Goal: Use online tool/utility: Utilize a website feature to perform a specific function

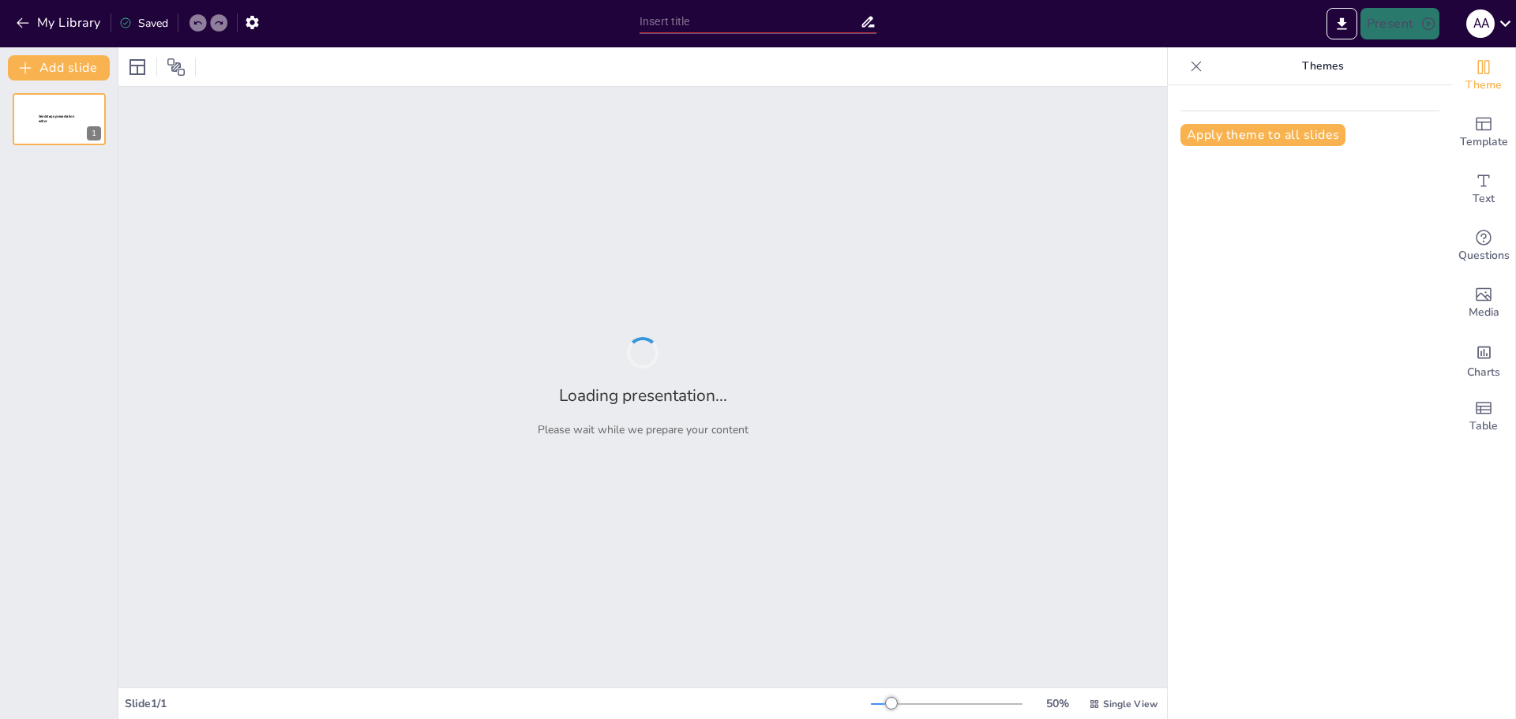
type input "Основні режими роботи комп’ютерів"
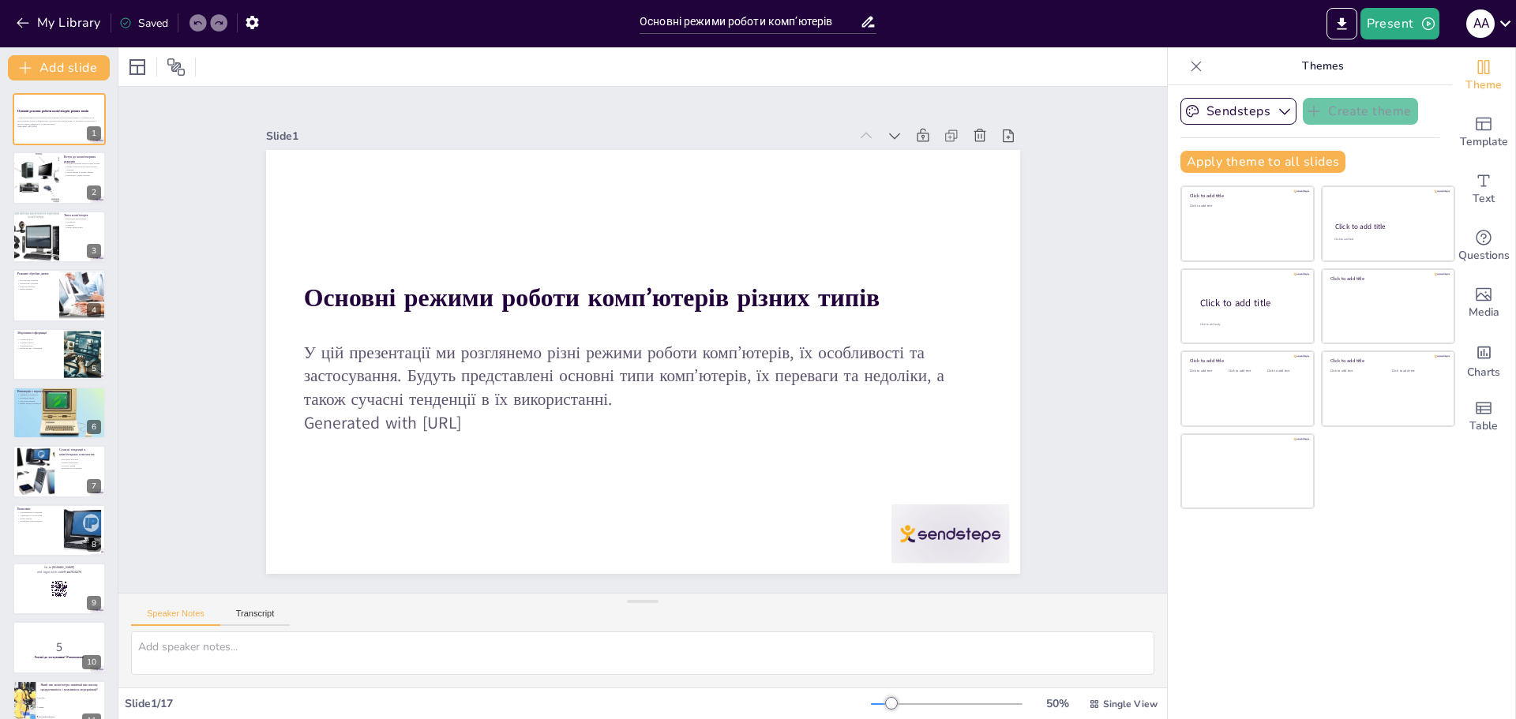
checkbox input "true"
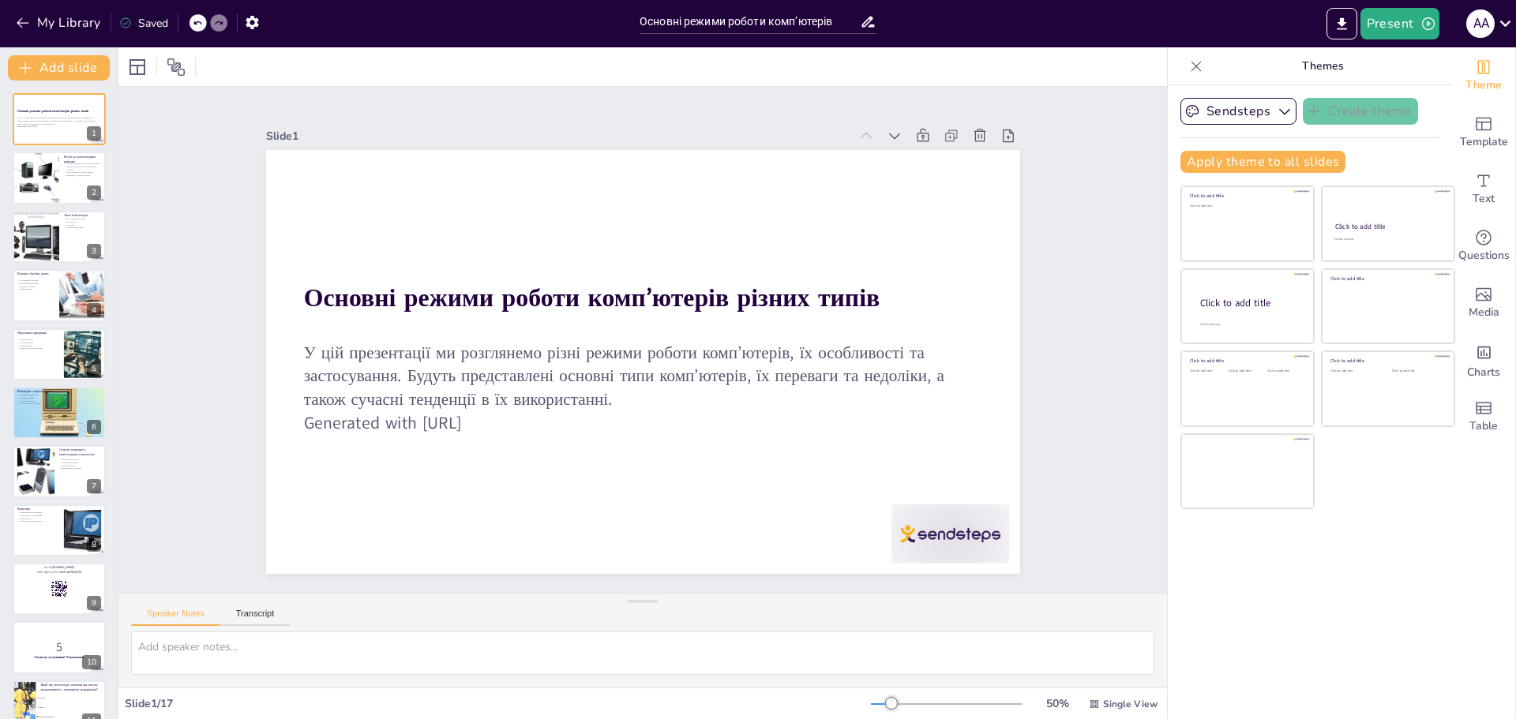
checkbox input "true"
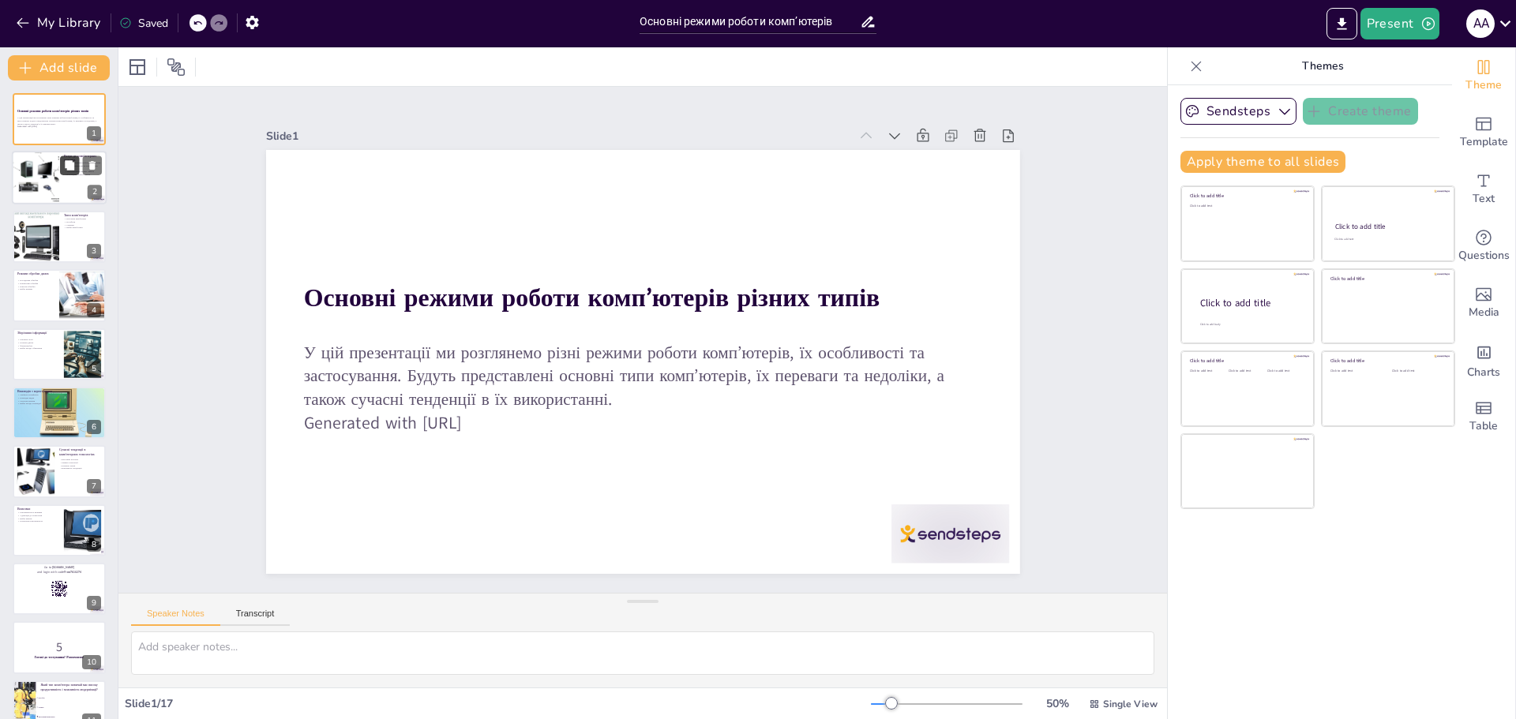
checkbox input "true"
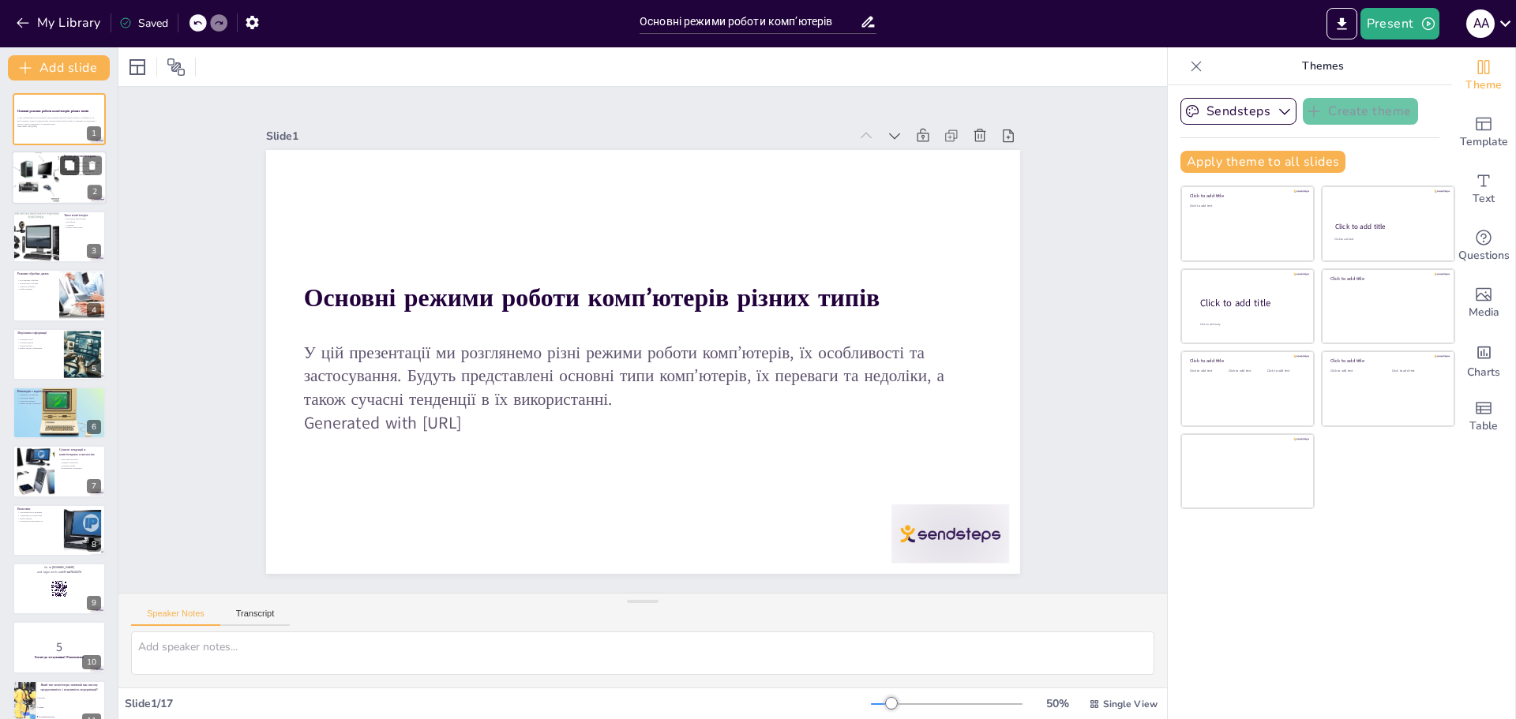
checkbox input "true"
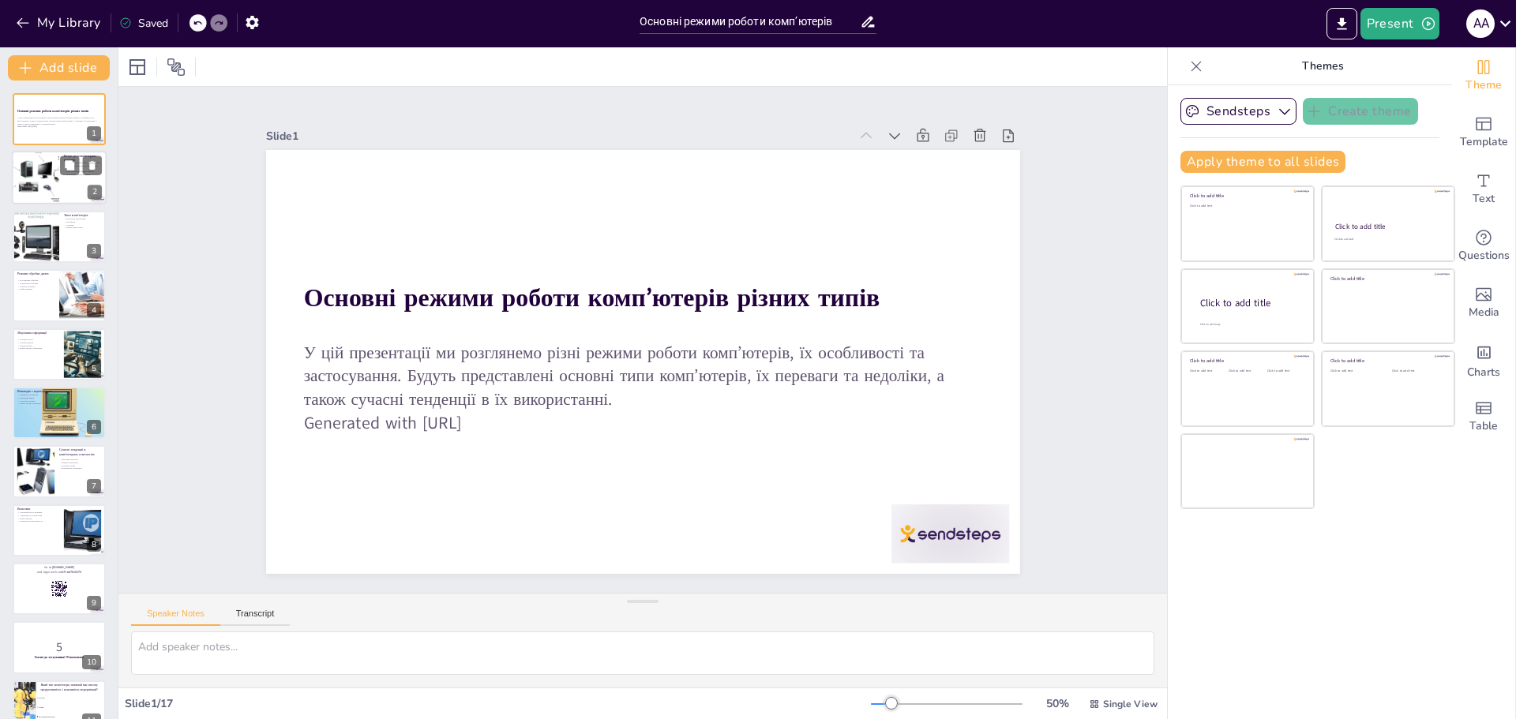
checkbox input "true"
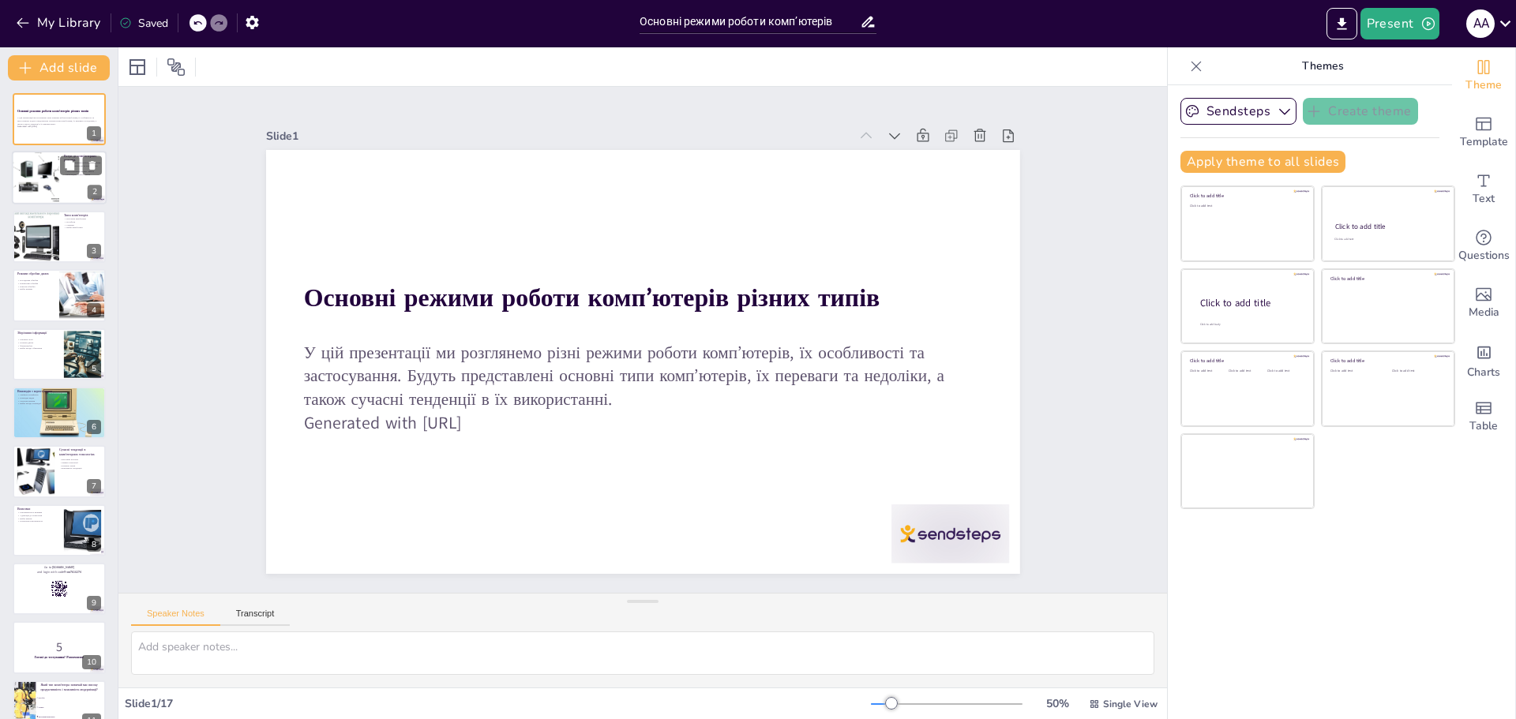
checkbox input "true"
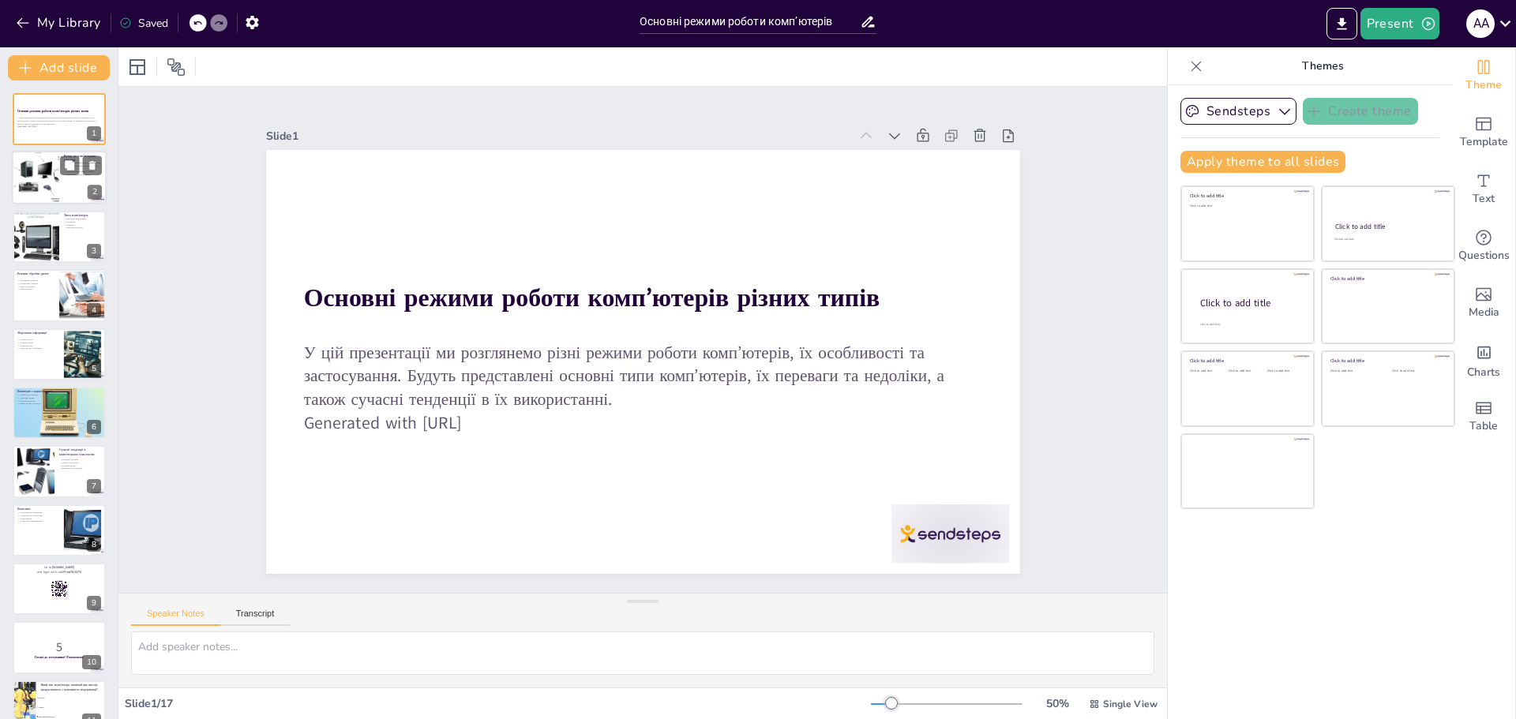
checkbox input "true"
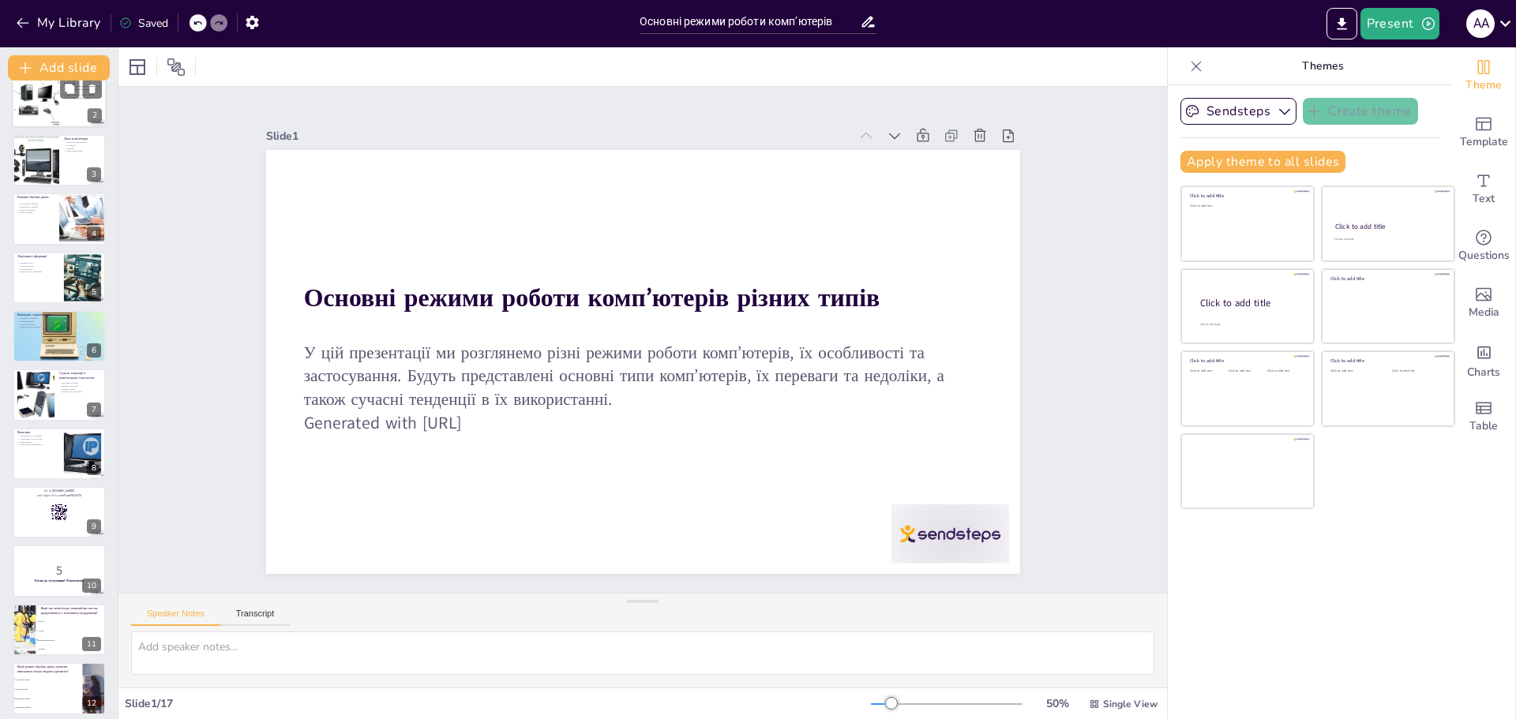
checkbox input "true"
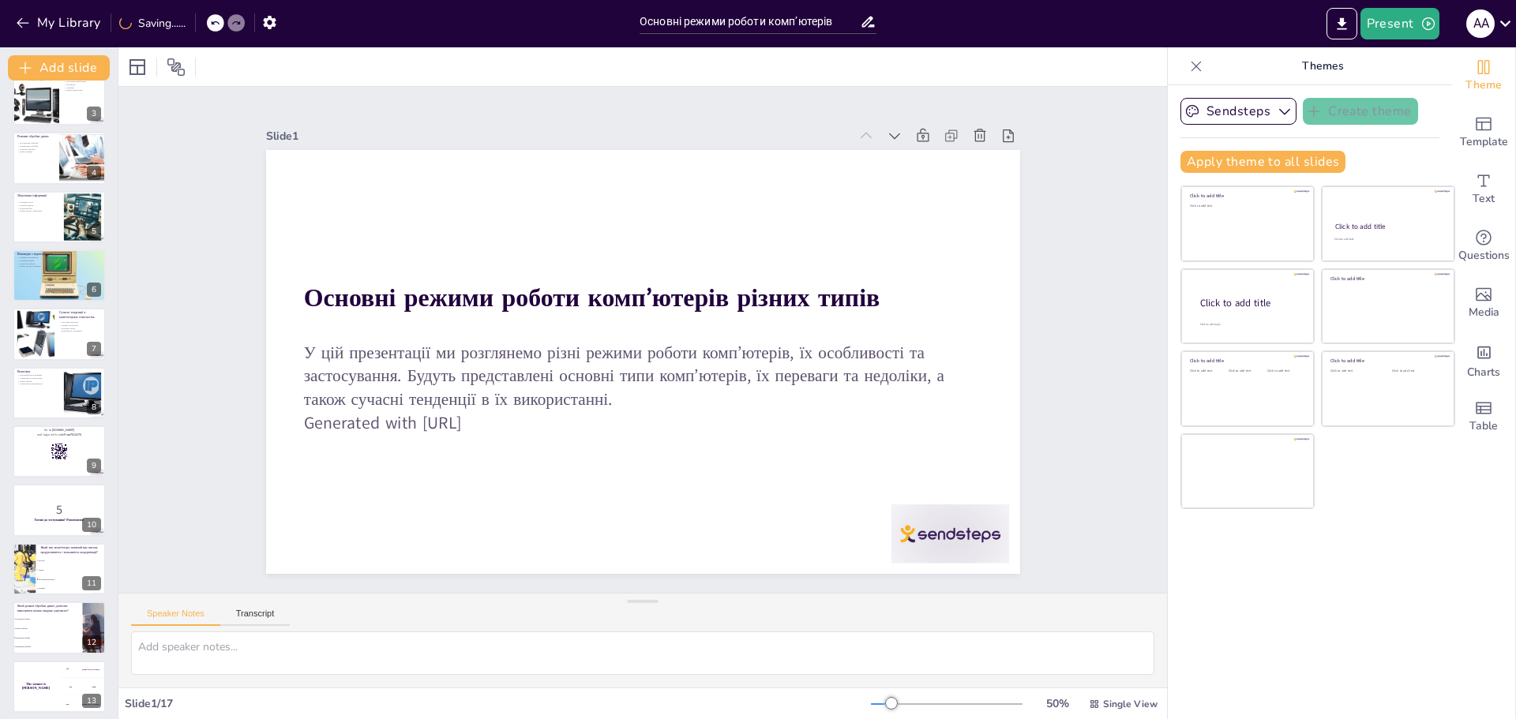
scroll to position [158, 0]
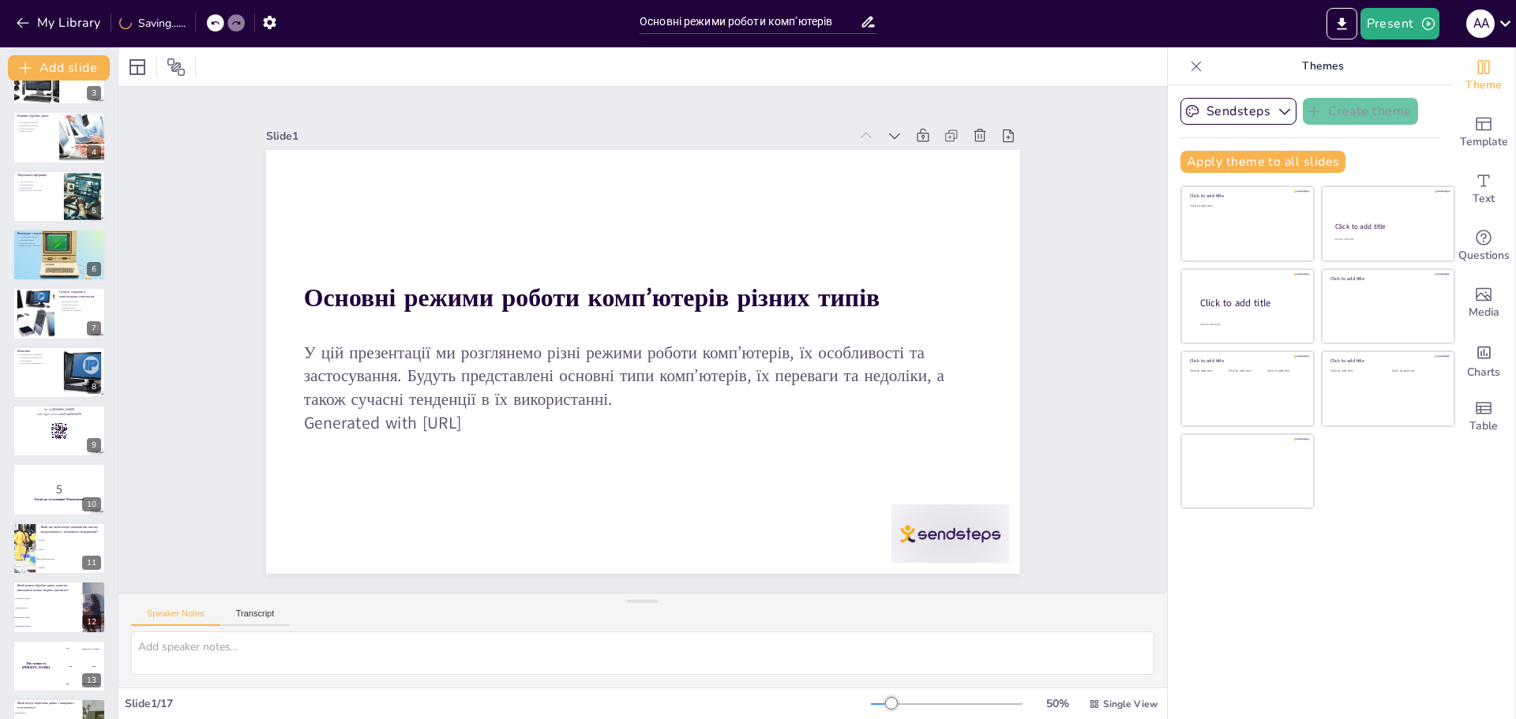
checkbox input "true"
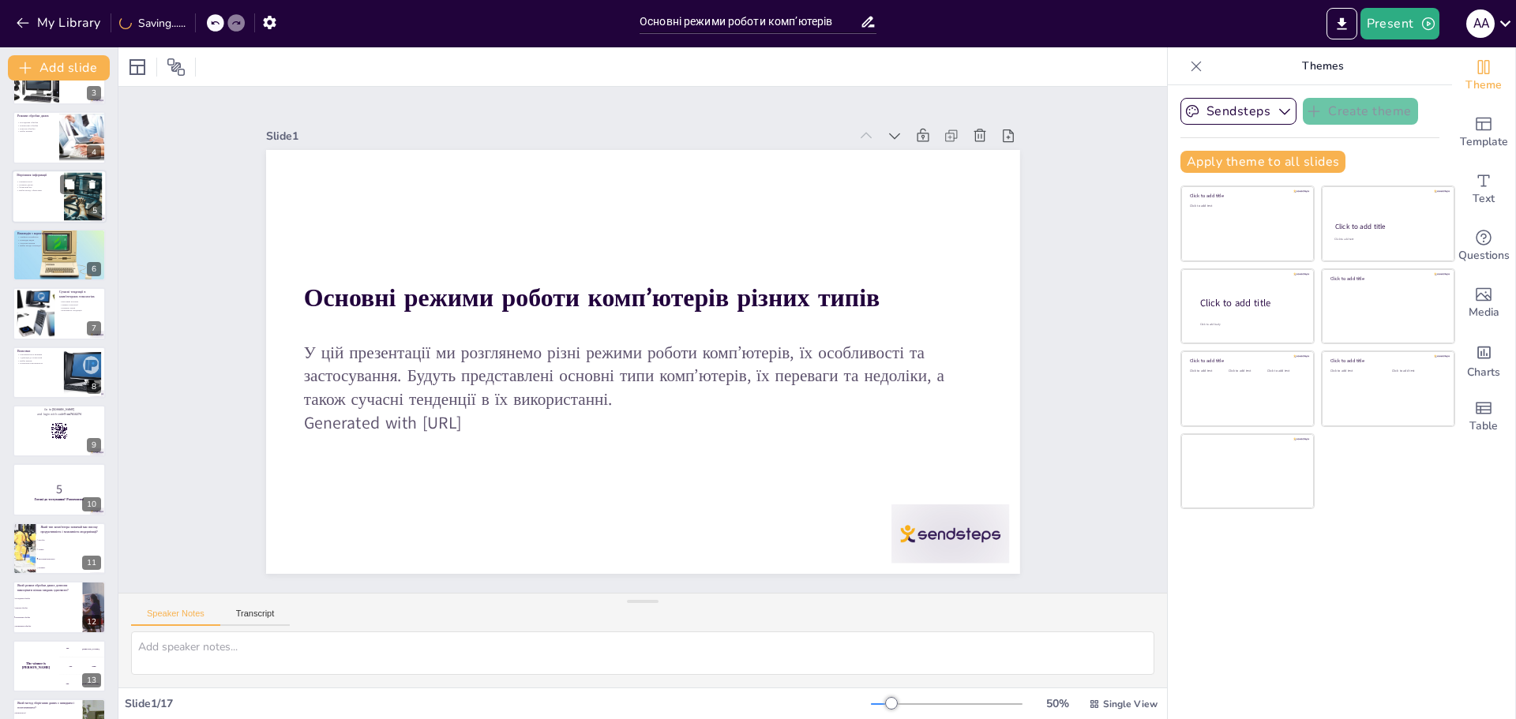
checkbox input "true"
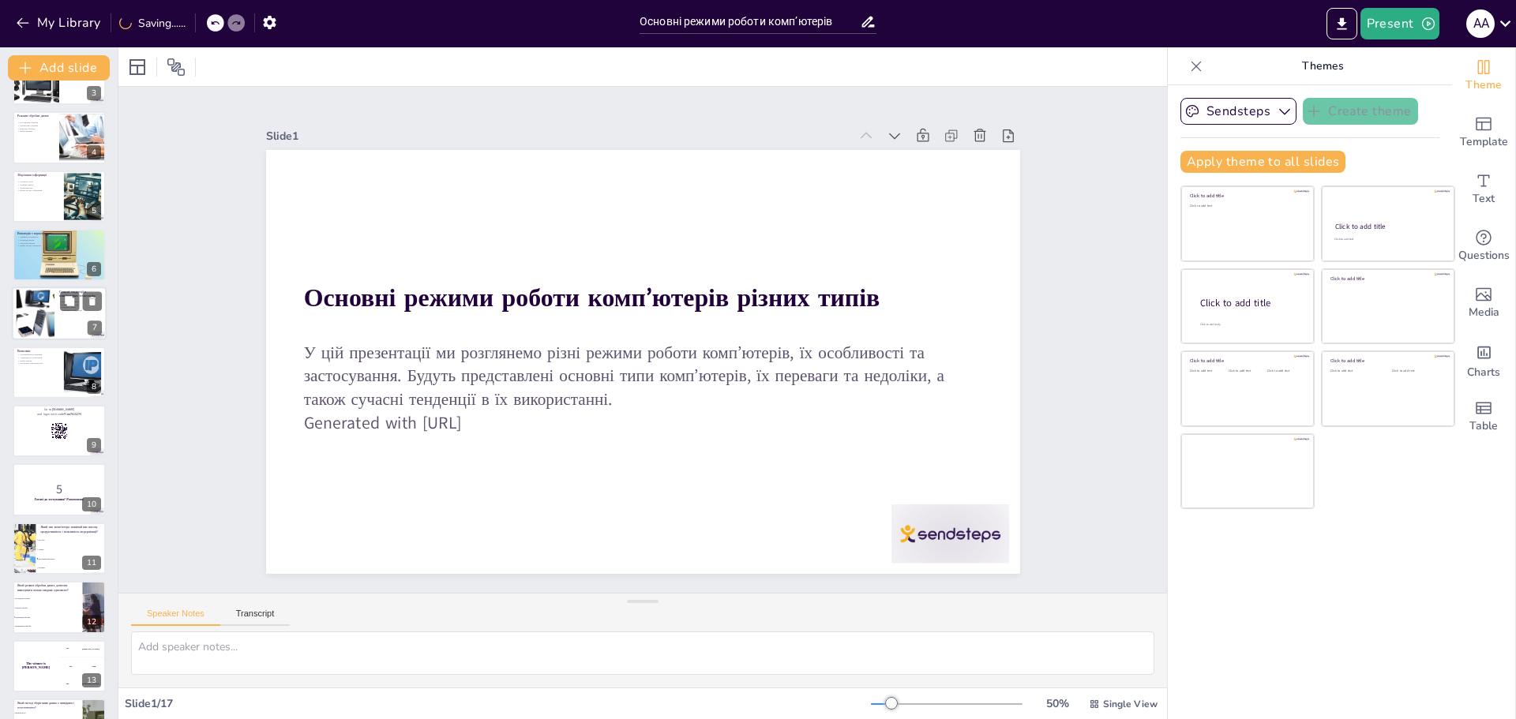
checkbox input "true"
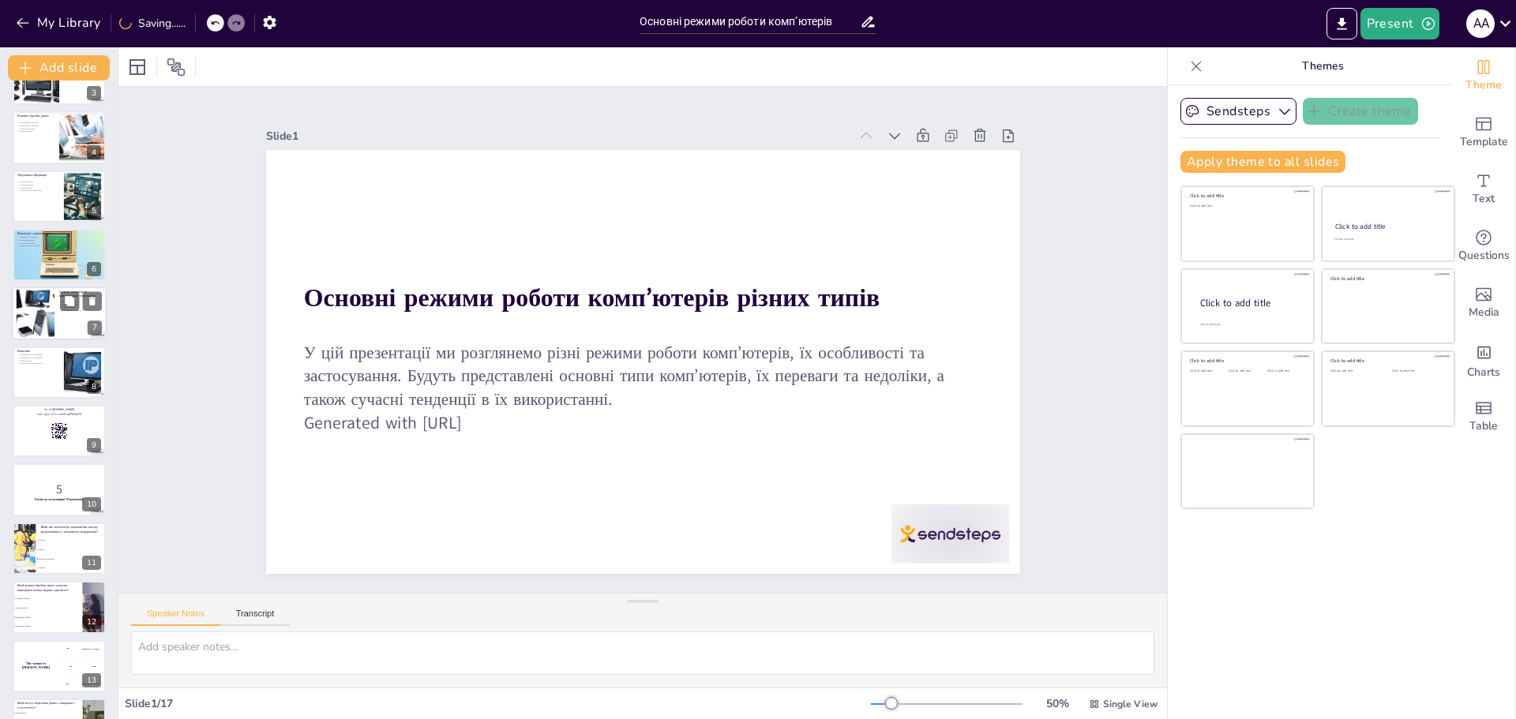
checkbox input "true"
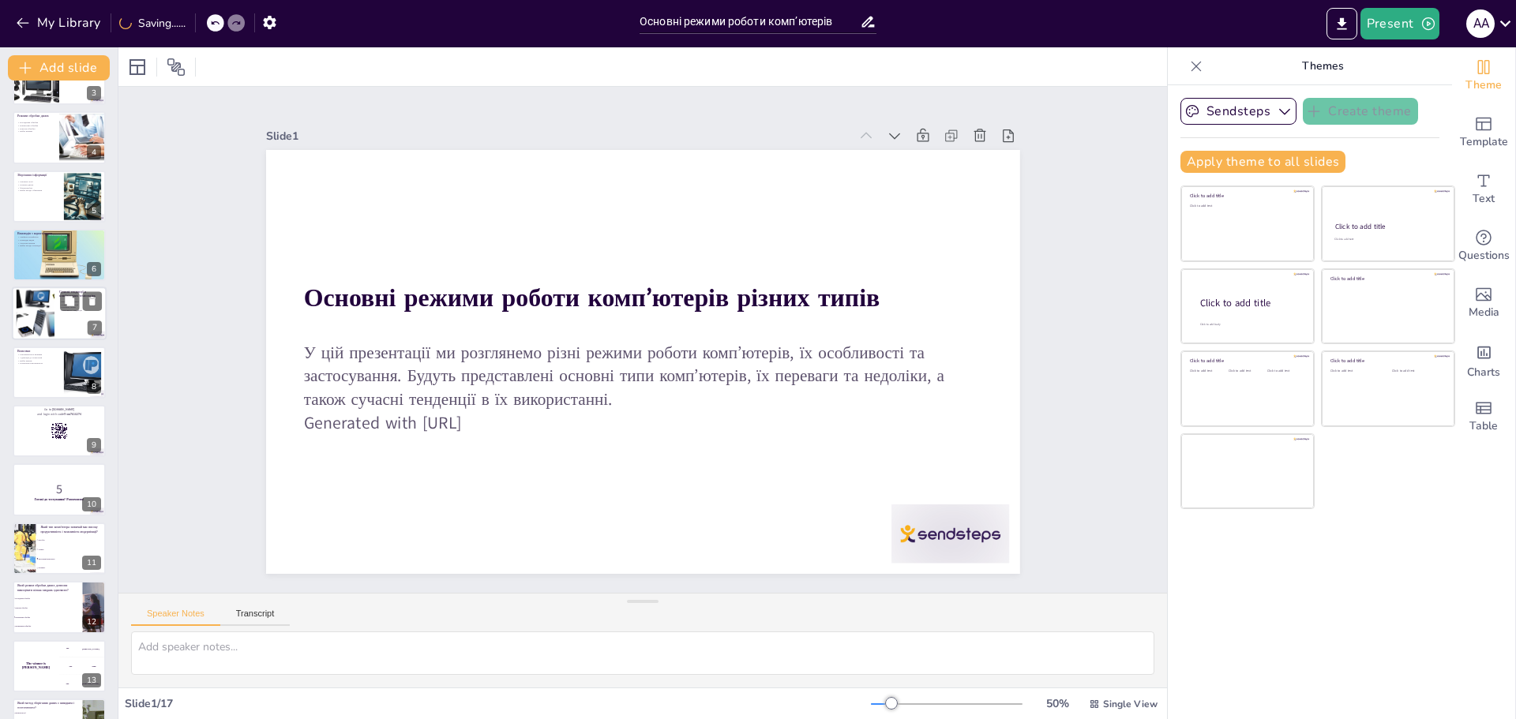
checkbox input "true"
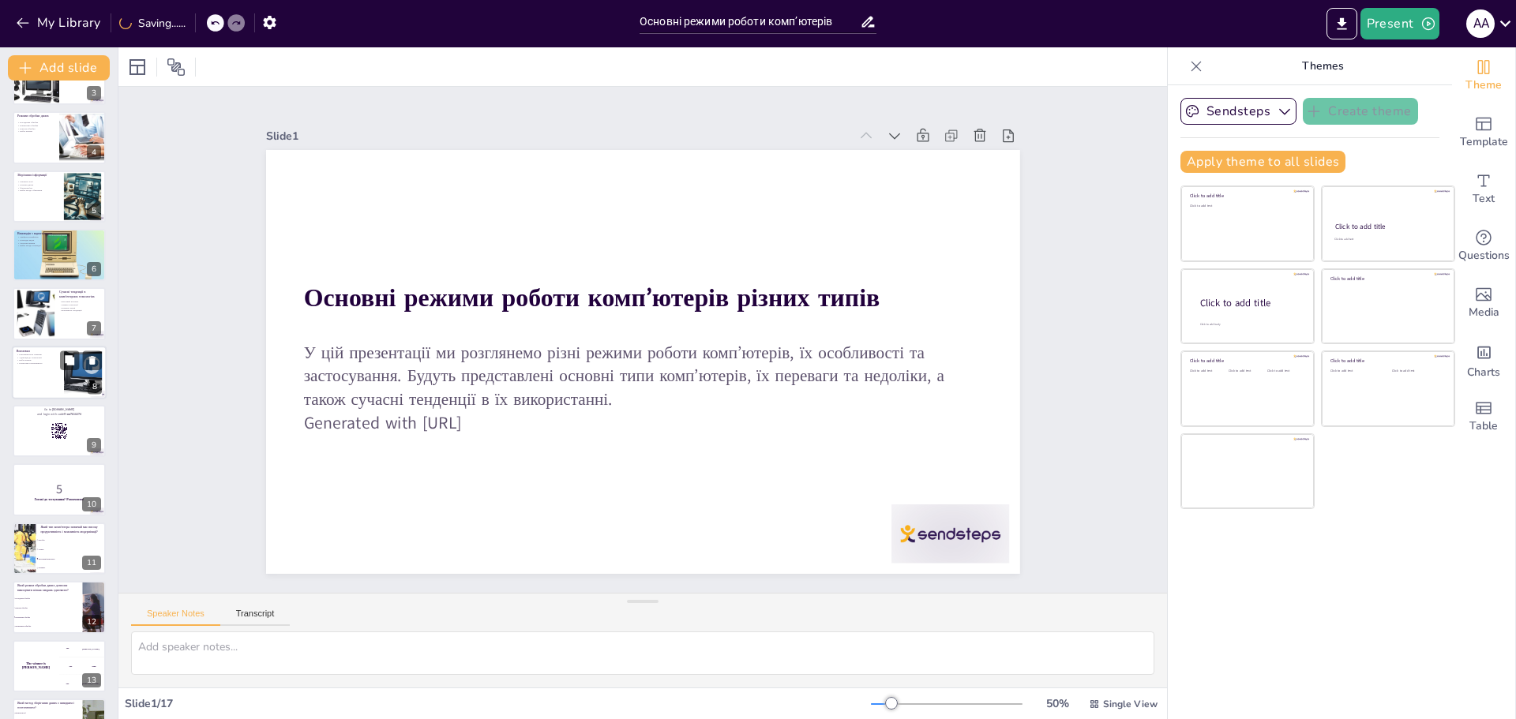
checkbox input "true"
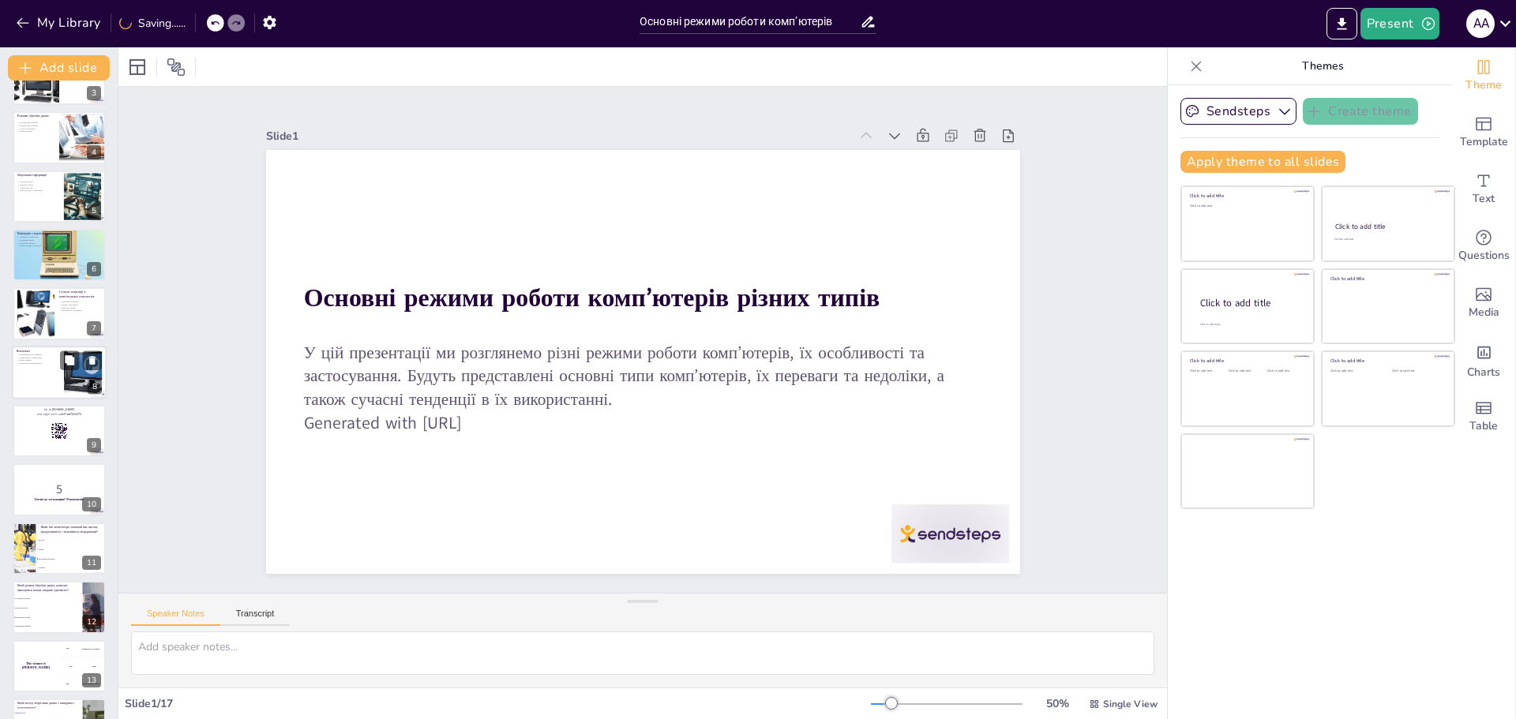
checkbox input "true"
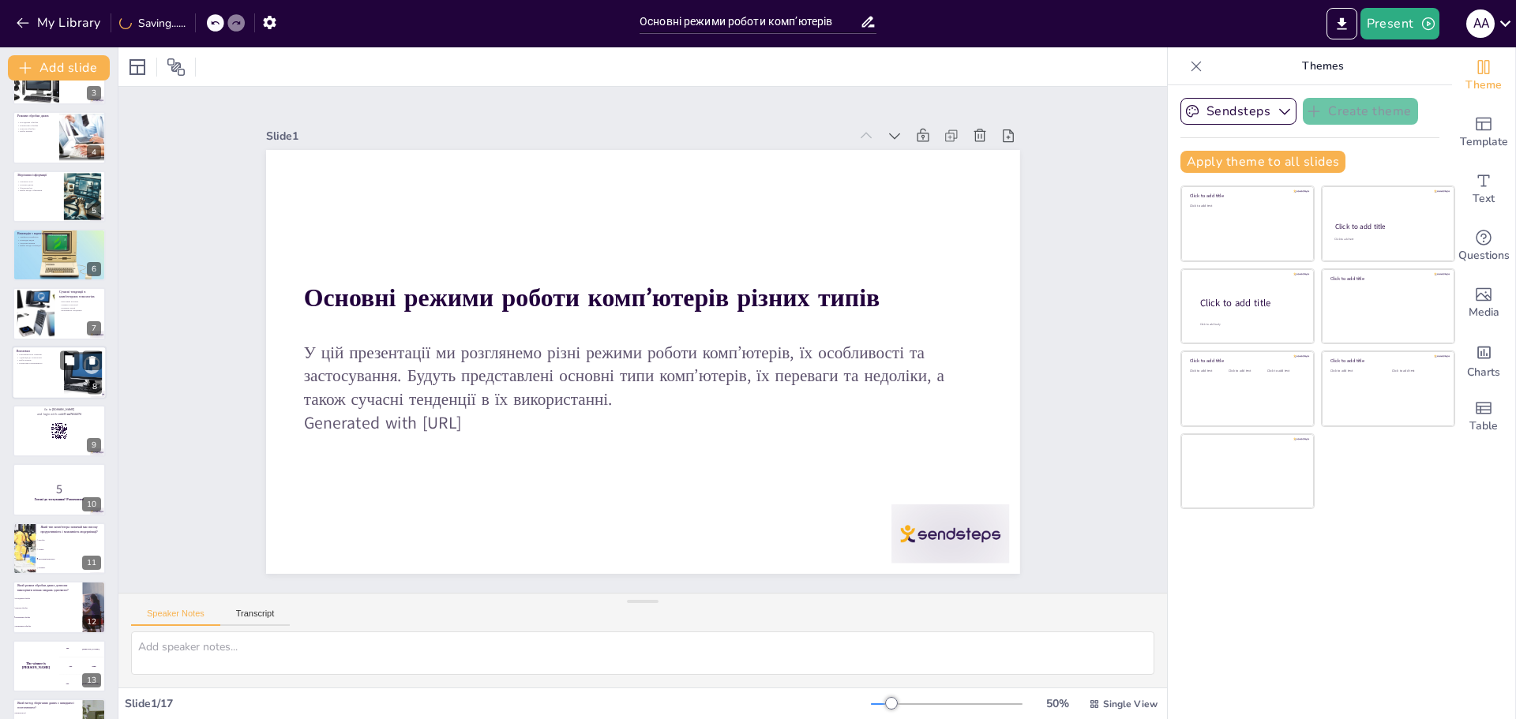
checkbox input "true"
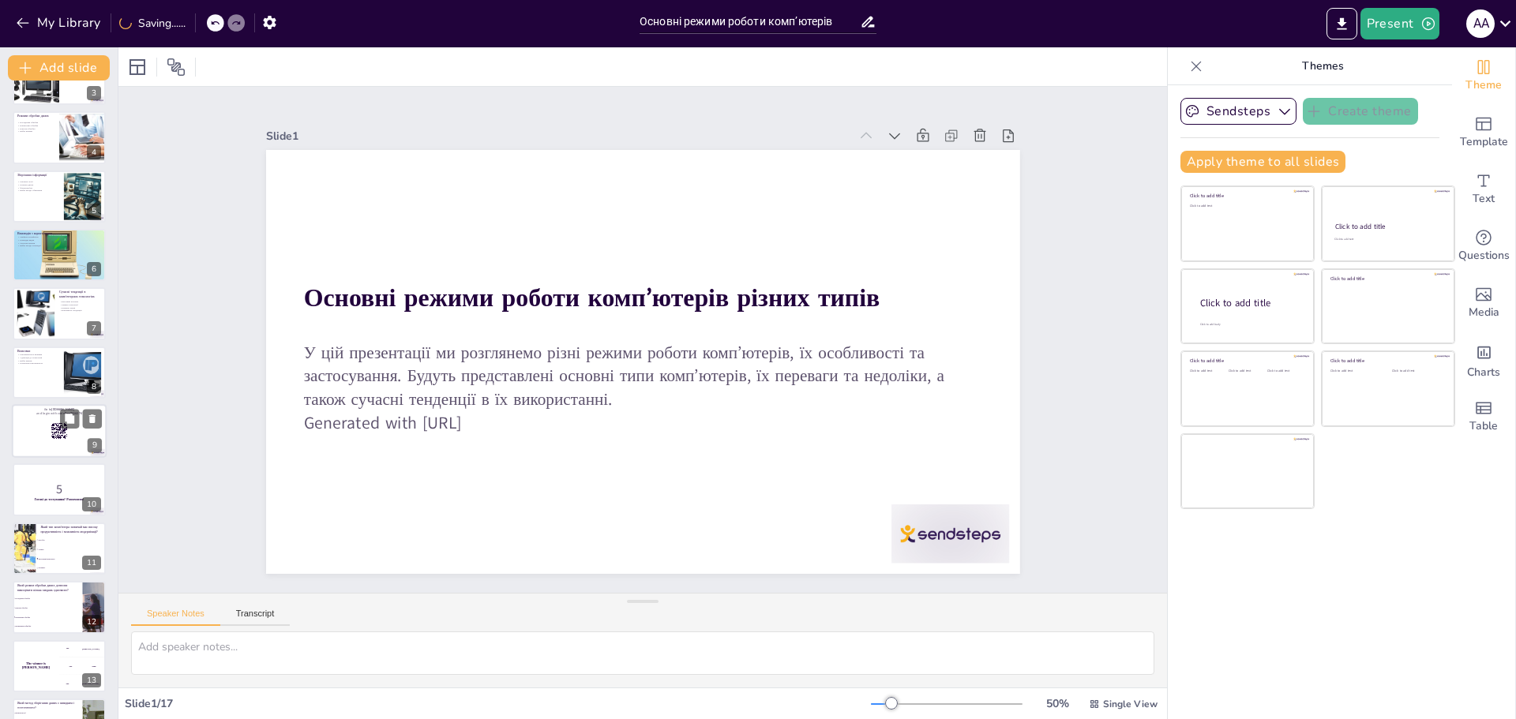
checkbox input "true"
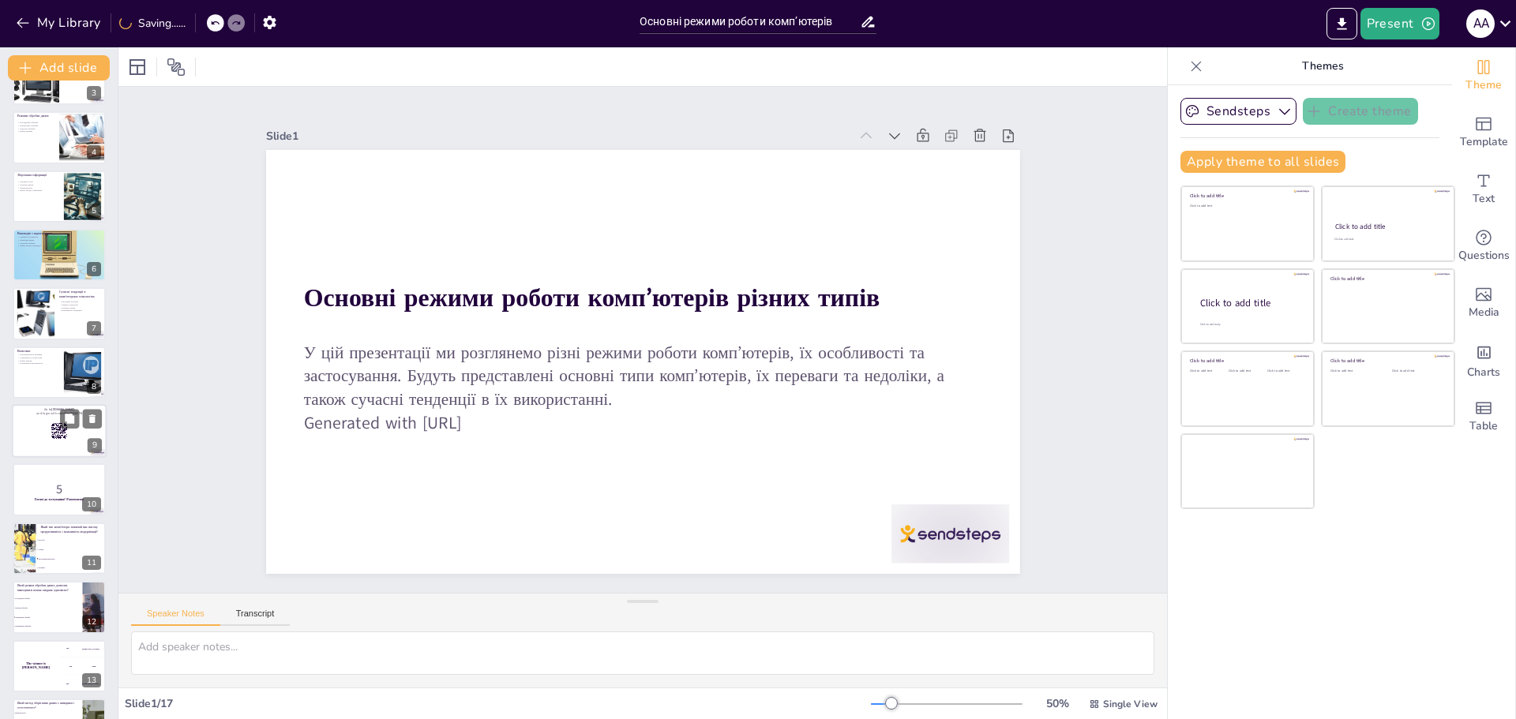
checkbox input "true"
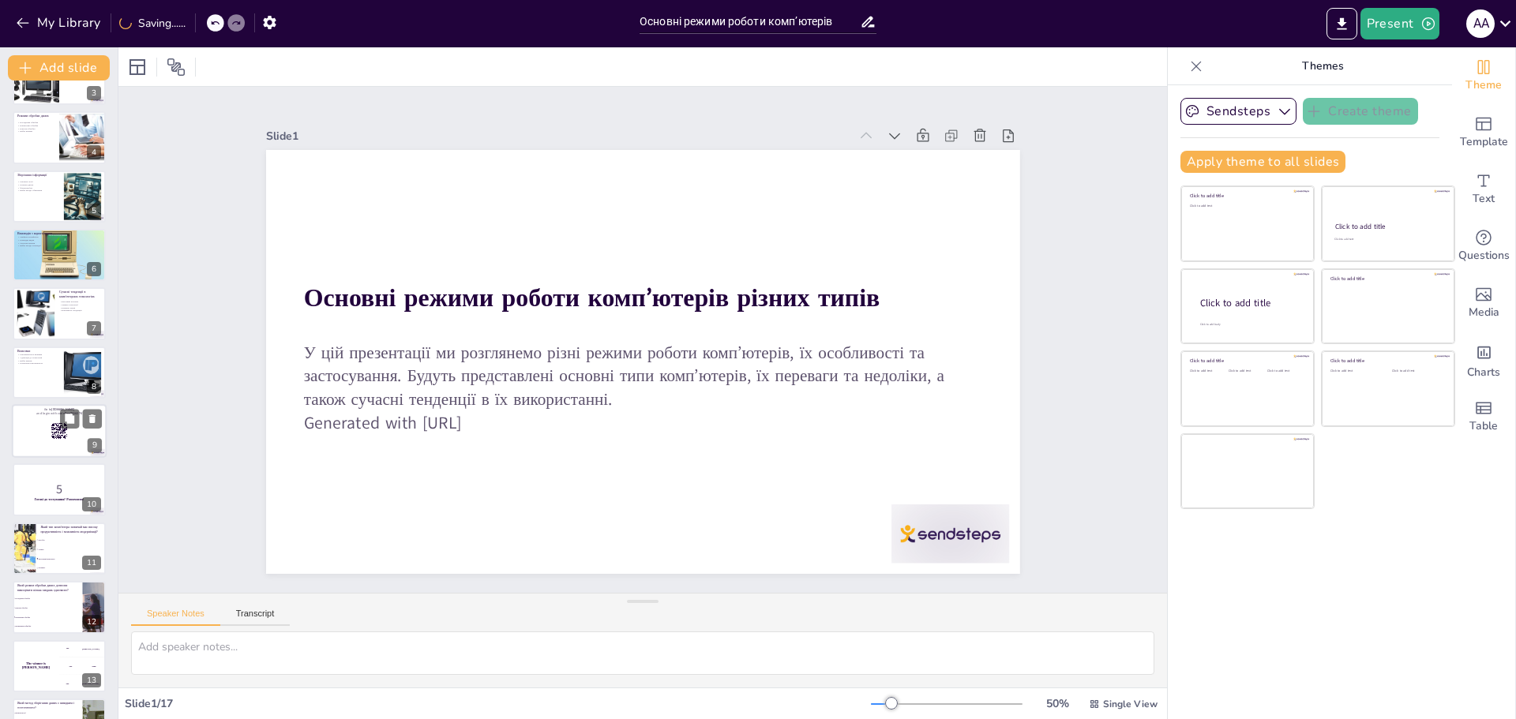
checkbox input "true"
click at [46, 425] on div at bounding box center [59, 431] width 95 height 54
checkbox input "true"
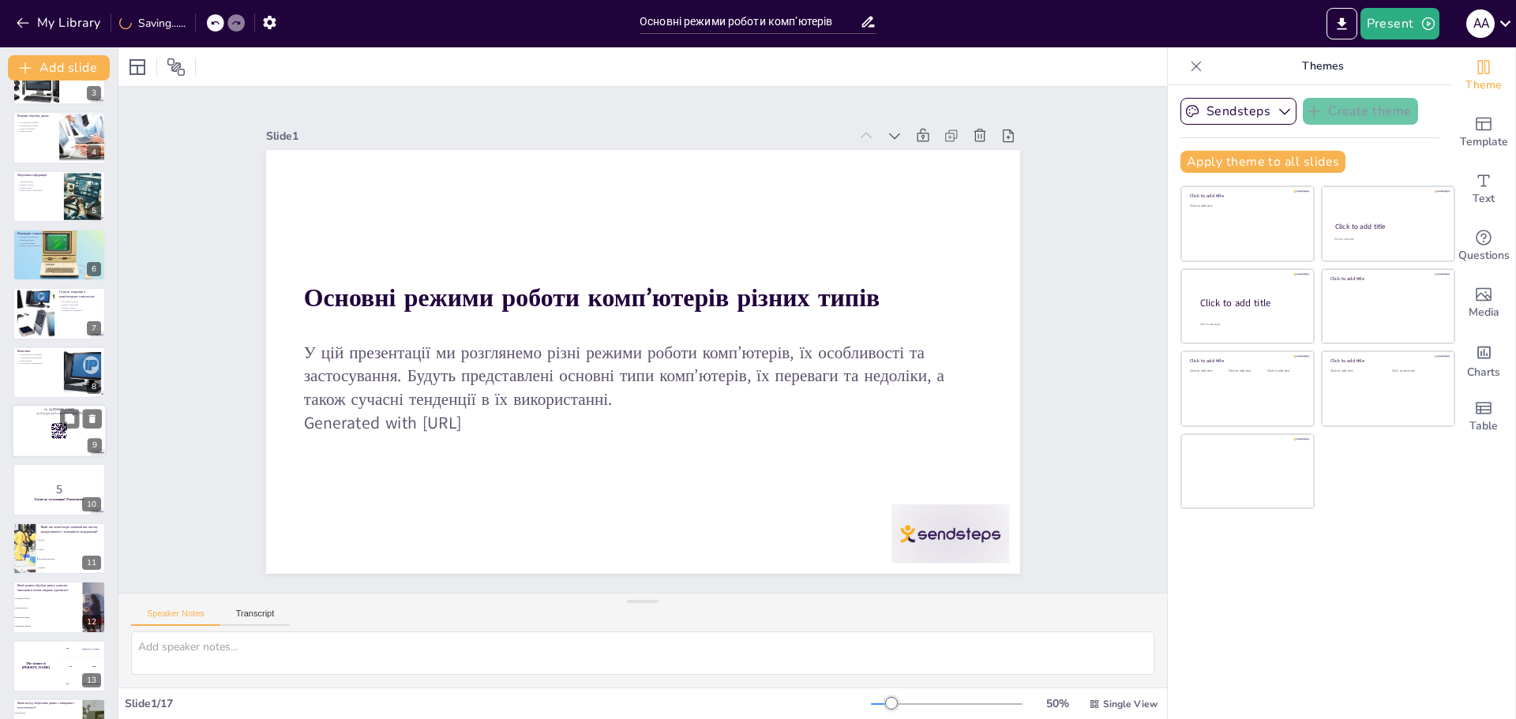
checkbox input "true"
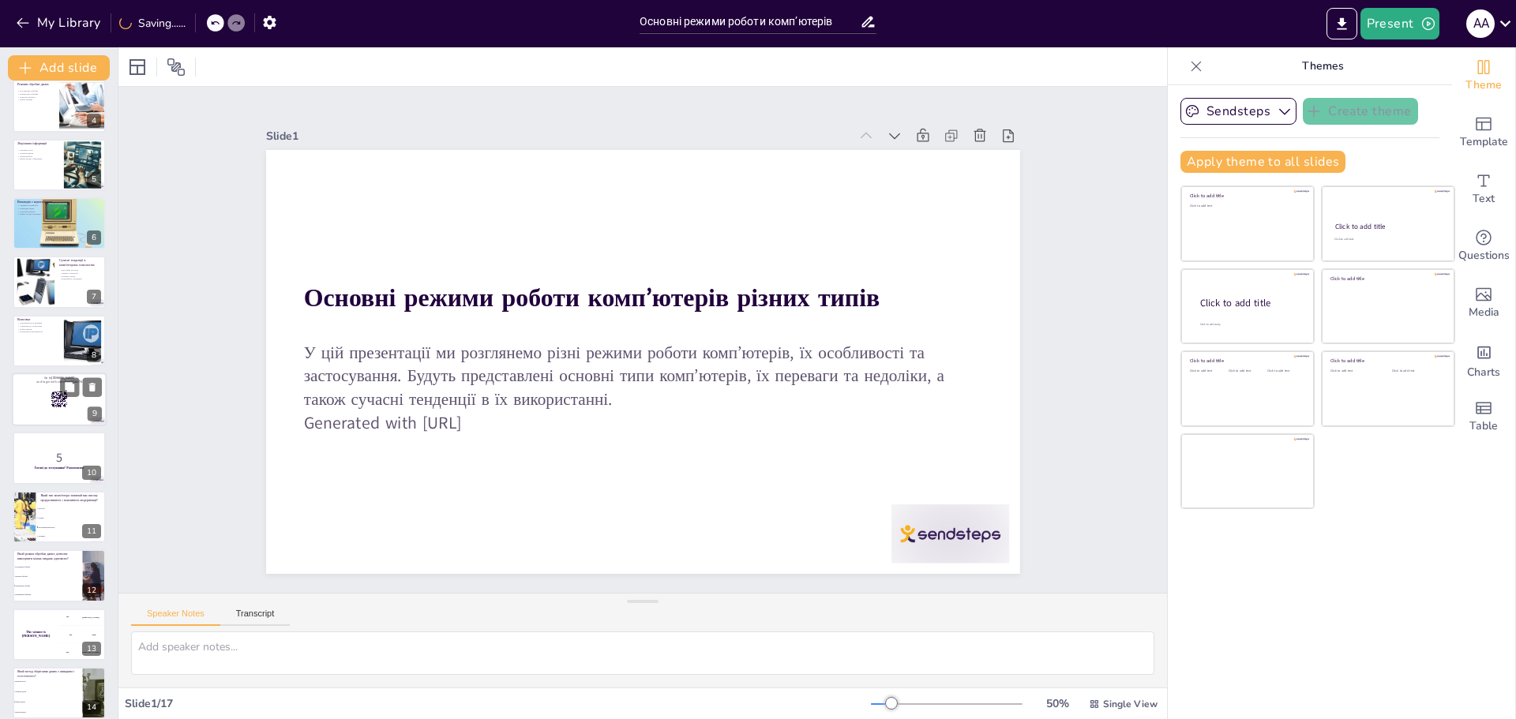
checkbox input "true"
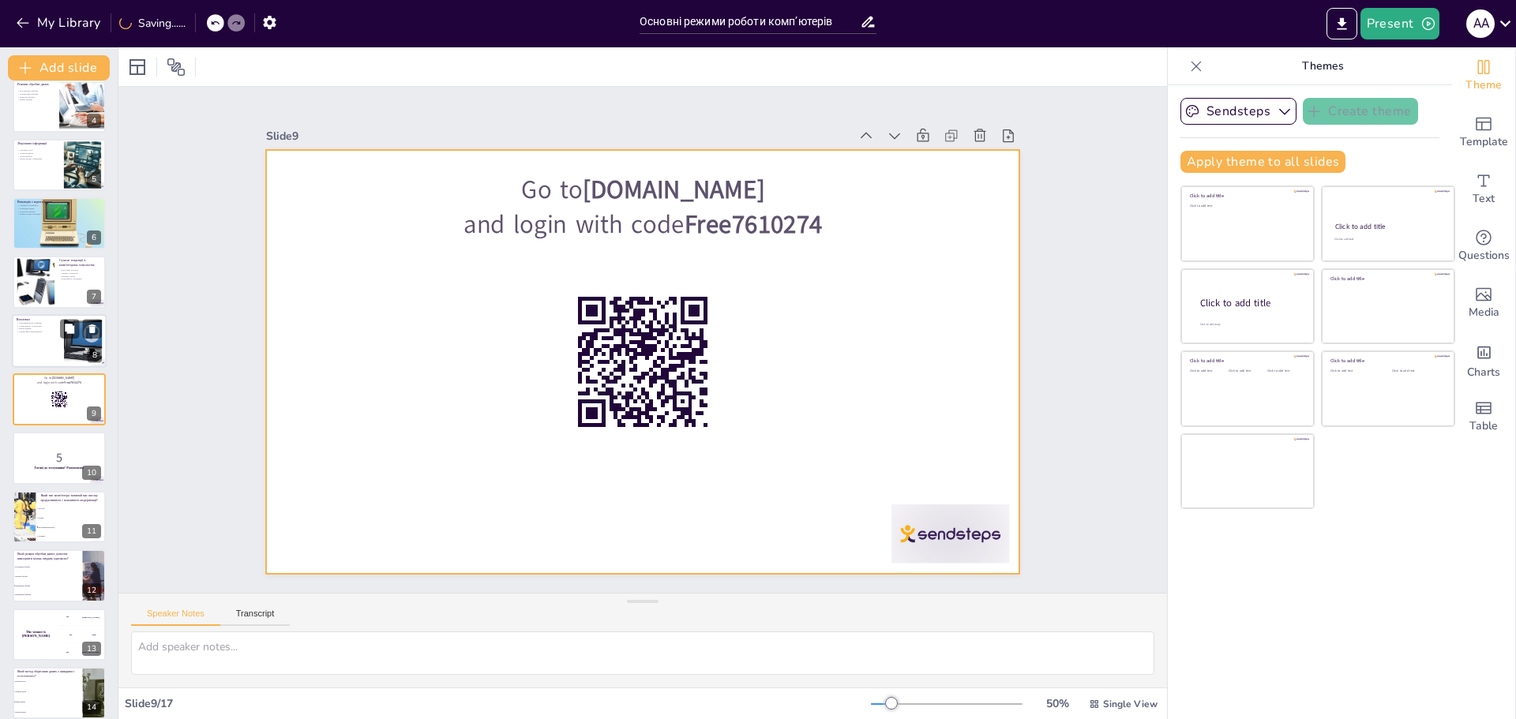
checkbox input "true"
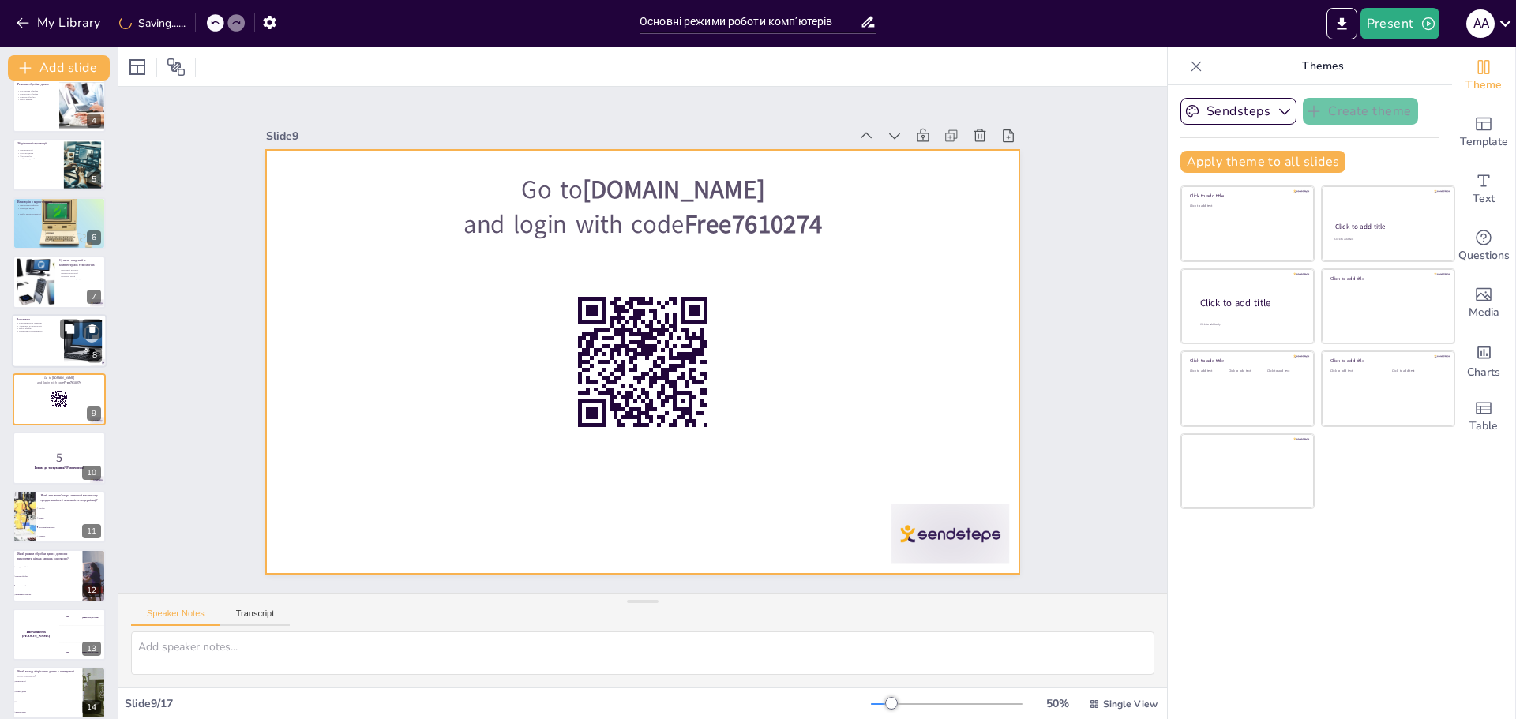
checkbox input "true"
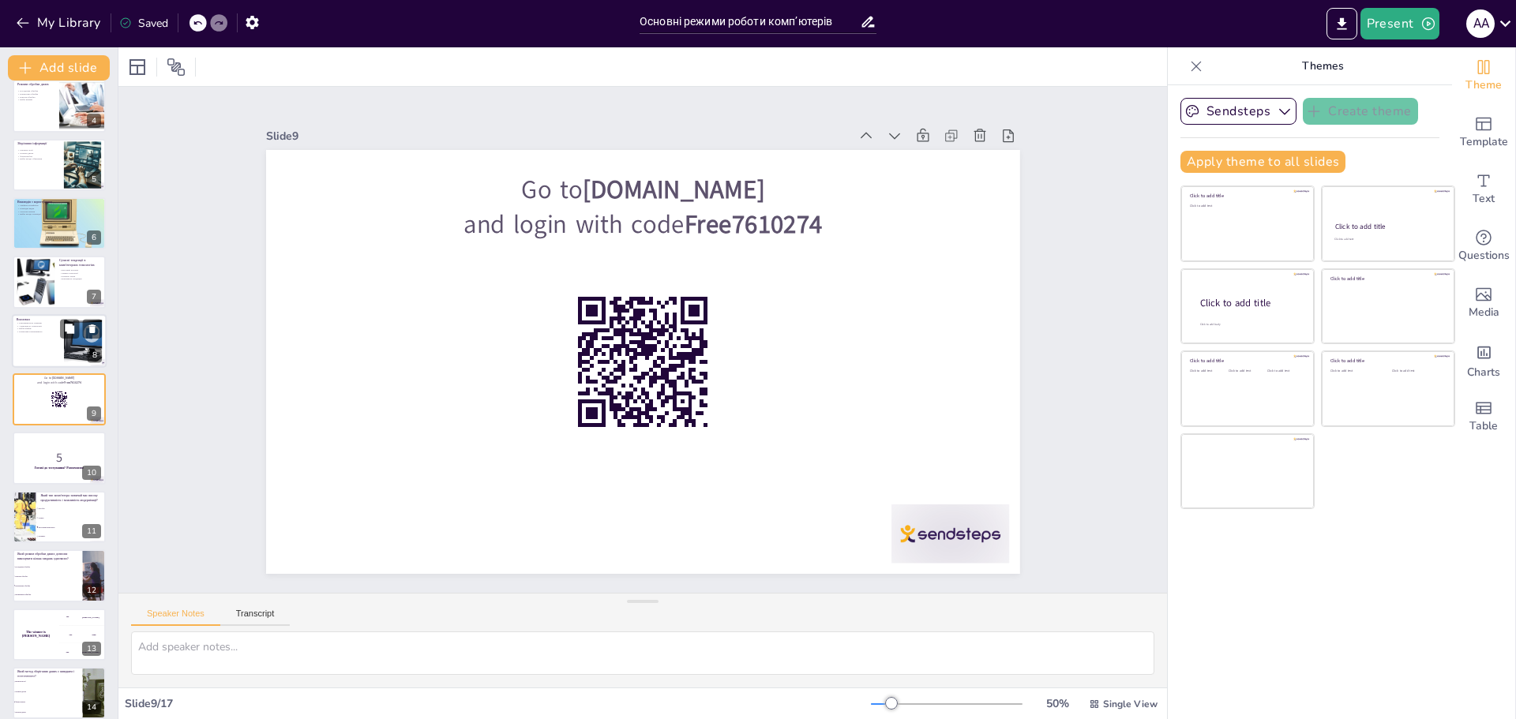
checkbox input "true"
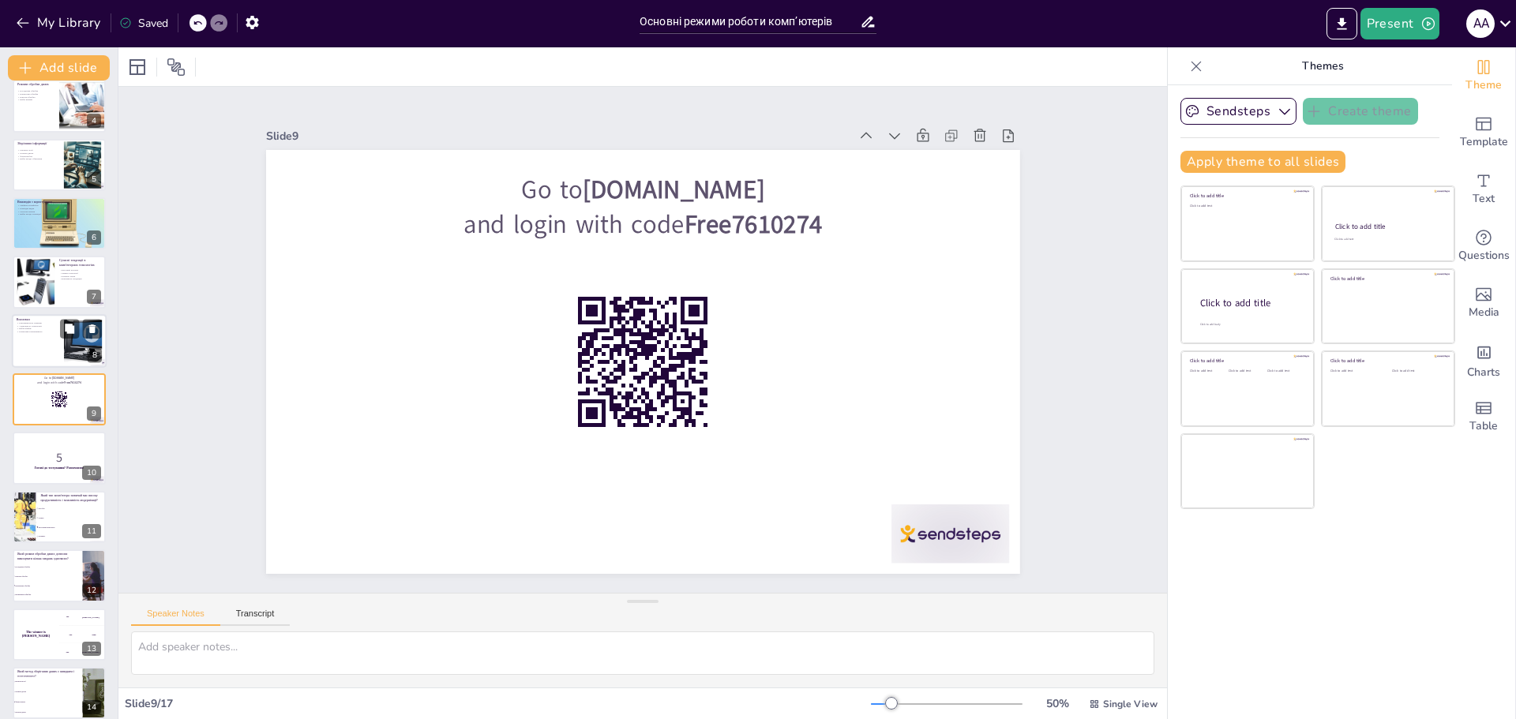
checkbox input "true"
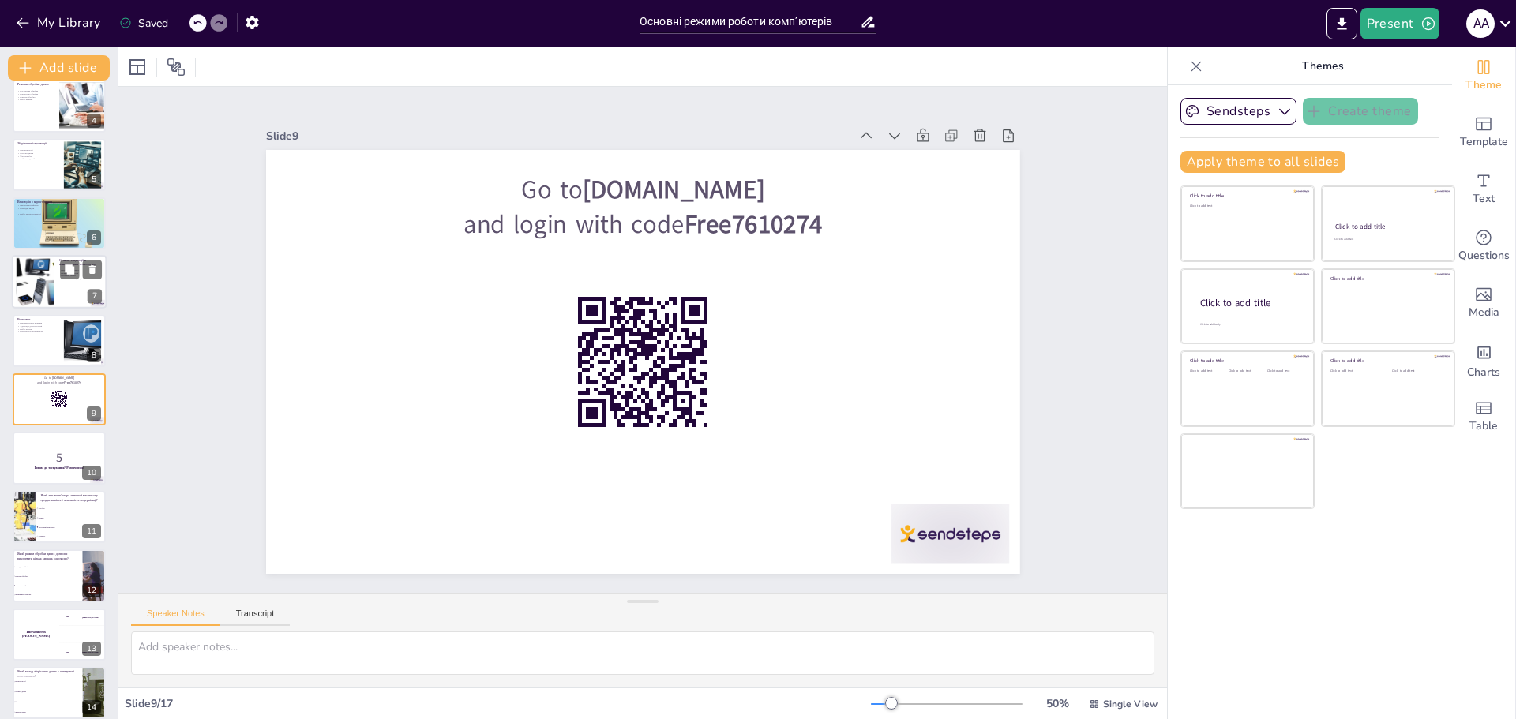
checkbox input "true"
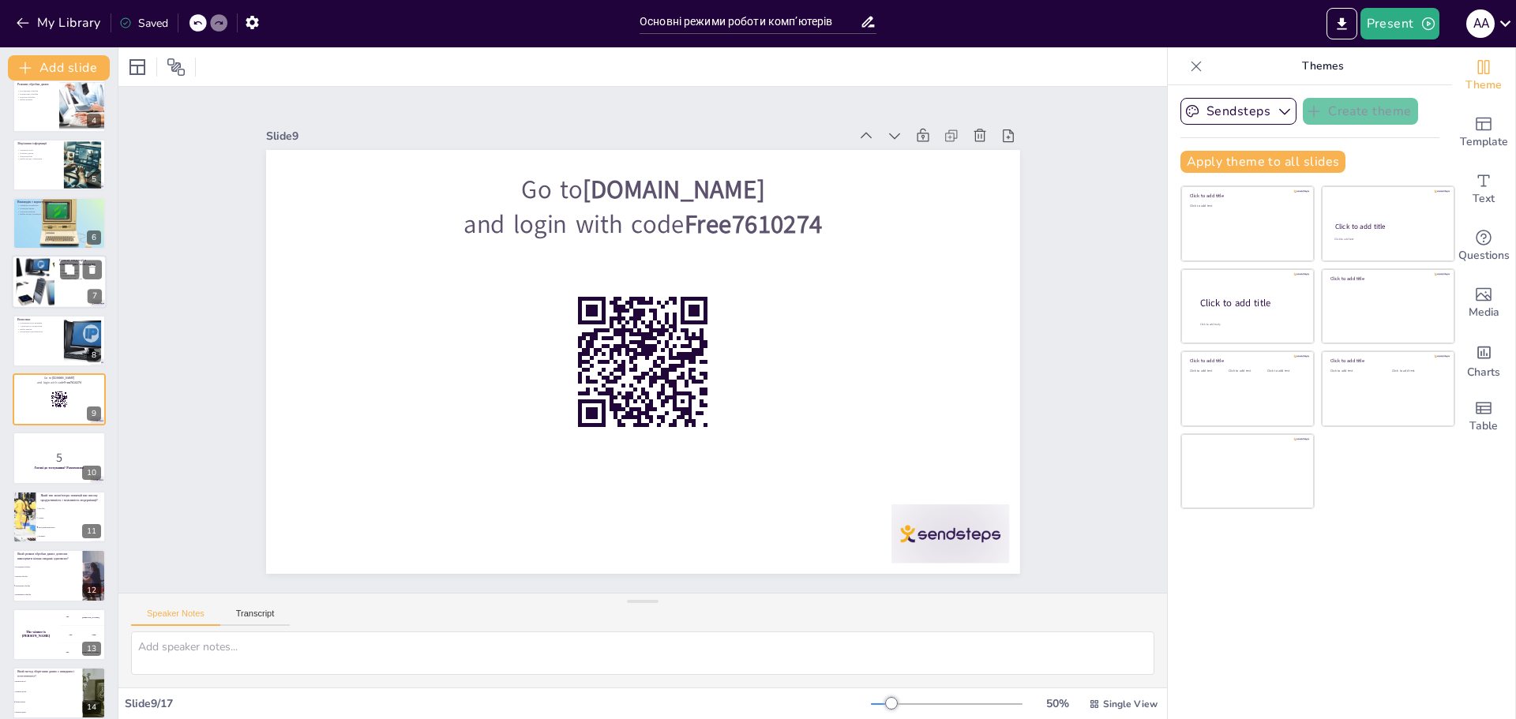
checkbox input "true"
click at [49, 284] on div at bounding box center [35, 282] width 91 height 48
checkbox input "true"
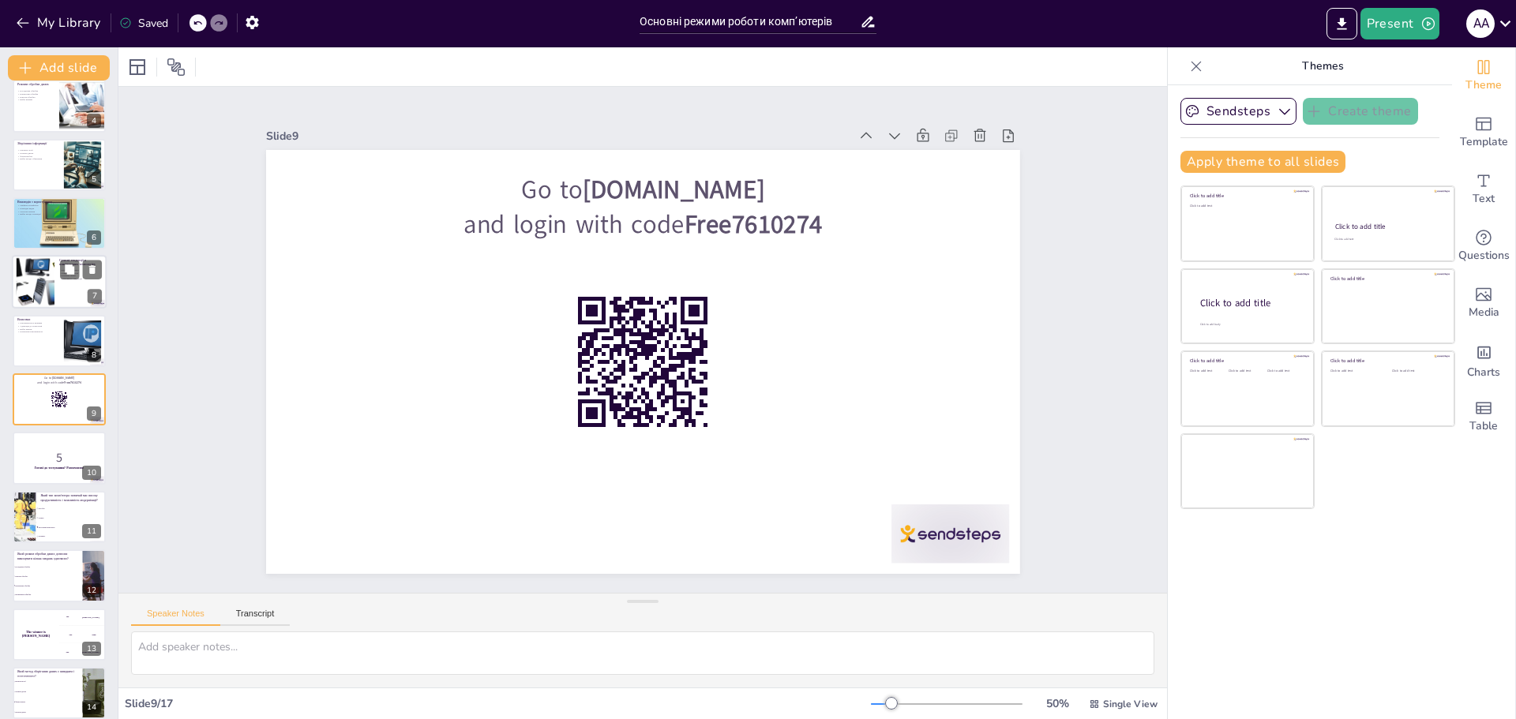
checkbox input "true"
type textarea "Loremip dolorsit amet consecte adipiscin e seddoeiu tempor, inc utlabore et dol…"
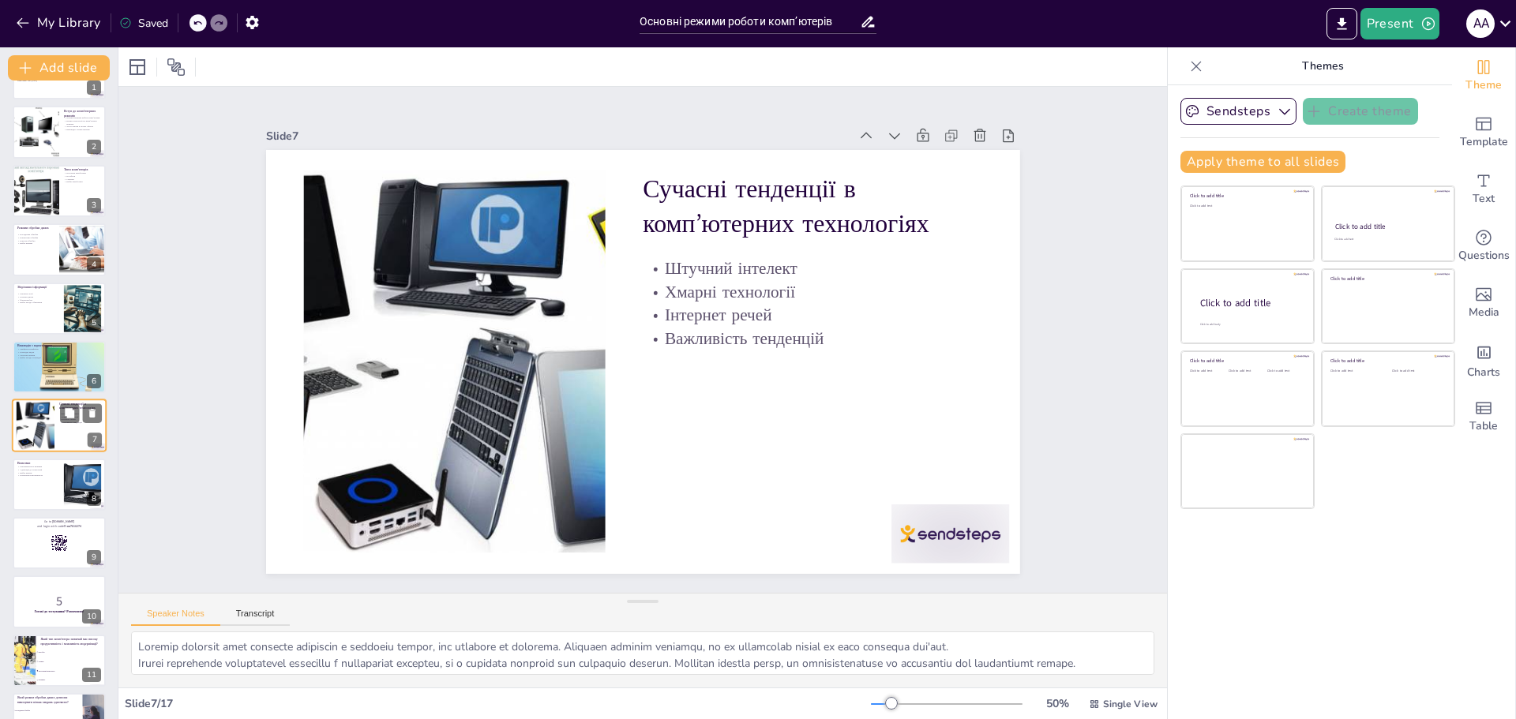
scroll to position [0, 0]
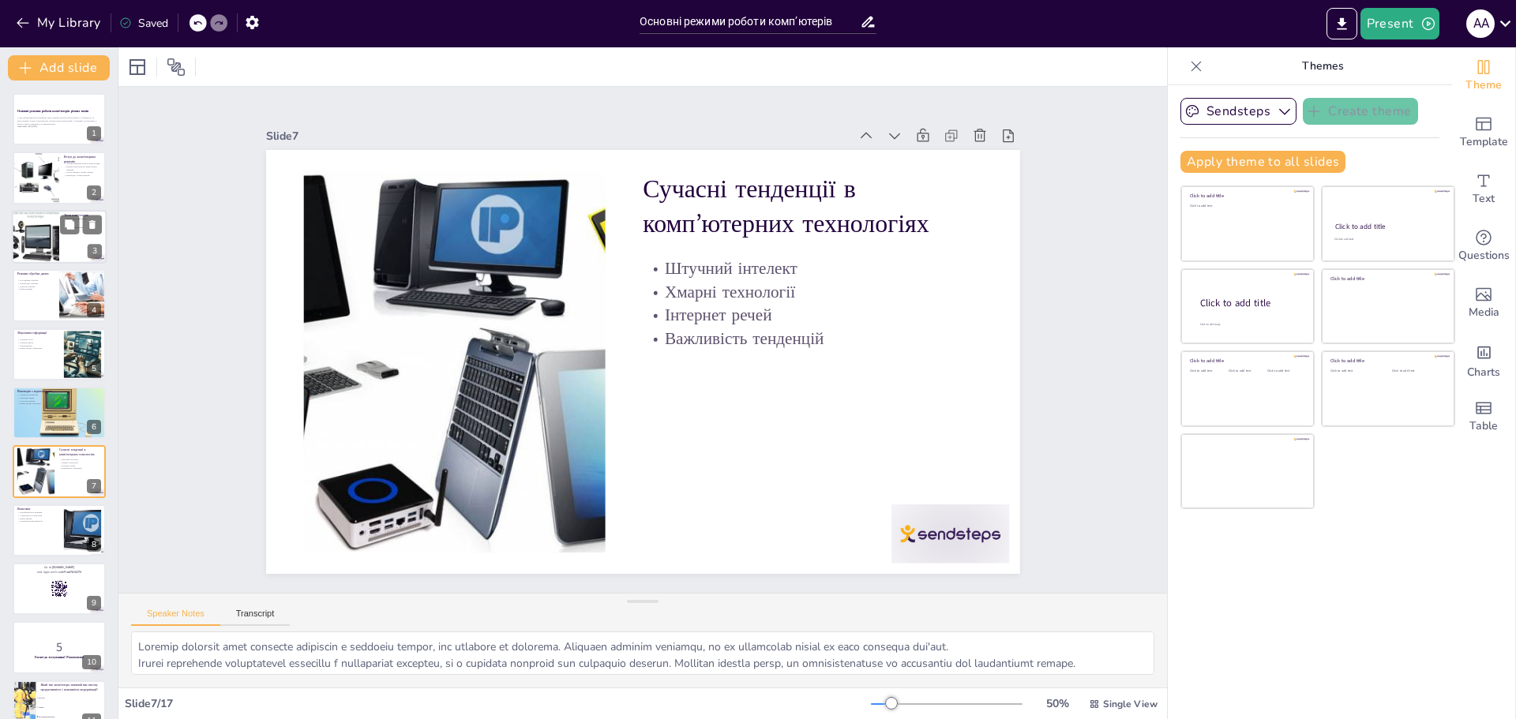
checkbox input "true"
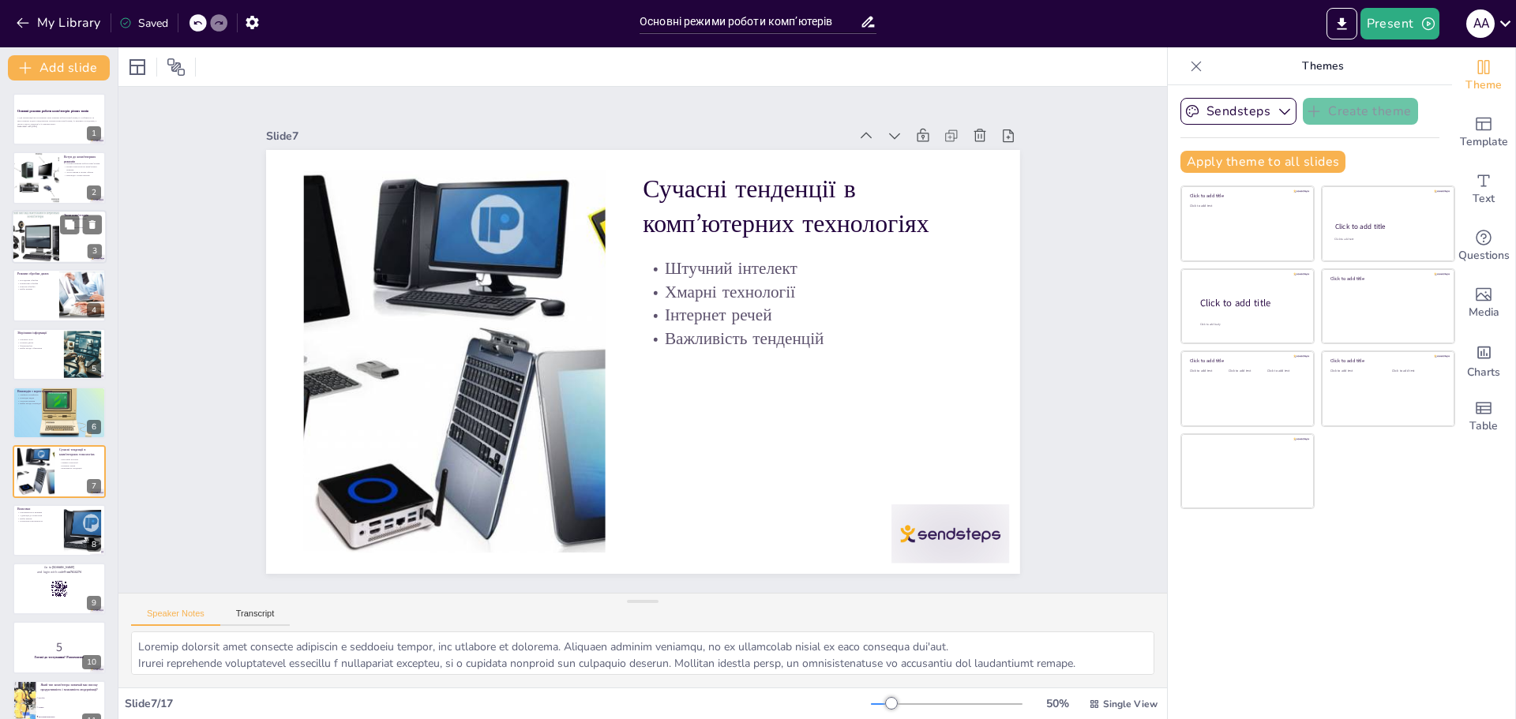
checkbox input "true"
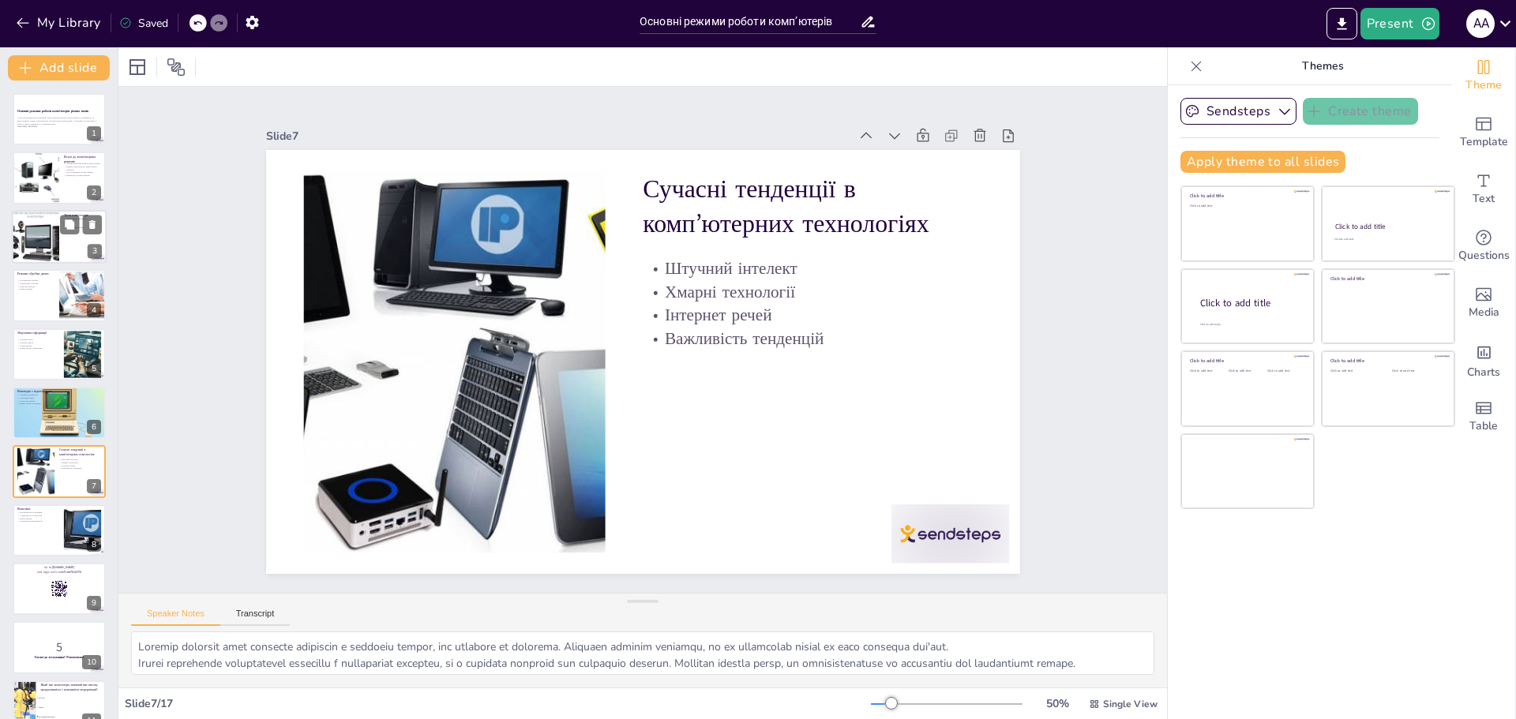
checkbox input "true"
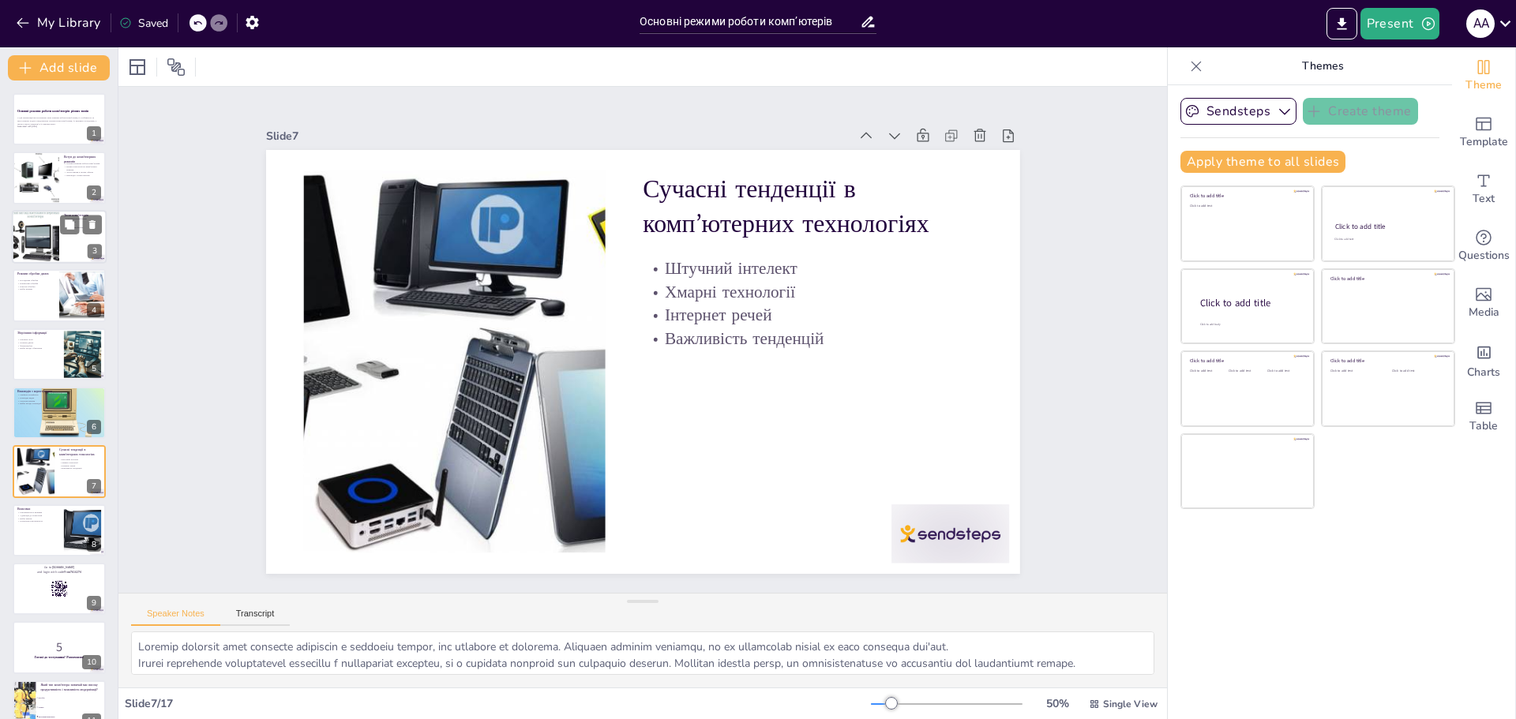
checkbox input "true"
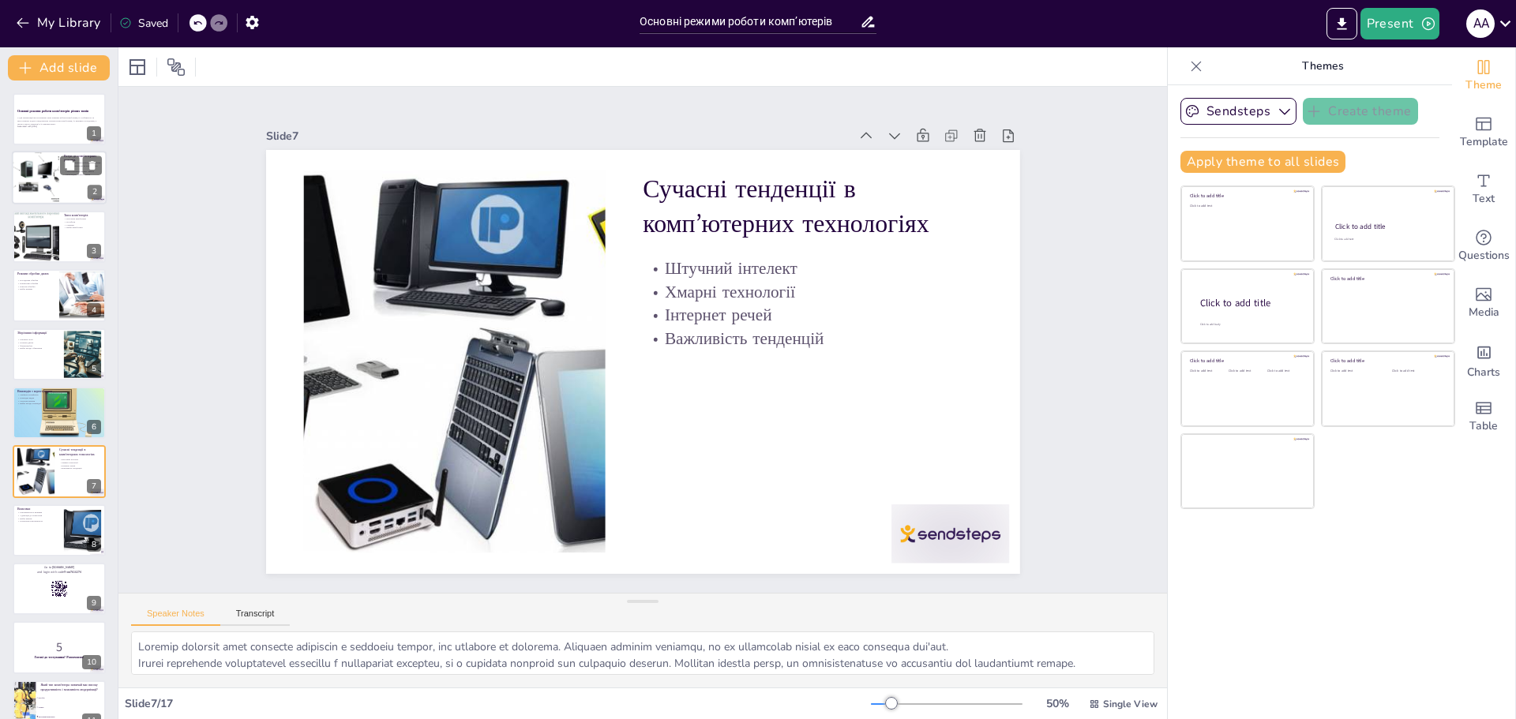
checkbox input "true"
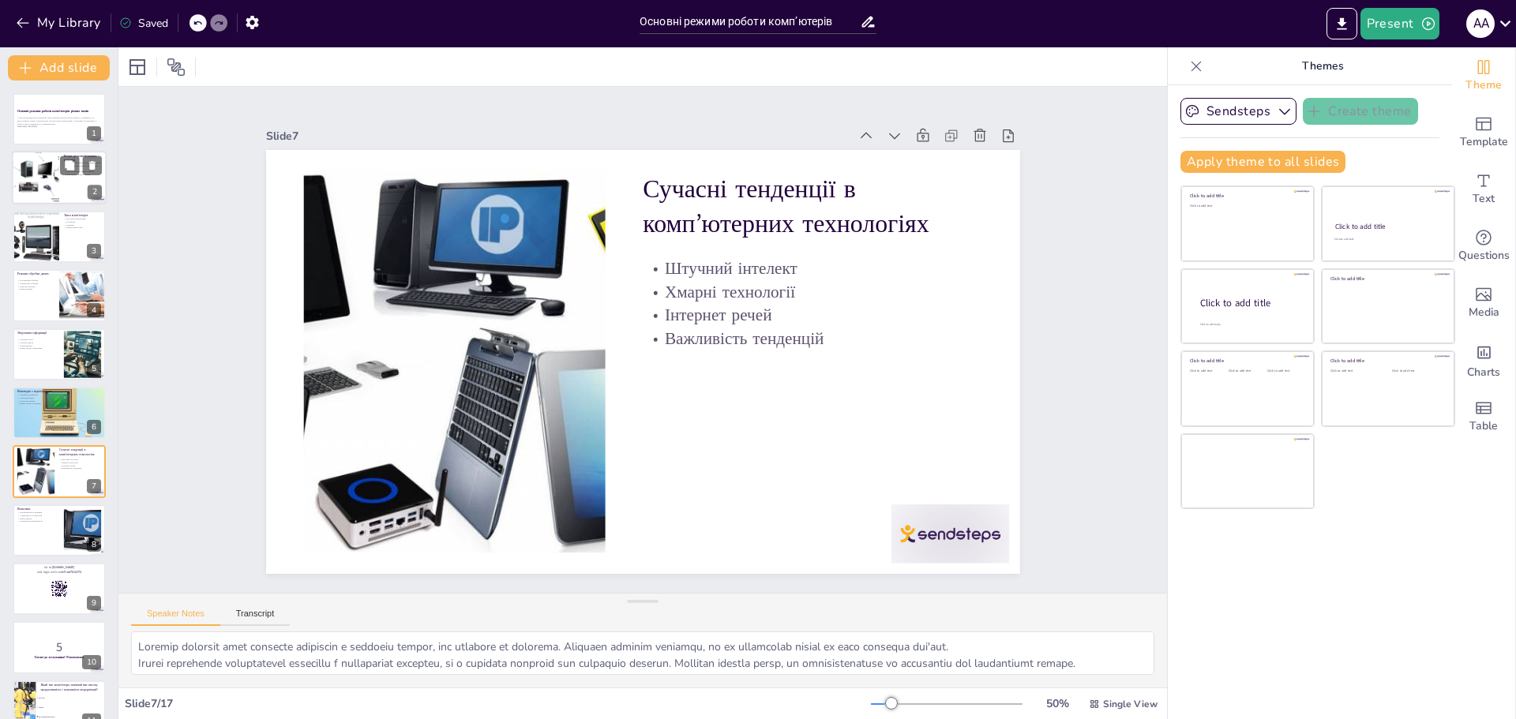
checkbox input "true"
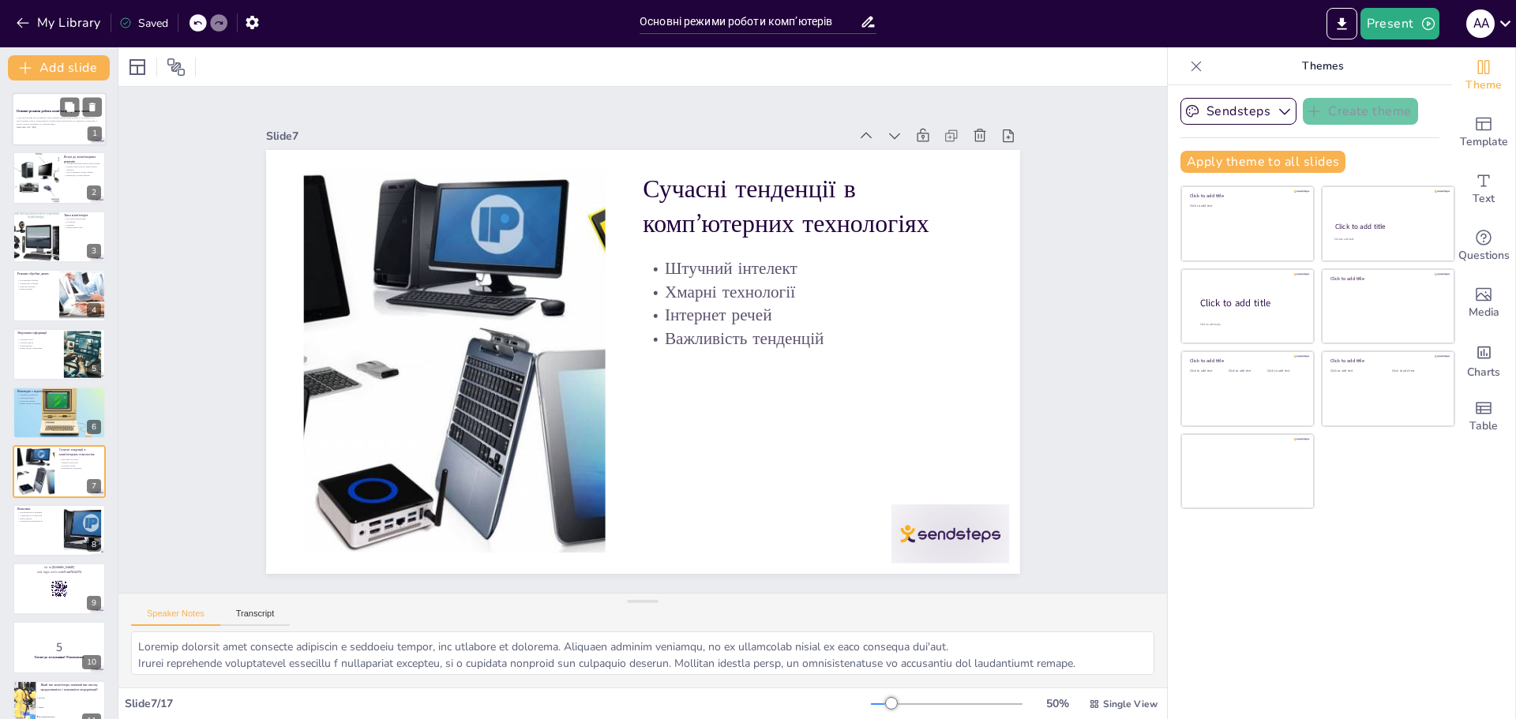
checkbox input "true"
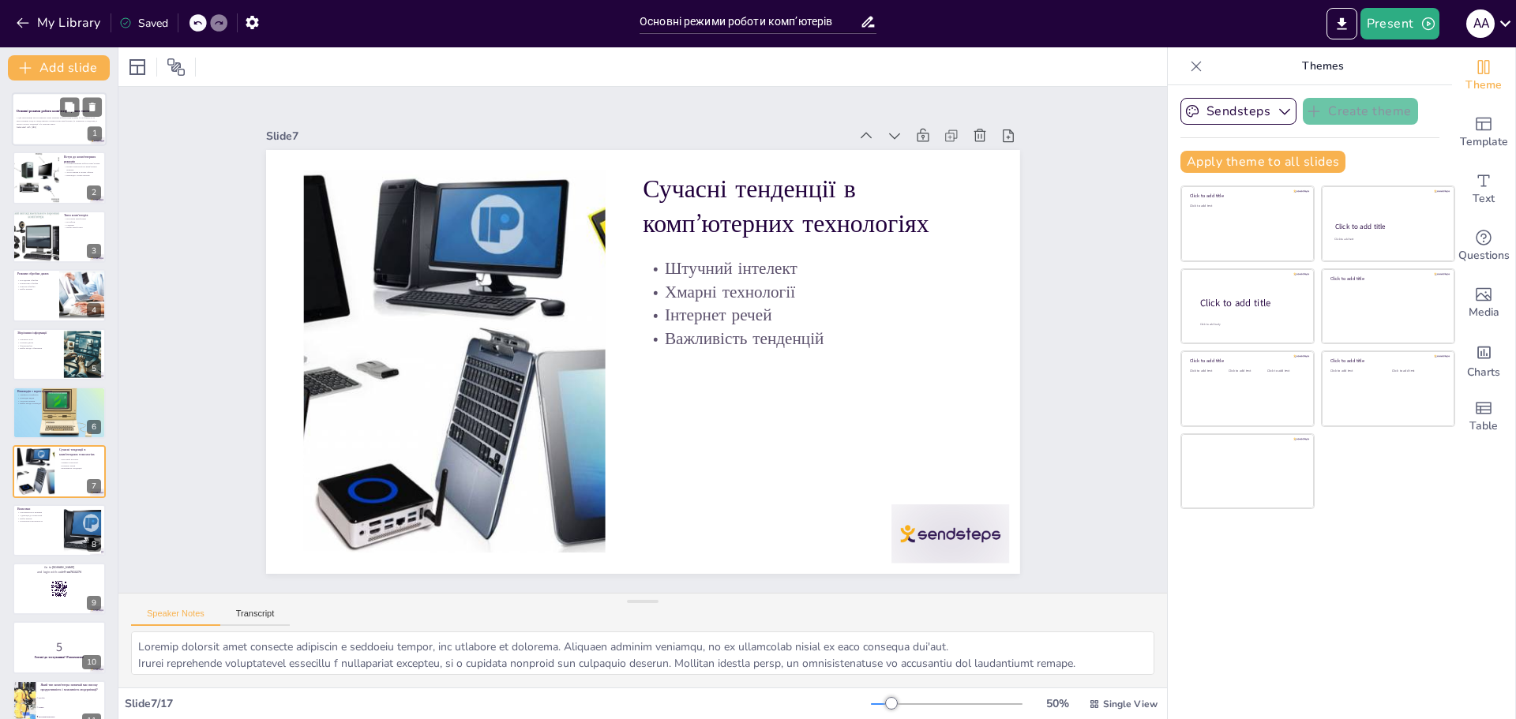
checkbox input "true"
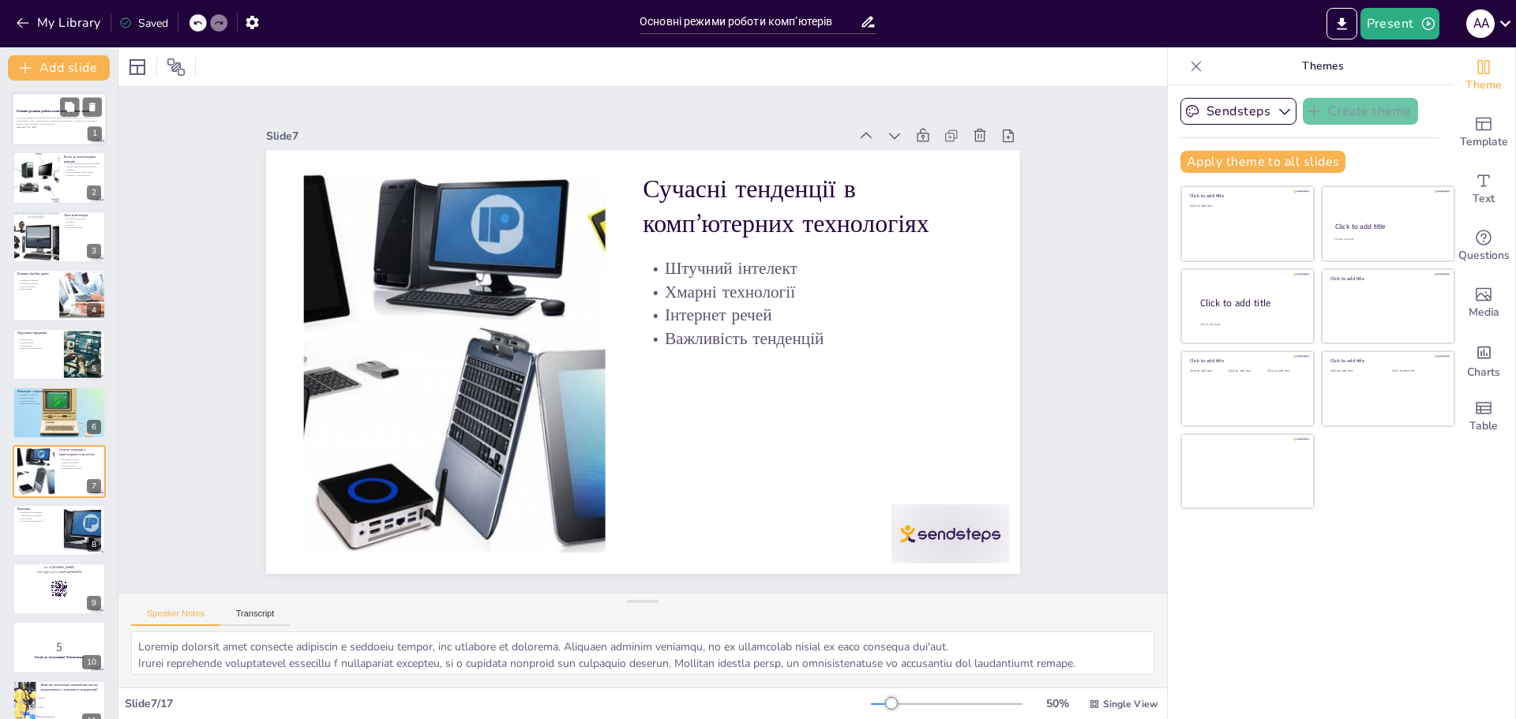
checkbox input "true"
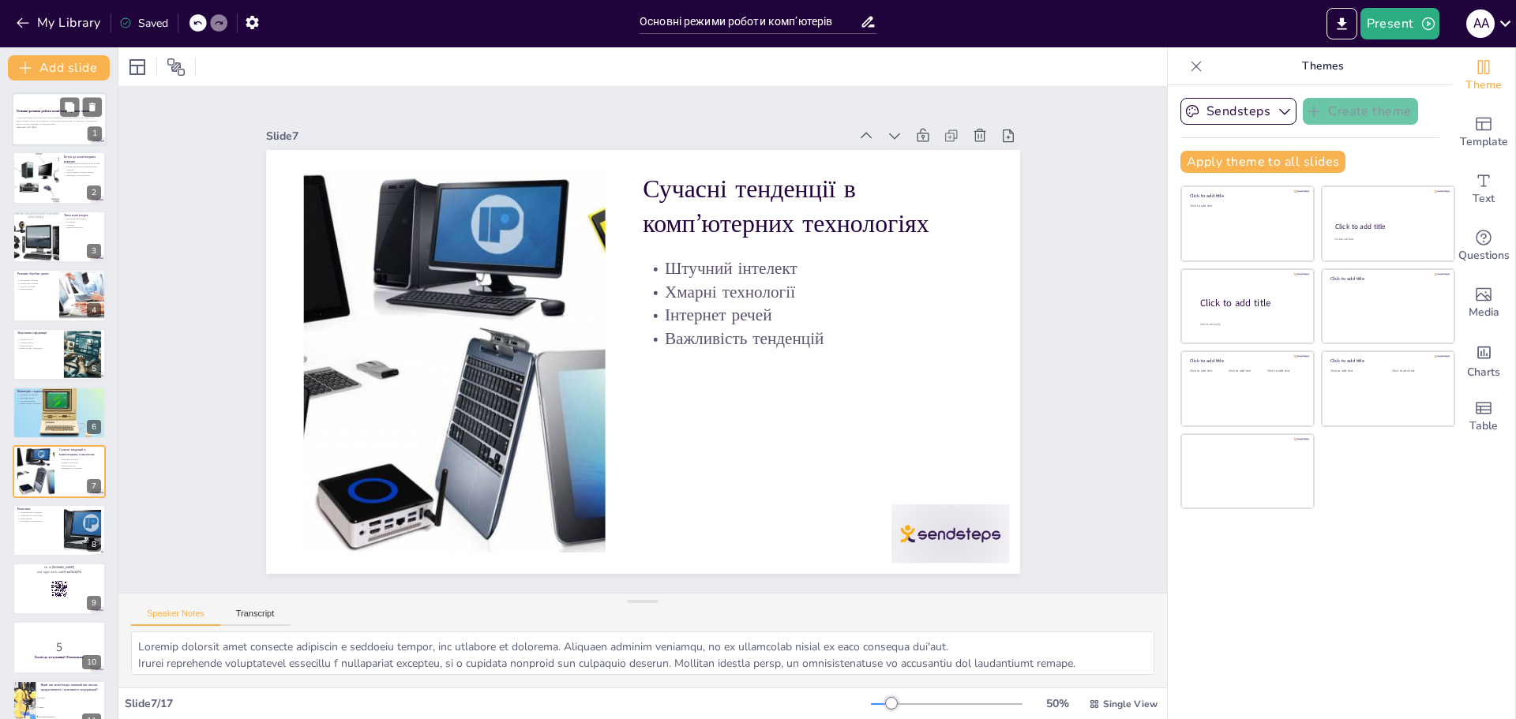
checkbox input "true"
click at [44, 124] on p "У цій презентації ми розглянемо різні режими роботи комп’ютерів, їх особливості…" at bounding box center [59, 121] width 85 height 9
checkbox input "true"
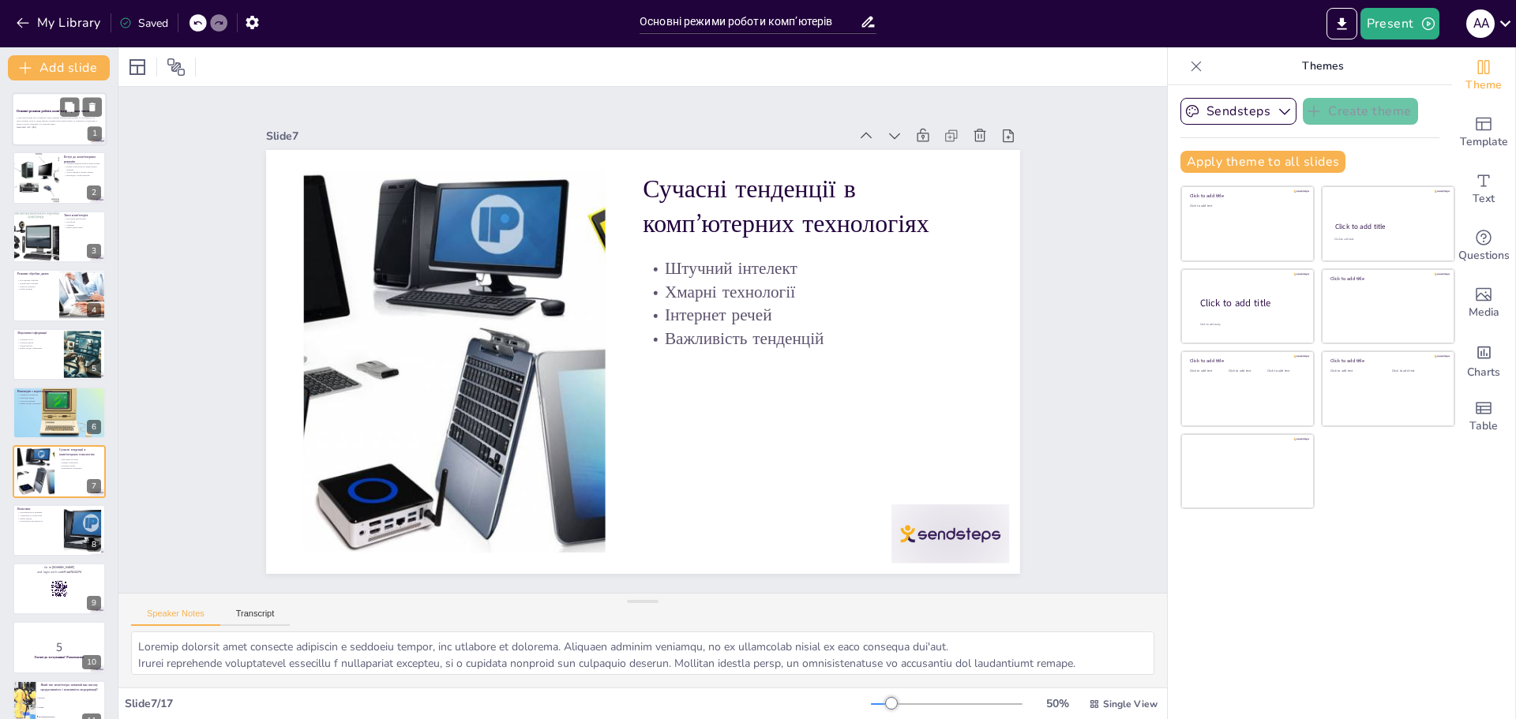
checkbox input "true"
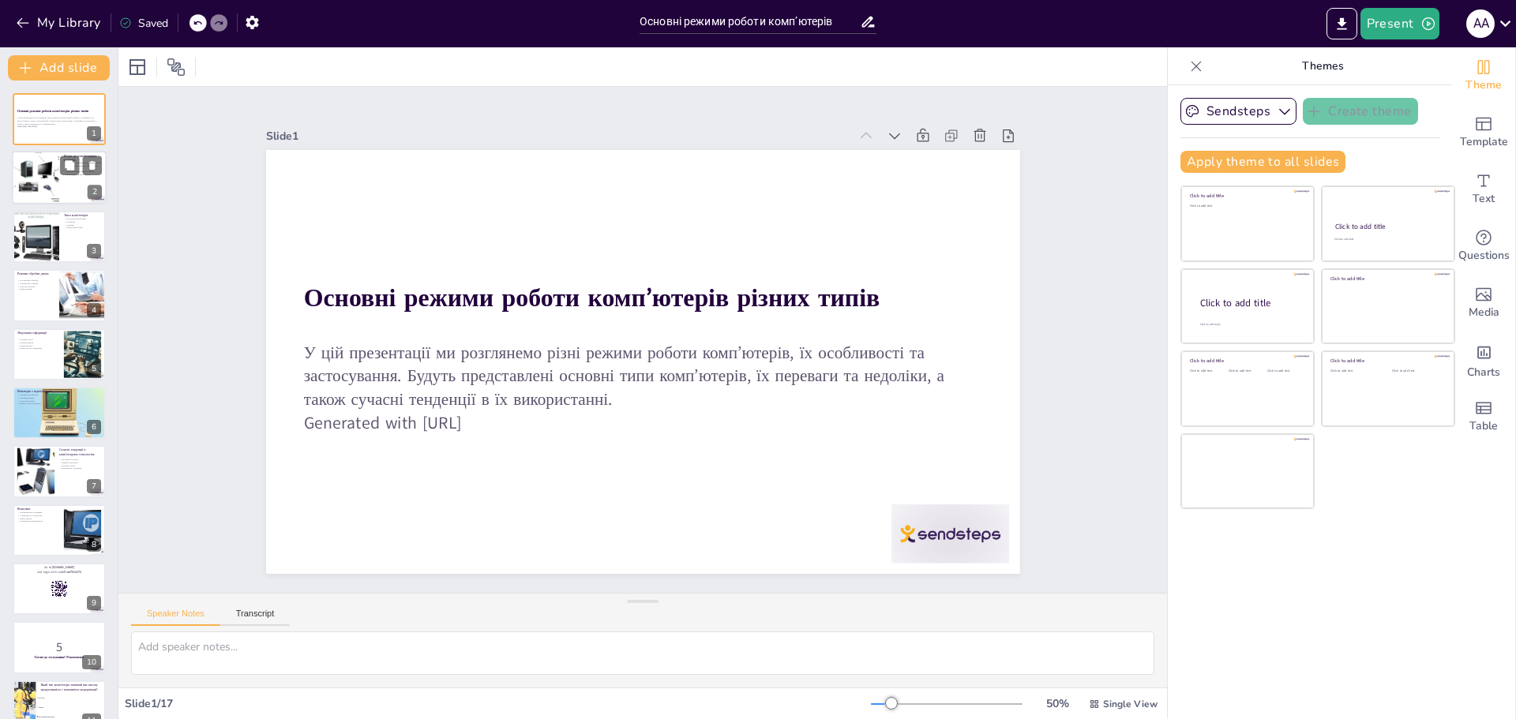
checkbox input "true"
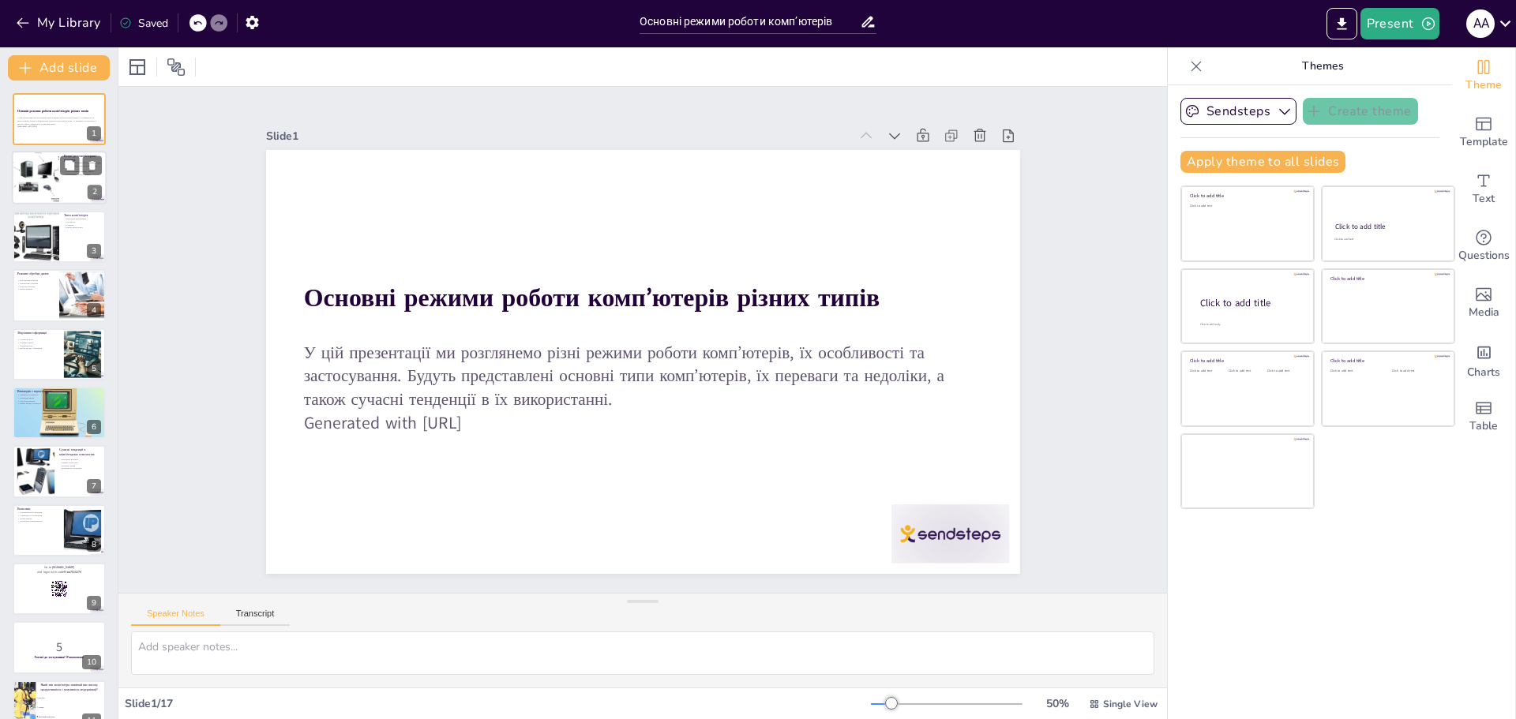
checkbox input "true"
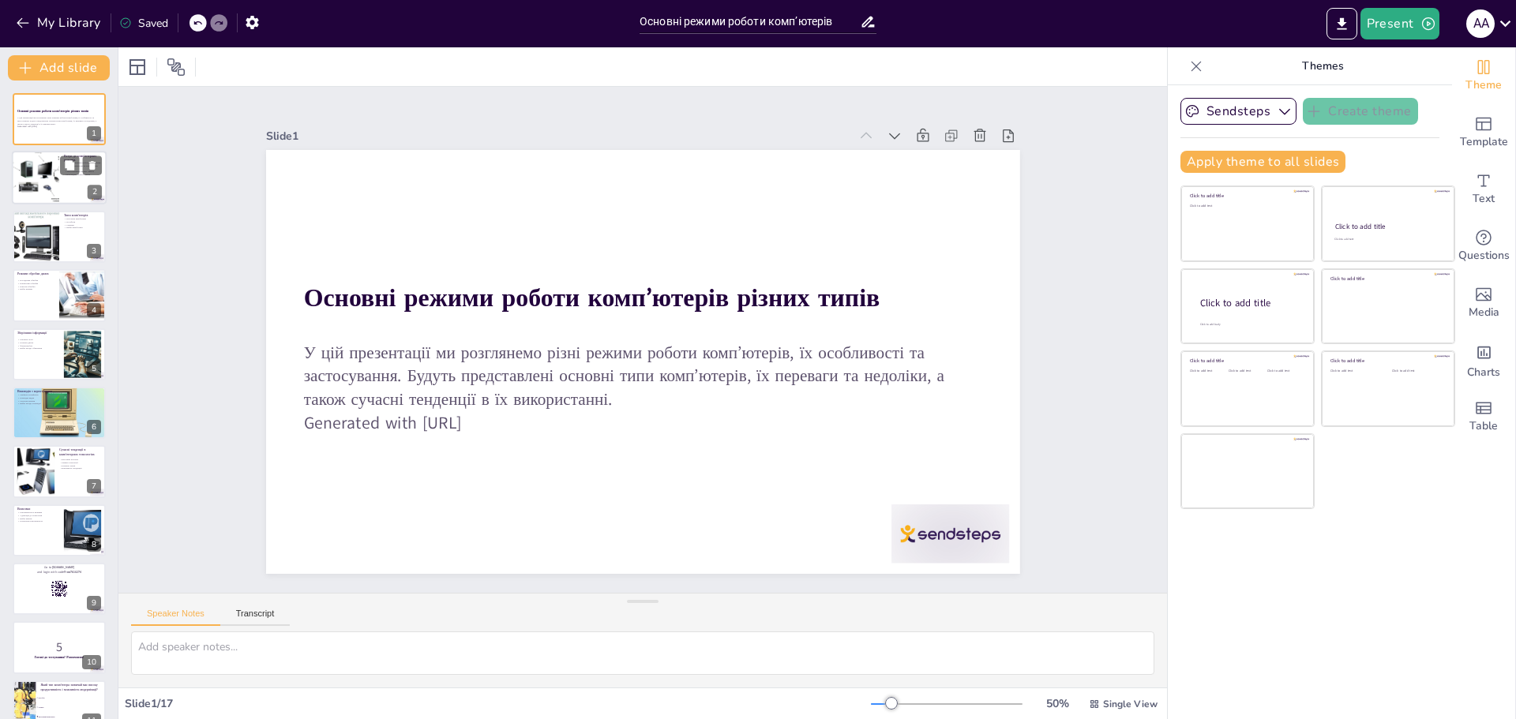
checkbox input "true"
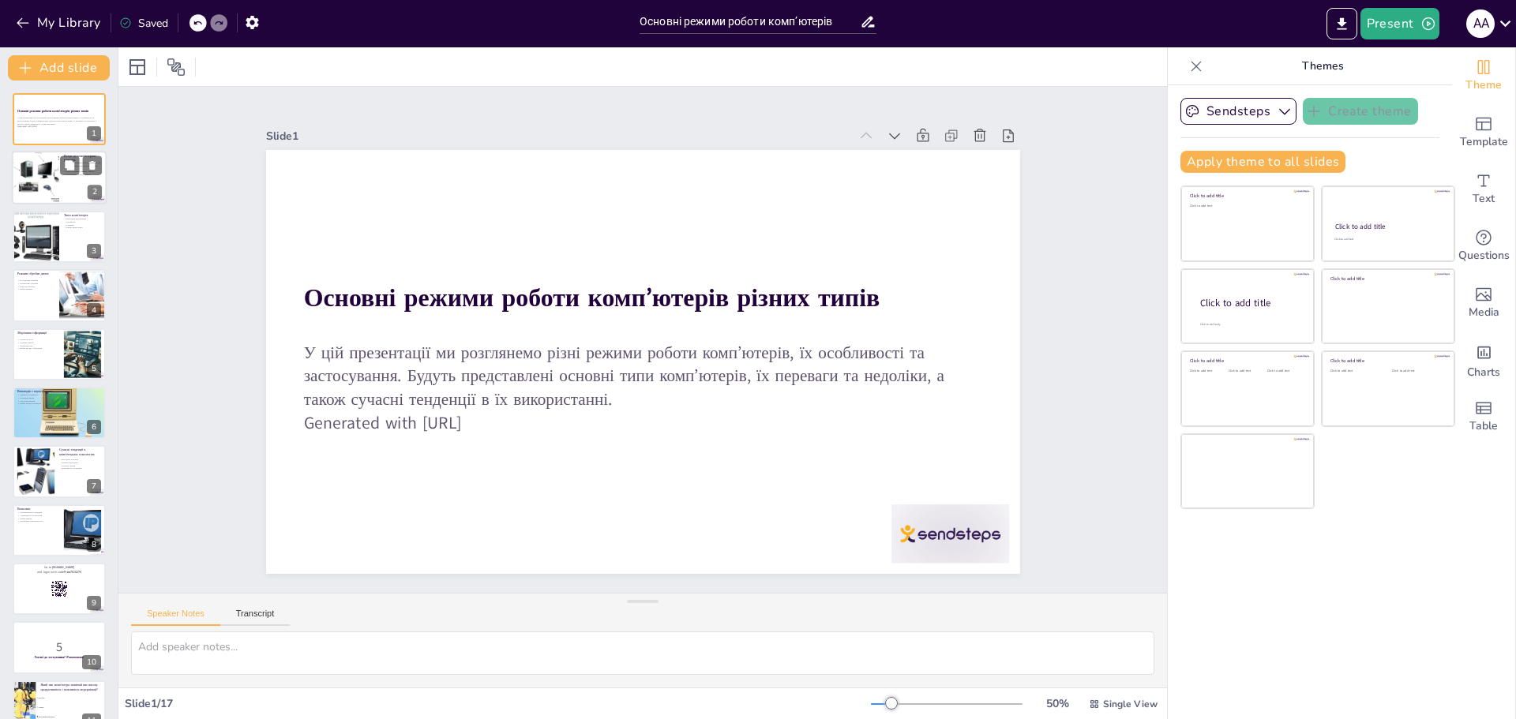
checkbox input "true"
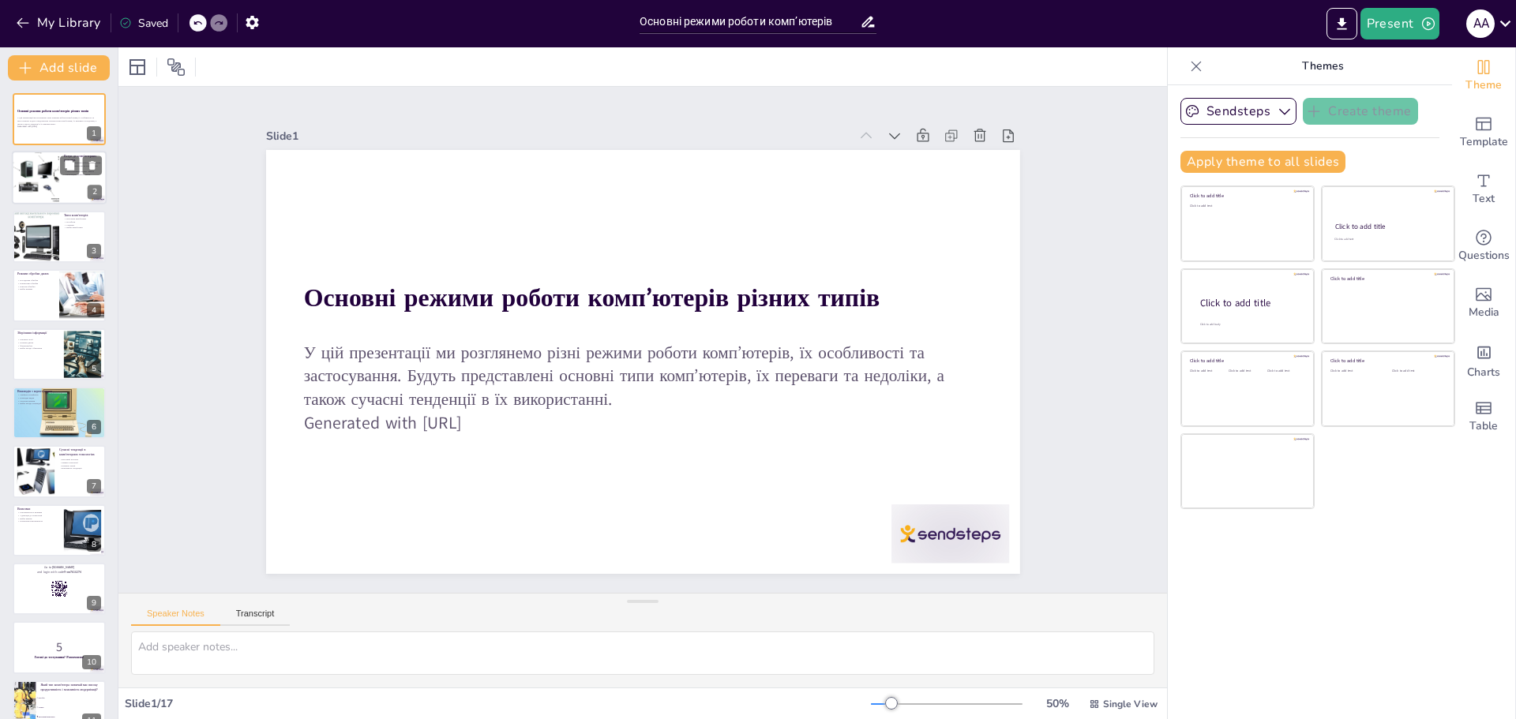
click at [42, 185] on div at bounding box center [35, 179] width 73 height 54
checkbox input "true"
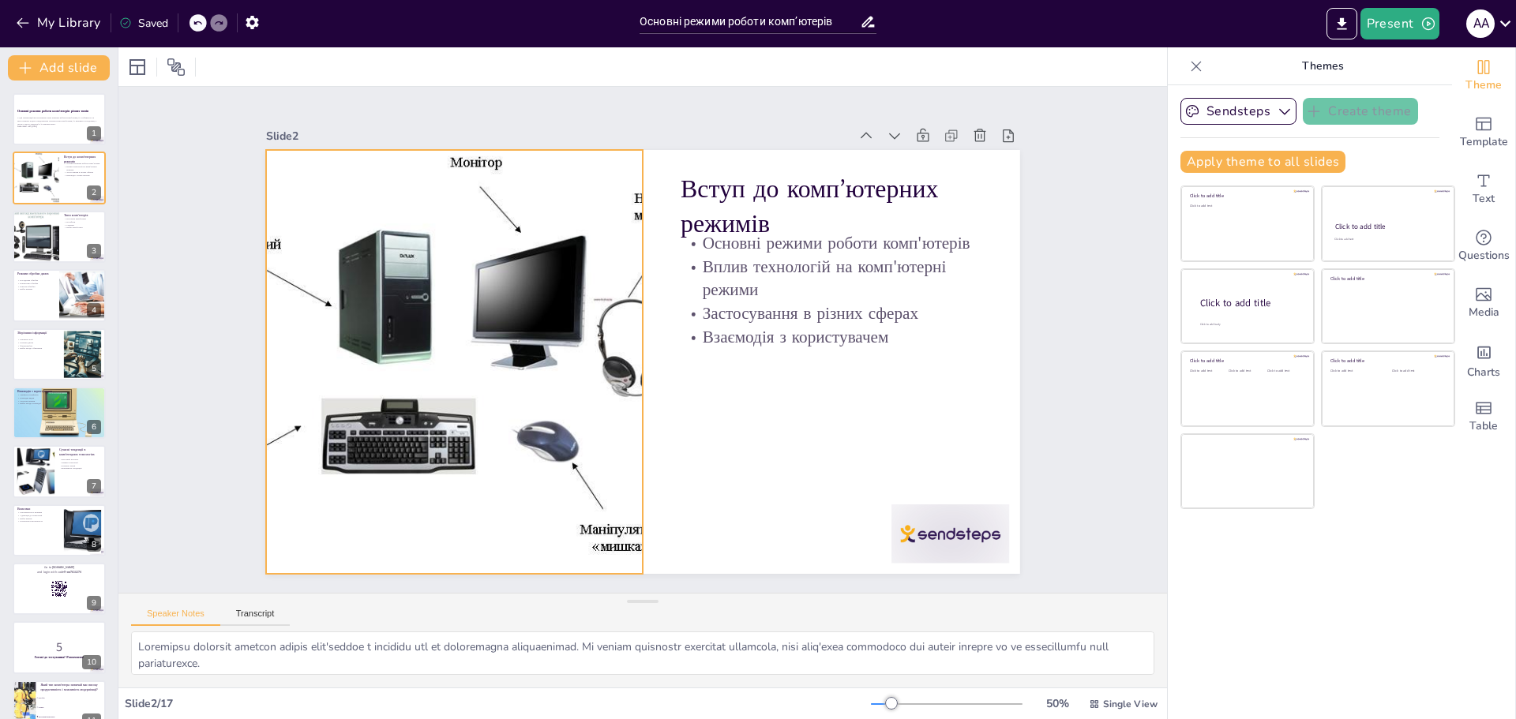
click at [395, 343] on div at bounding box center [529, 187] width 657 height 713
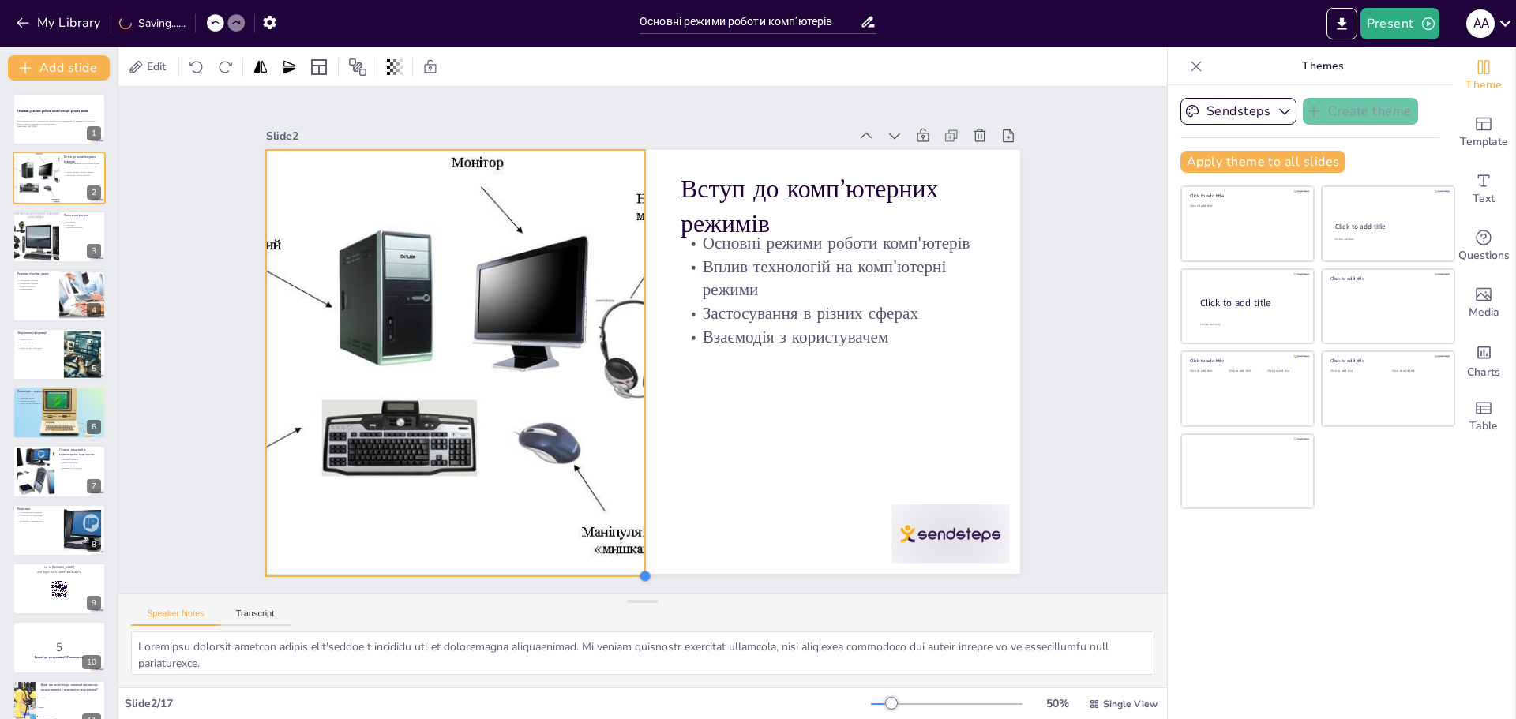
drag, startPoint x: 629, startPoint y: 568, endPoint x: 631, endPoint y: 547, distance: 20.7
click at [631, 547] on div "Вступ до комп’ютерних режимів Основні режими роботи комп'ютерів Вплив технологі…" at bounding box center [640, 361] width 794 height 500
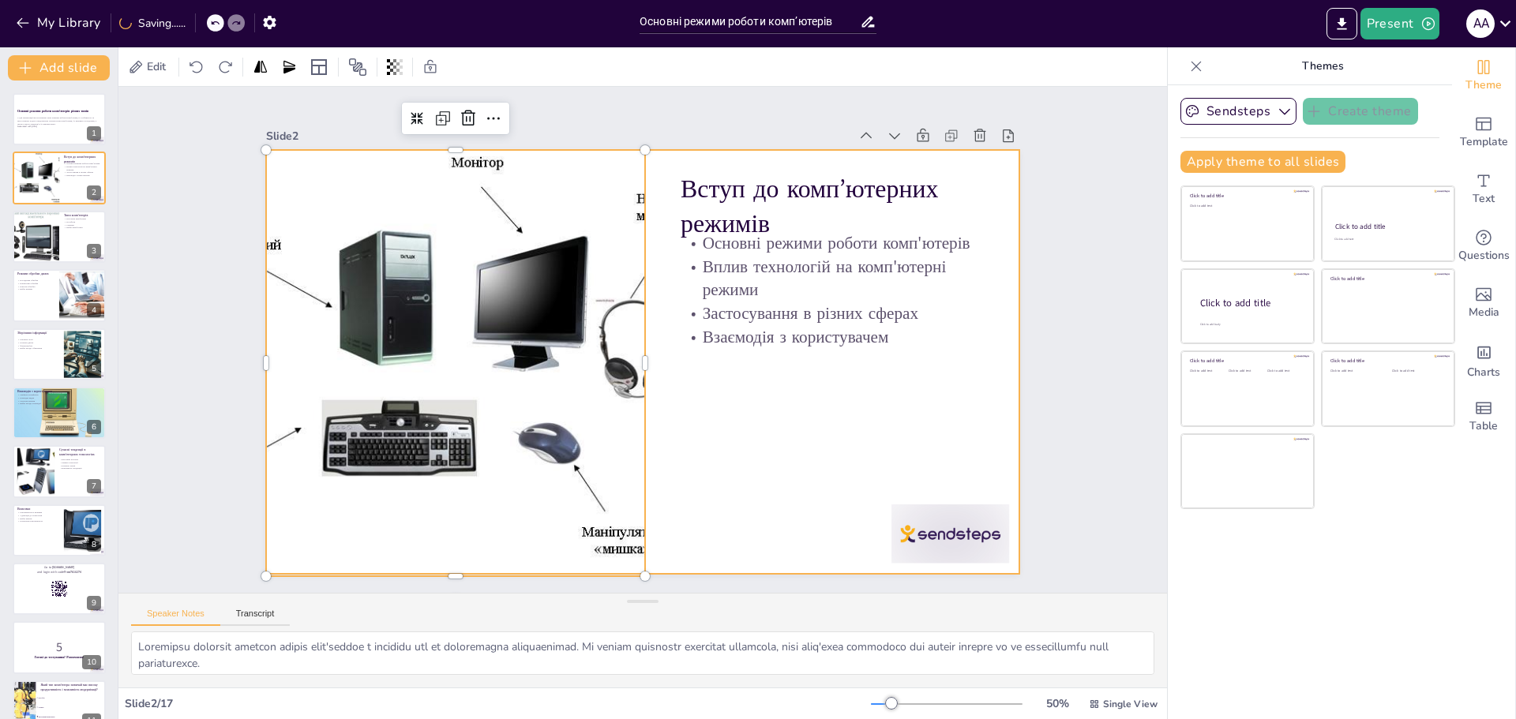
click at [697, 496] on div at bounding box center [643, 362] width 754 height 424
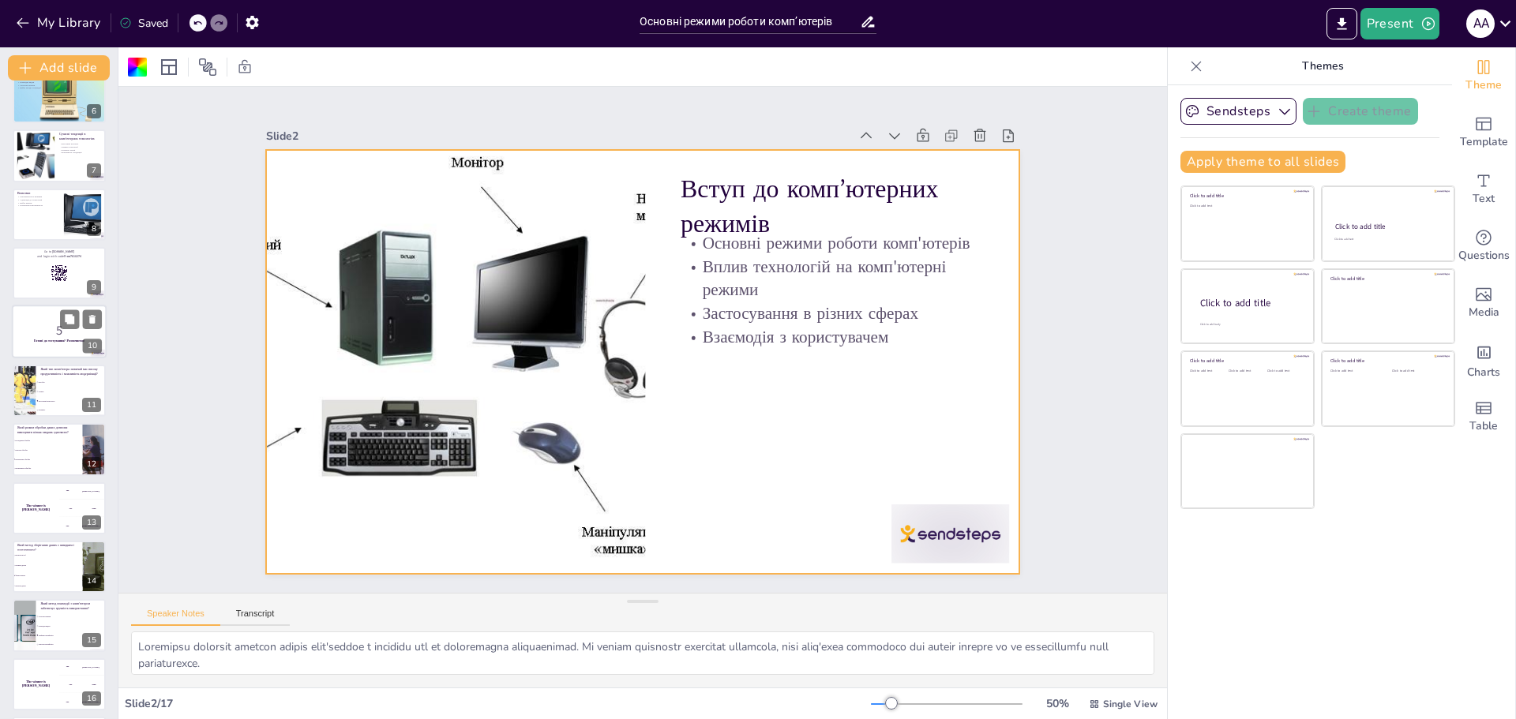
click at [63, 339] on strong "Готові до тестування? Розпочнемо!" at bounding box center [59, 341] width 51 height 4
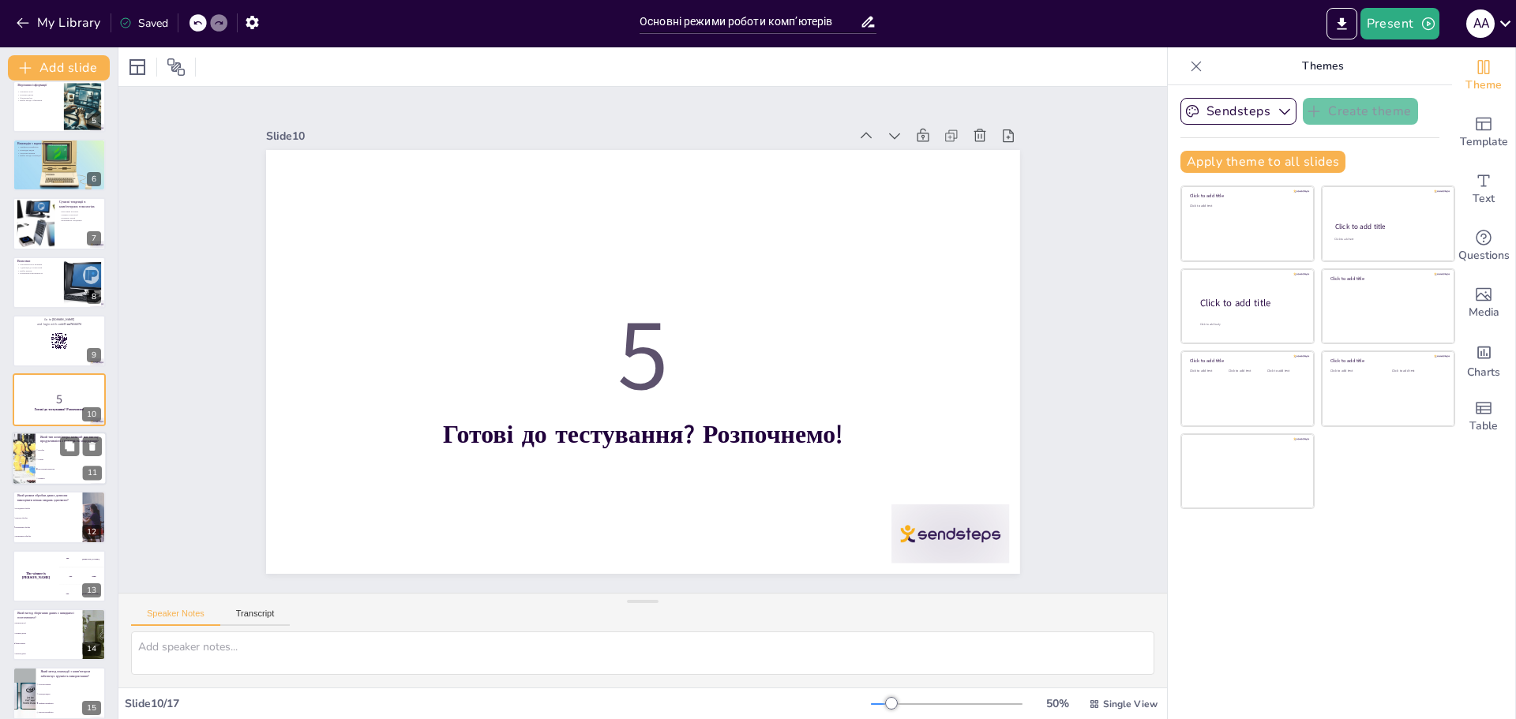
click at [54, 449] on span "Ноутбук" at bounding box center [72, 450] width 68 height 2
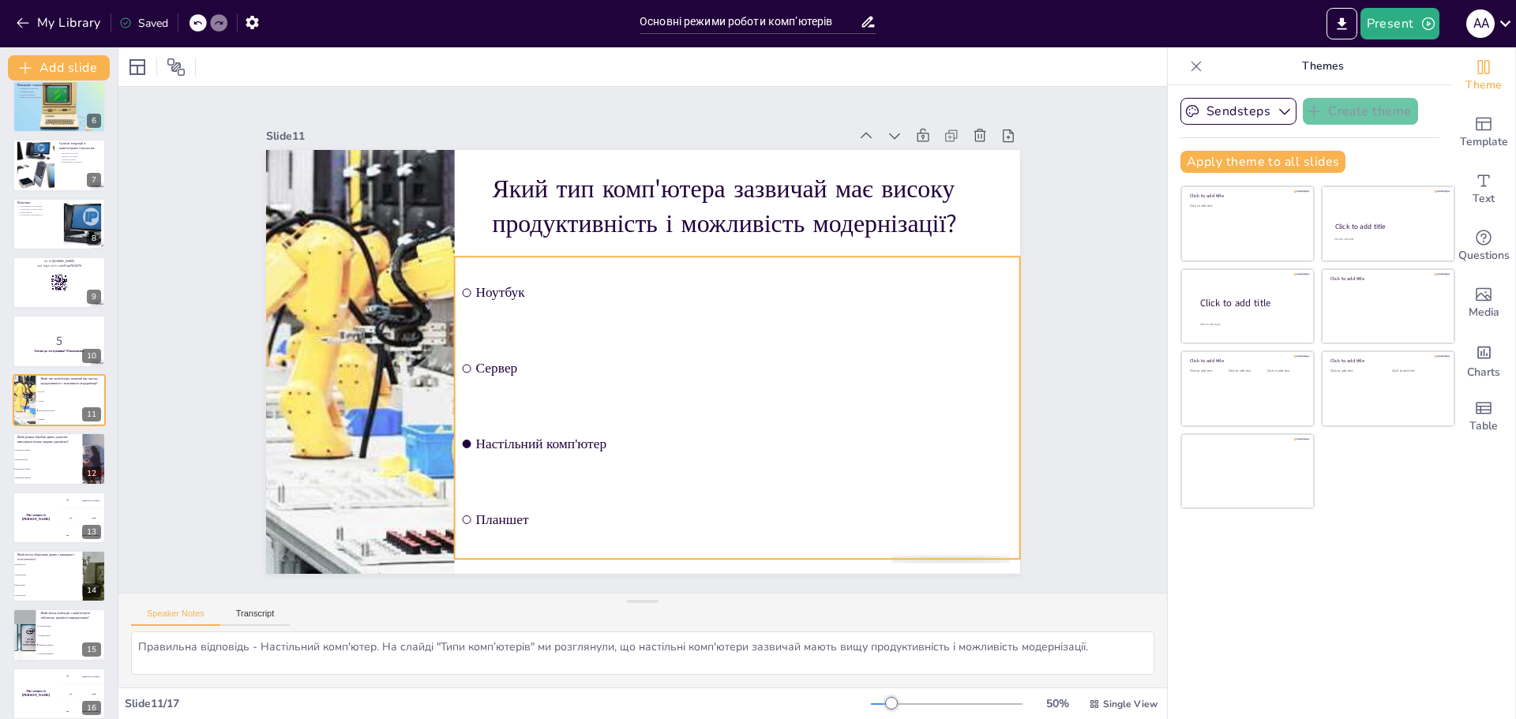
click at [459, 354] on input "checkbox" at bounding box center [463, 349] width 9 height 9
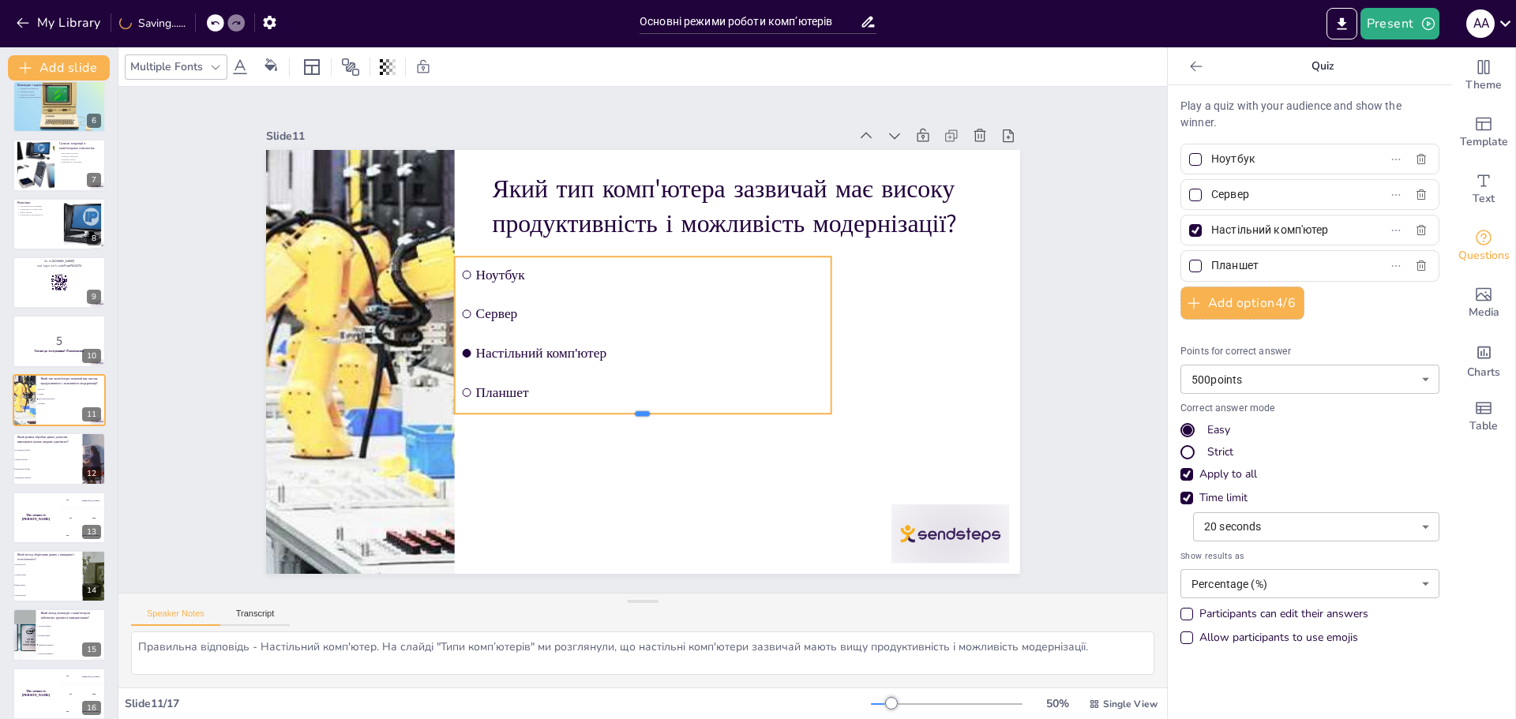
drag, startPoint x: 631, startPoint y: 381, endPoint x: 631, endPoint y: 411, distance: 30.0
click at [631, 414] on div at bounding box center [642, 420] width 377 height 13
click at [219, 24] on icon at bounding box center [218, 22] width 9 height 9
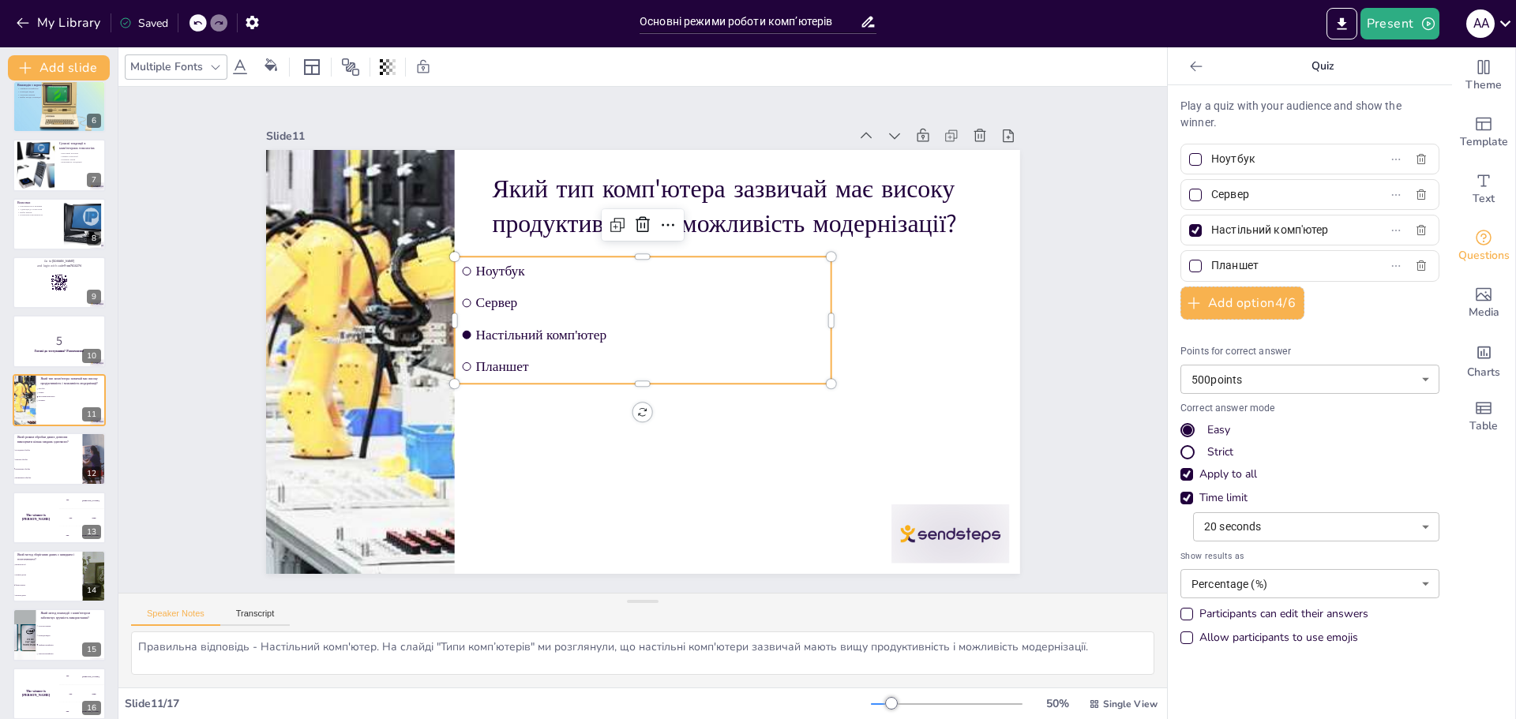
click at [219, 24] on icon at bounding box center [218, 22] width 9 height 9
click at [197, 21] on icon at bounding box center [197, 22] width 9 height 9
click at [215, 23] on icon at bounding box center [214, 22] width 9 height 9
click at [199, 25] on icon at bounding box center [197, 22] width 9 height 9
click at [197, 24] on icon at bounding box center [197, 23] width 8 height 4
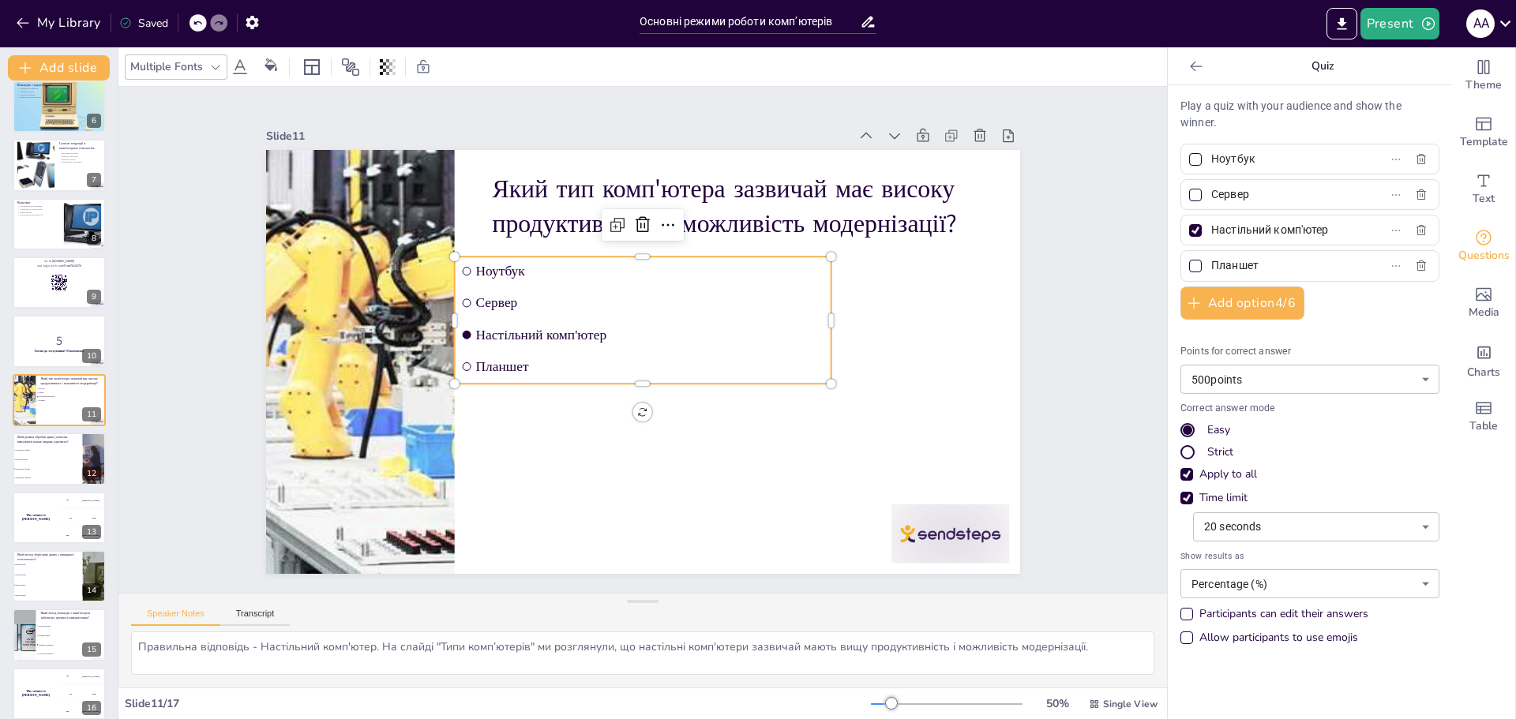
click at [198, 24] on icon at bounding box center [197, 22] width 9 height 9
click at [196, 21] on icon at bounding box center [197, 22] width 9 height 9
click at [199, 23] on icon at bounding box center [197, 22] width 9 height 9
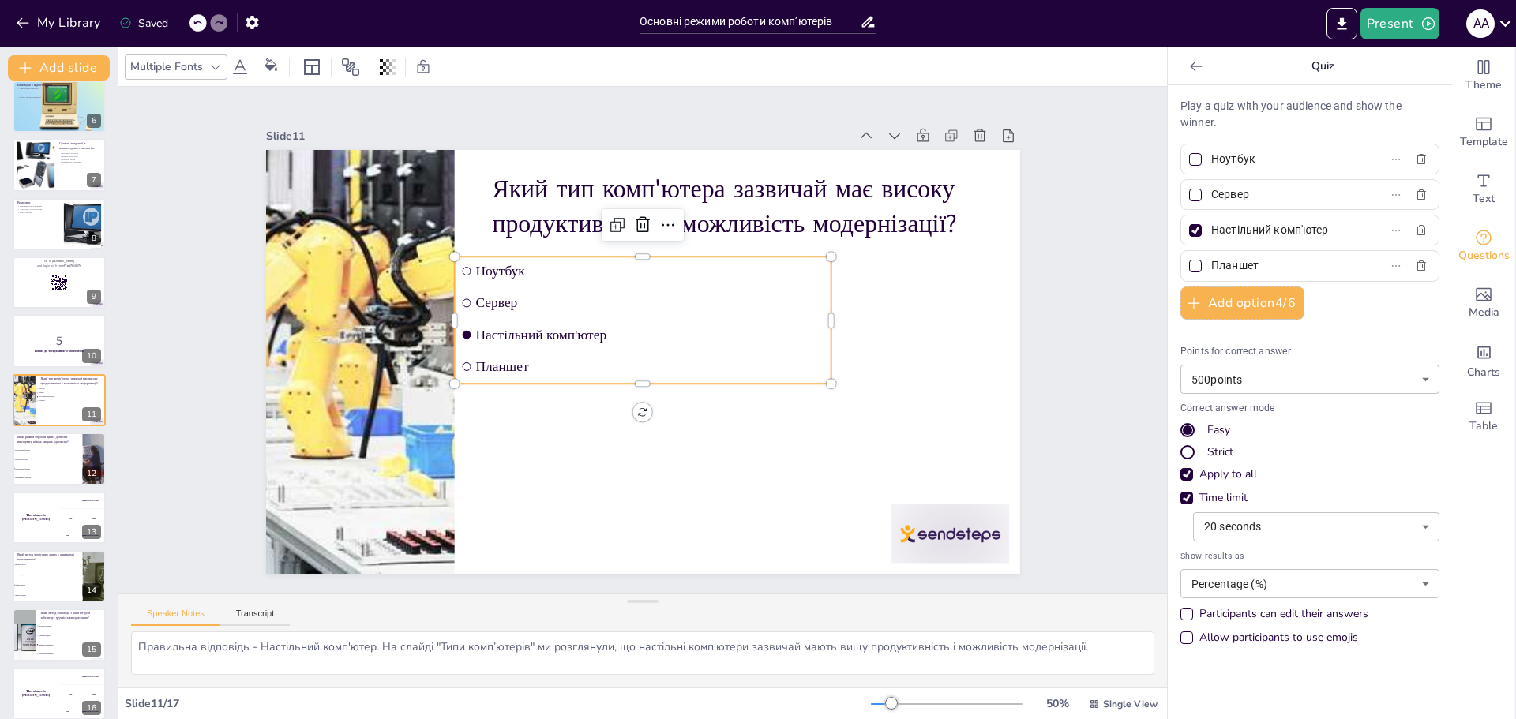
click at [168, 159] on div "Slide 1 Основні режими роботи комп’ютерів різних типів У цій презентації ми роз…" at bounding box center [643, 339] width 1096 height 613
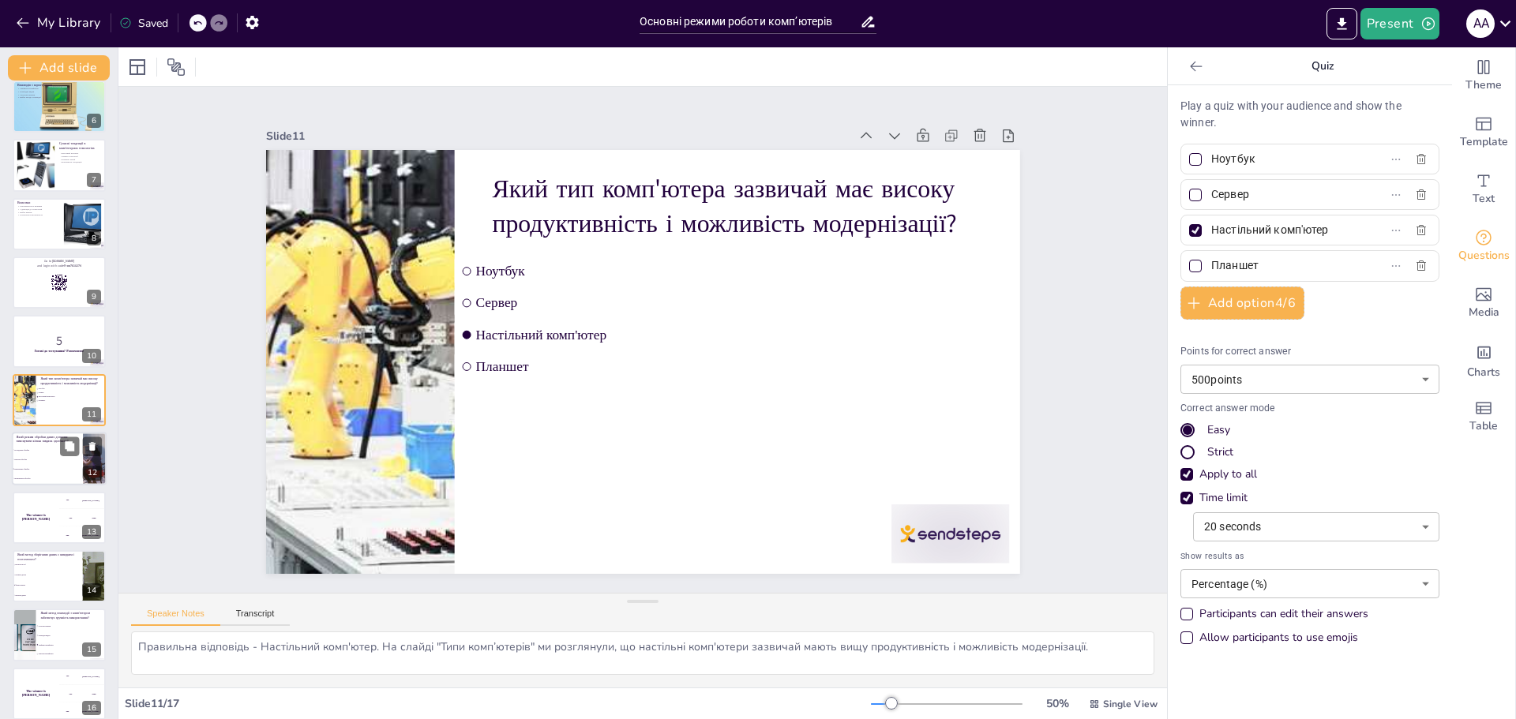
click at [44, 448] on li "Послідовна обробка" at bounding box center [47, 450] width 71 height 9
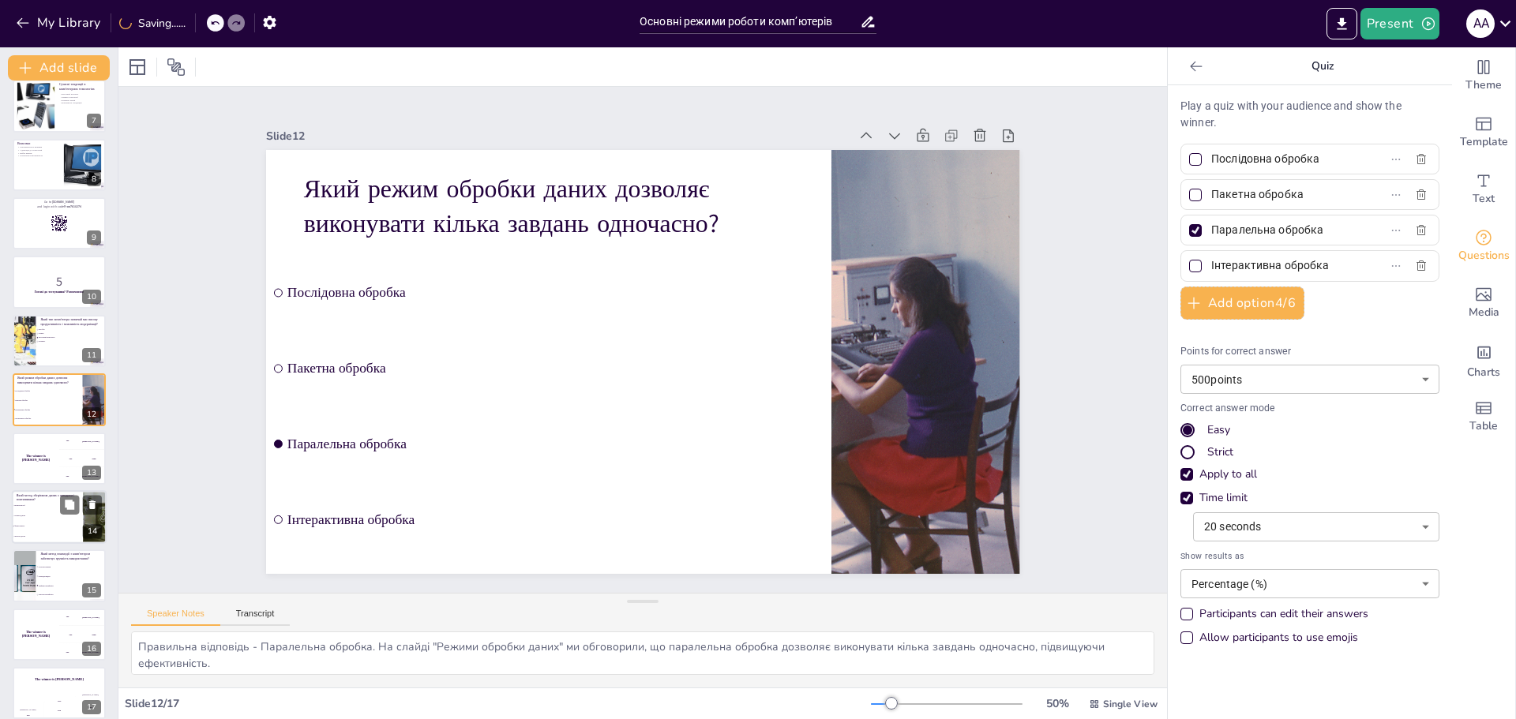
click at [39, 523] on li "Флеш-пам'ять" at bounding box center [47, 526] width 71 height 10
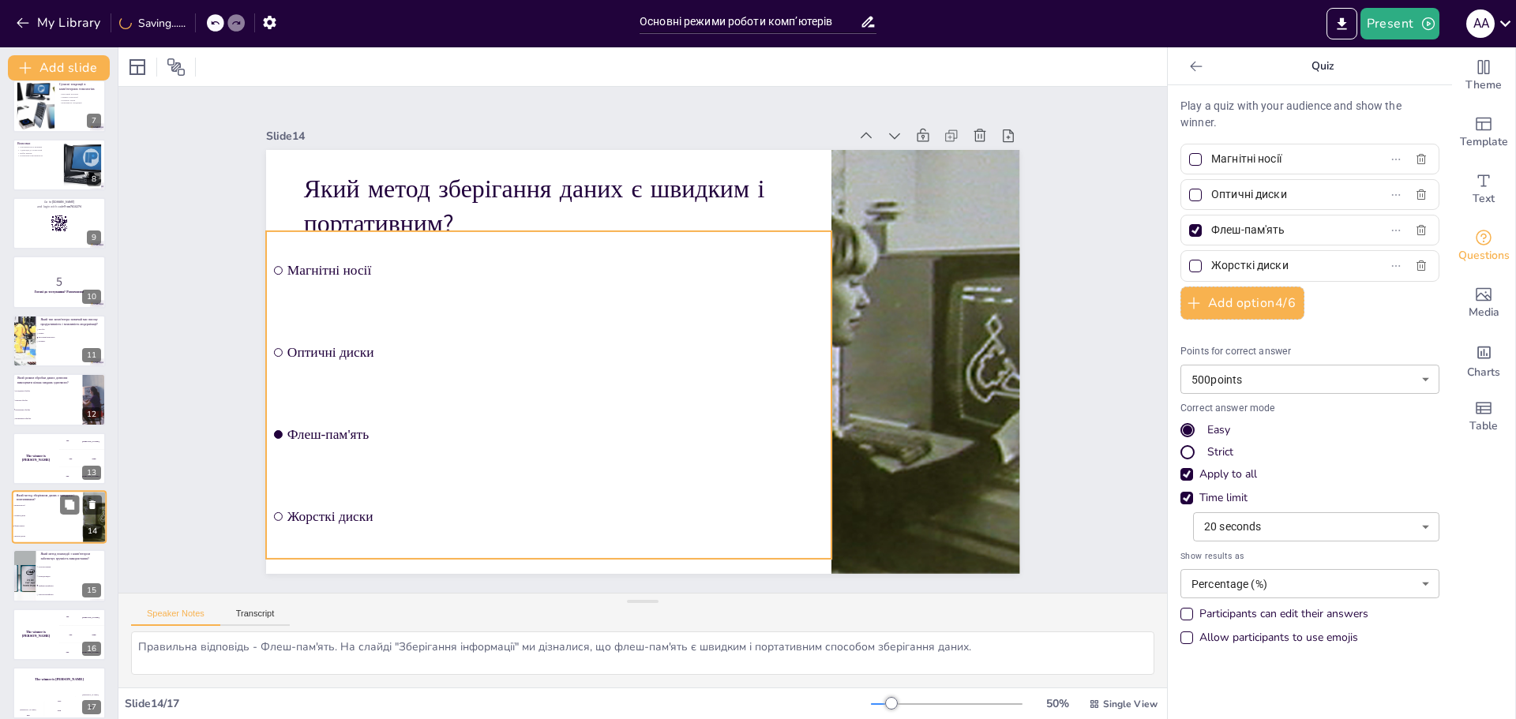
scroll to position [378, 0]
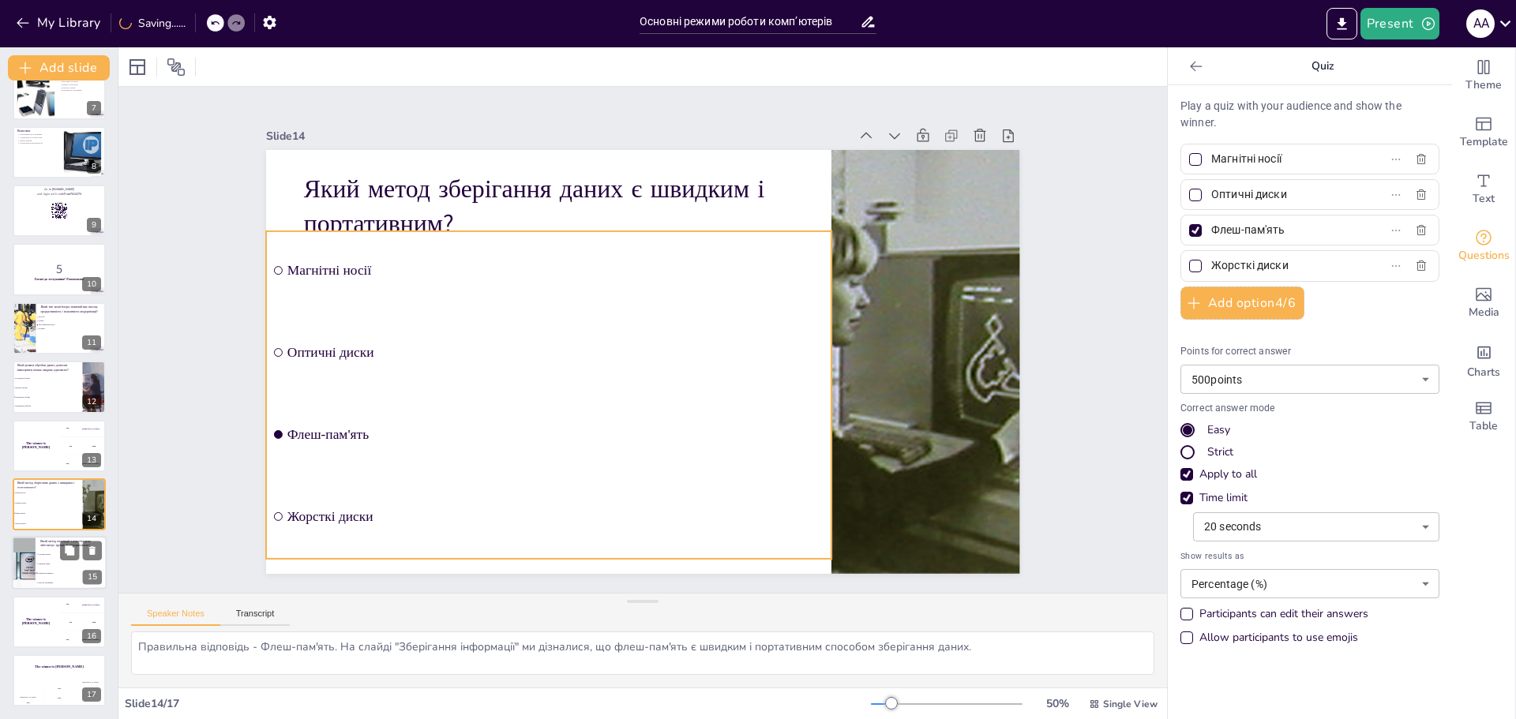
click at [50, 550] on li "Сенсорні екрани" at bounding box center [71, 554] width 71 height 9
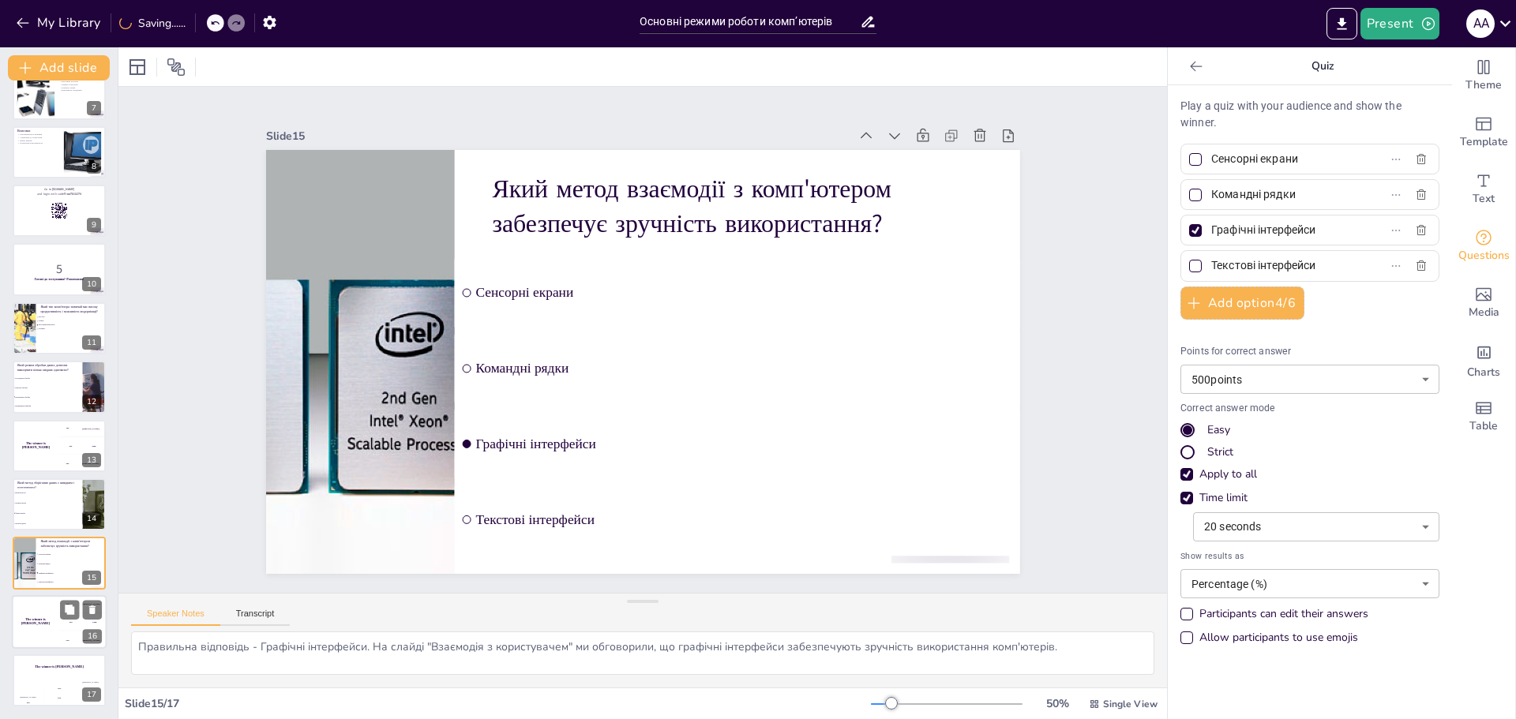
click at [51, 609] on div "The winner is [PERSON_NAME]" at bounding box center [35, 622] width 47 height 54
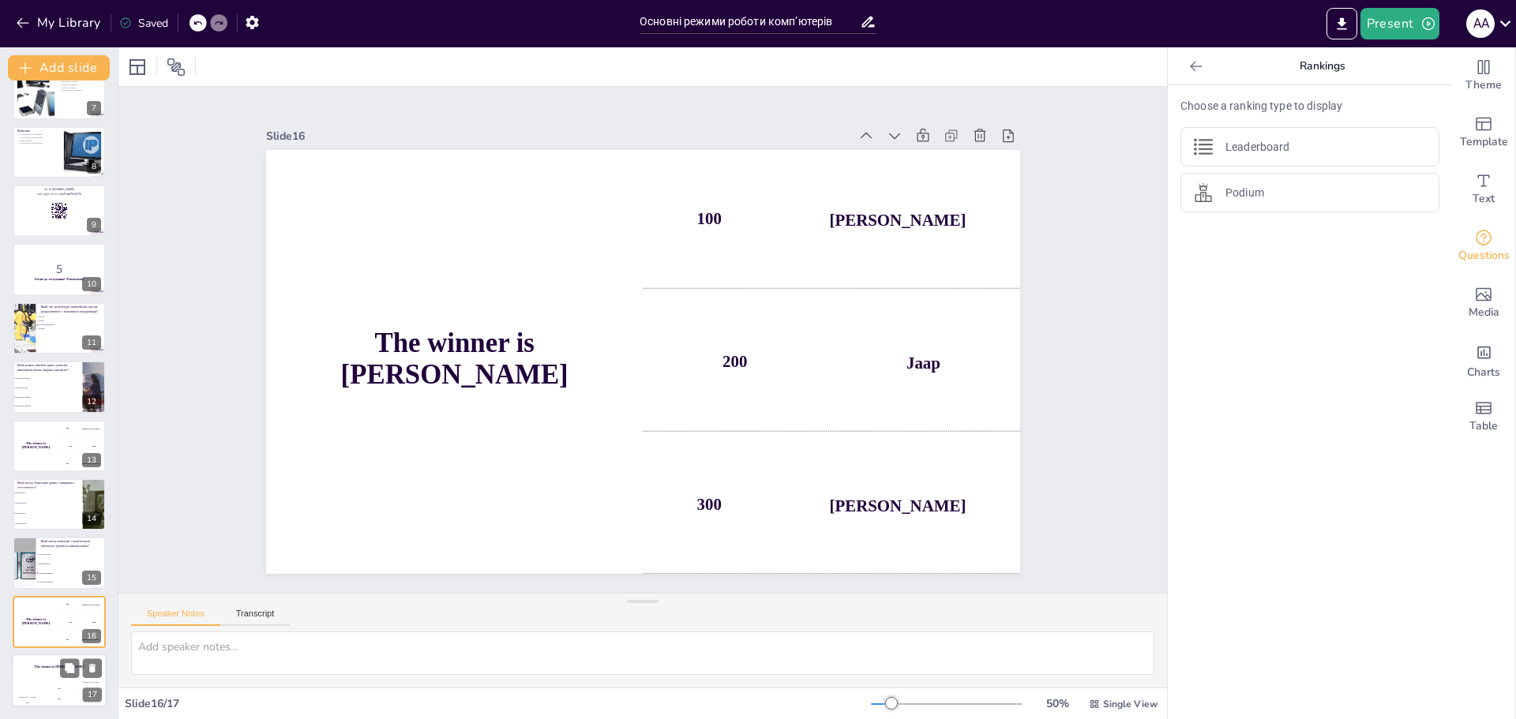
click at [42, 673] on div "The winner is [PERSON_NAME]" at bounding box center [59, 667] width 95 height 27
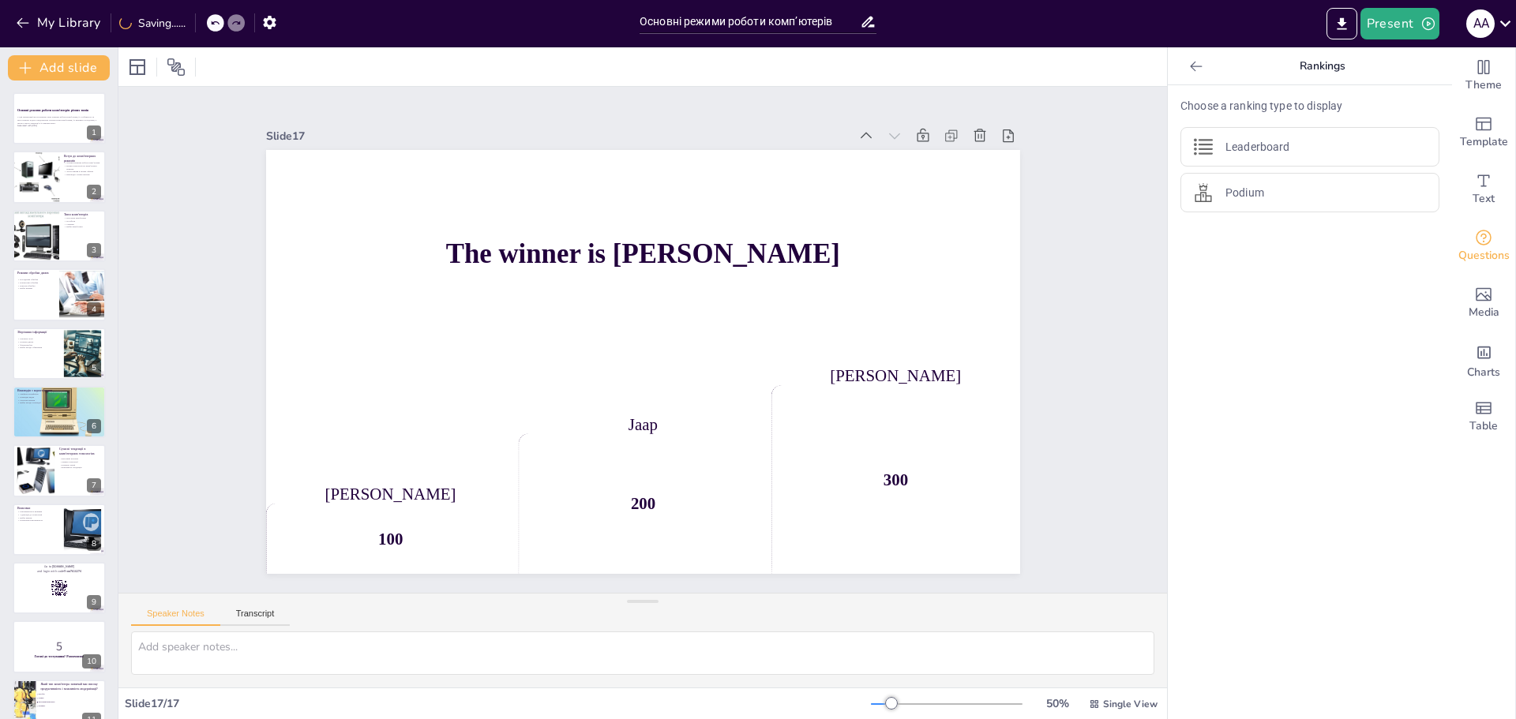
scroll to position [0, 0]
drag, startPoint x: 48, startPoint y: 174, endPoint x: 51, endPoint y: 193, distance: 19.1
click at [48, 175] on div at bounding box center [35, 179] width 73 height 54
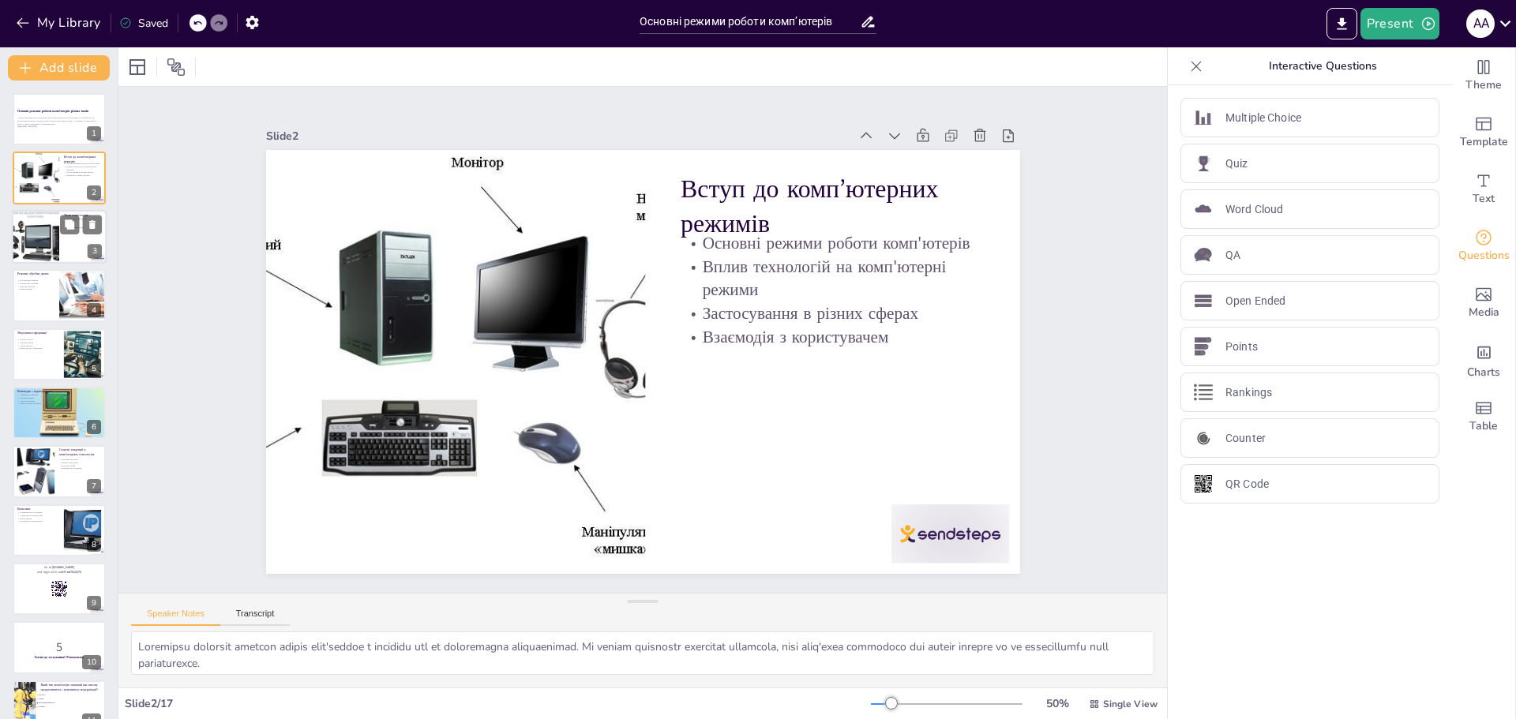
click at [51, 243] on div at bounding box center [35, 237] width 71 height 54
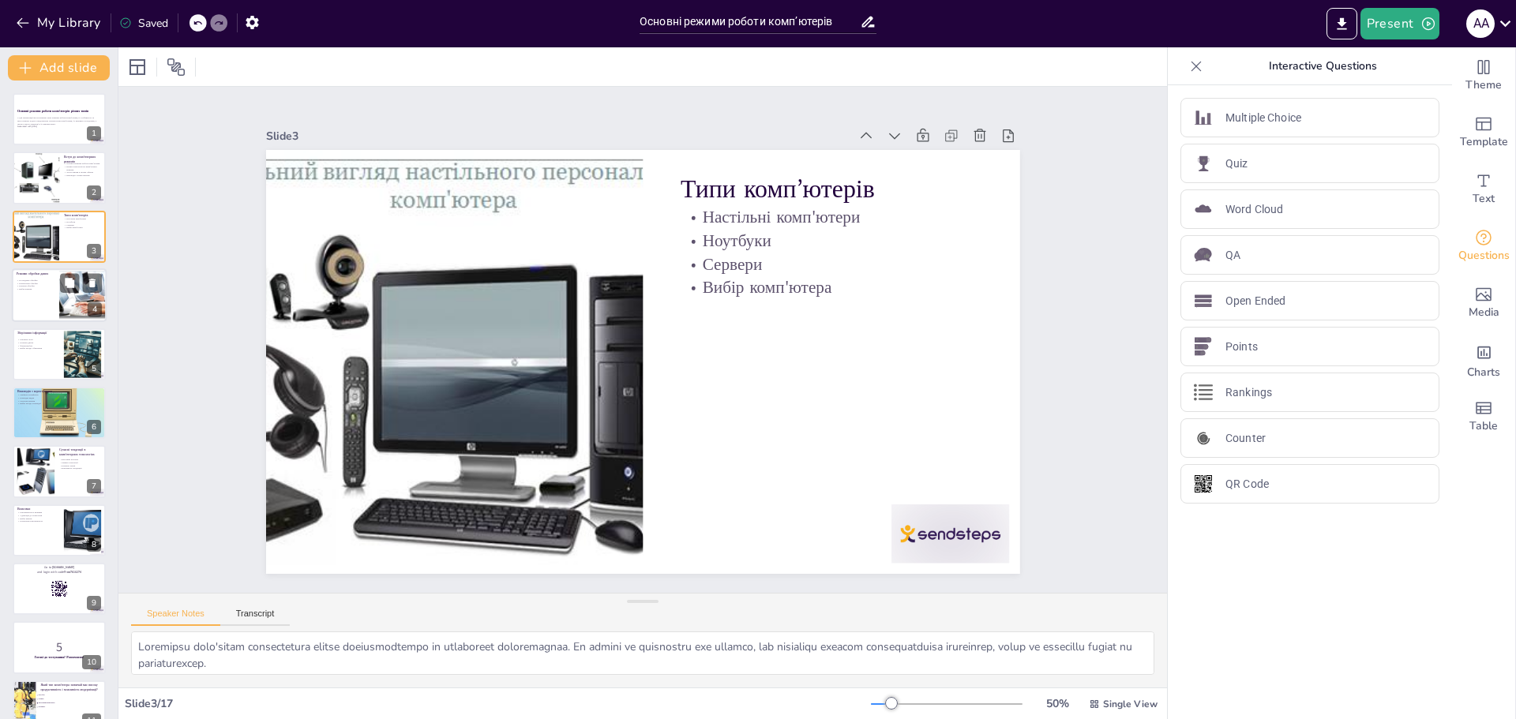
click at [45, 292] on div at bounding box center [59, 295] width 95 height 54
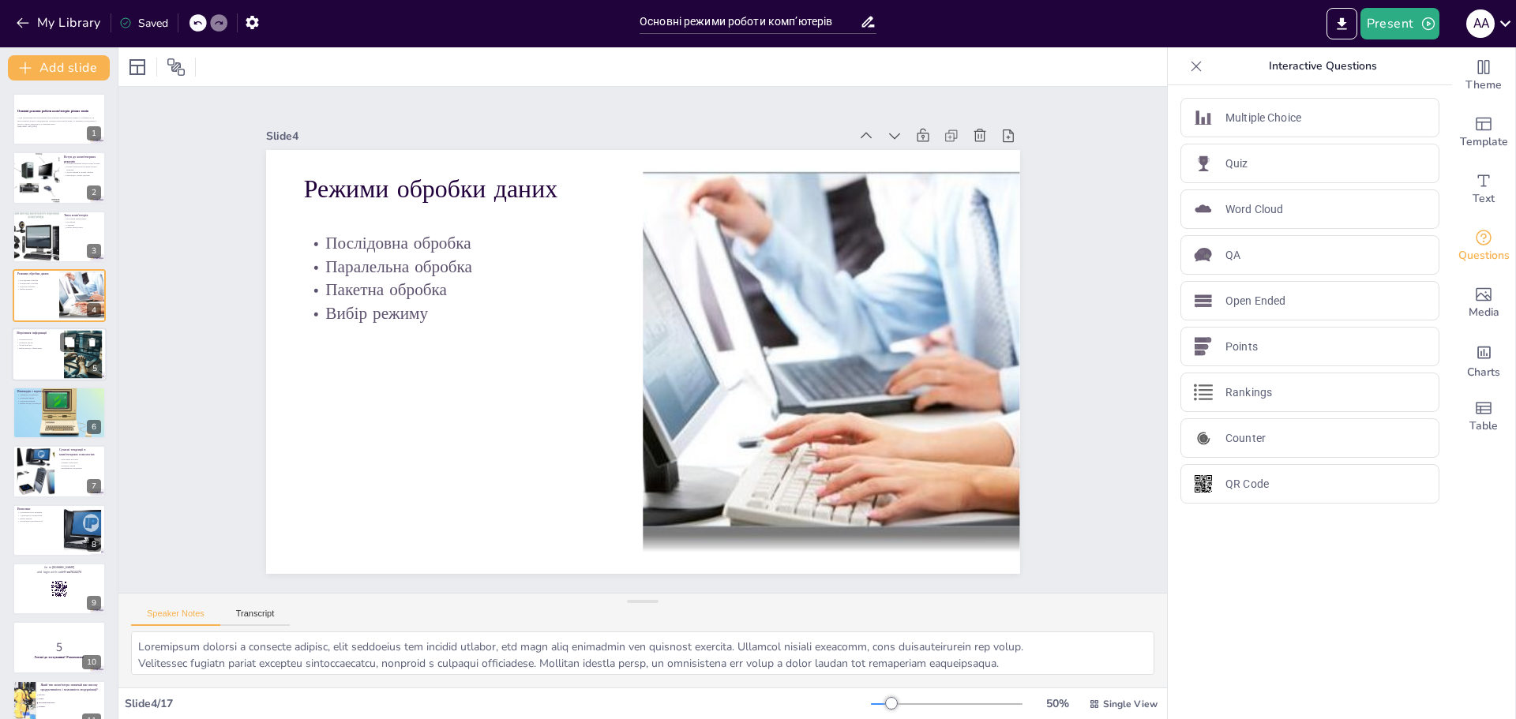
click at [32, 369] on div at bounding box center [59, 355] width 95 height 54
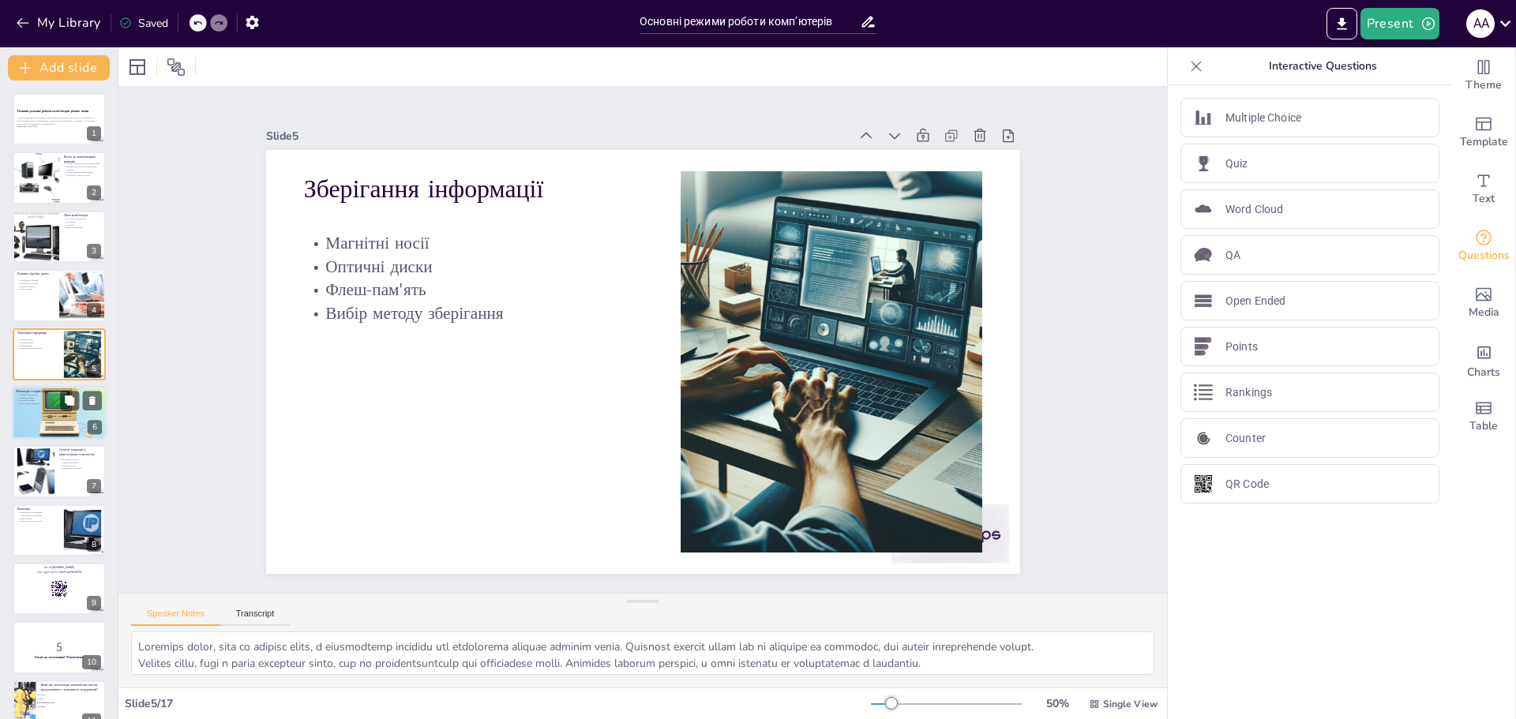
click at [29, 407] on div at bounding box center [59, 413] width 96 height 54
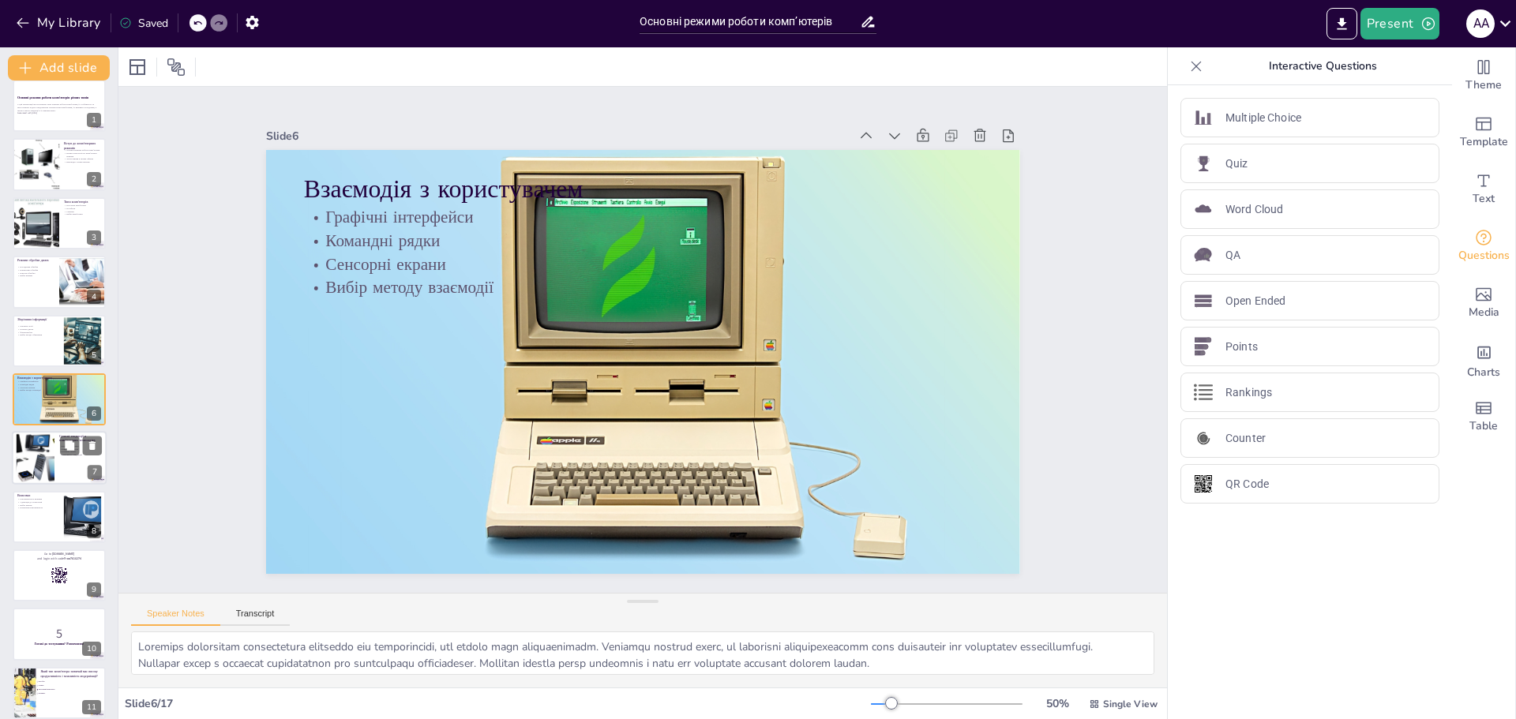
click at [33, 440] on div at bounding box center [35, 458] width 91 height 48
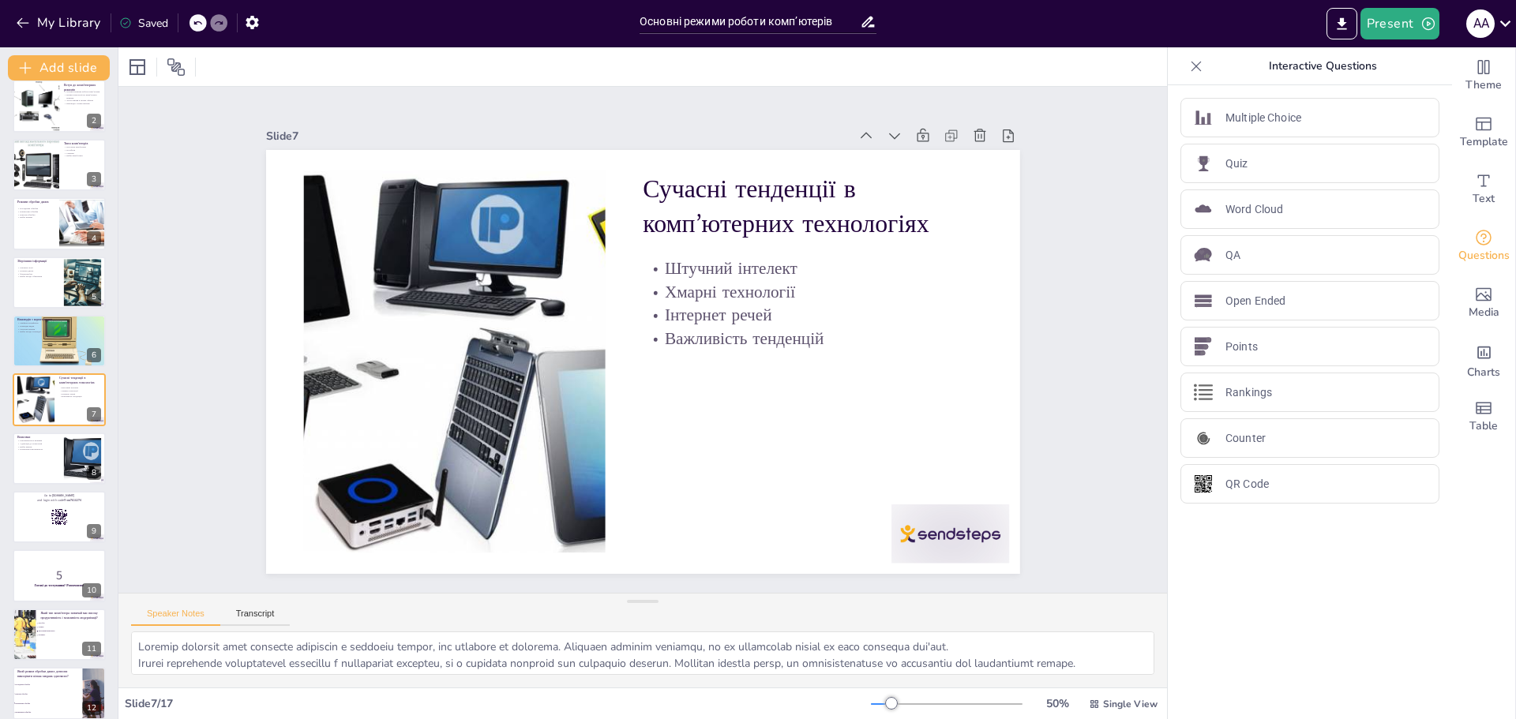
click at [40, 489] on div "Основні режими роботи комп’ютерів різних типів У цій презентації ми розглянемо …" at bounding box center [59, 516] width 118 height 991
click at [37, 508] on div at bounding box center [59, 517] width 95 height 54
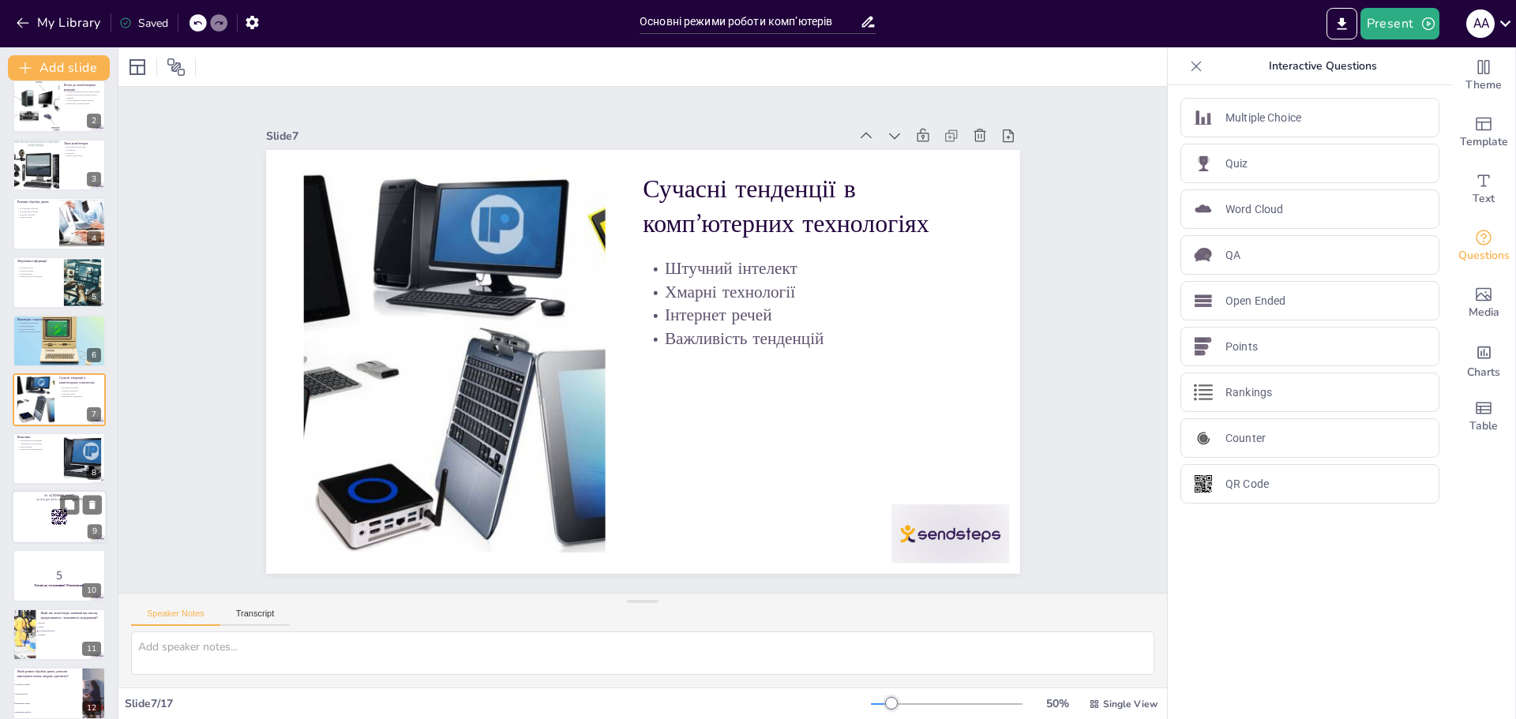
scroll to position [189, 0]
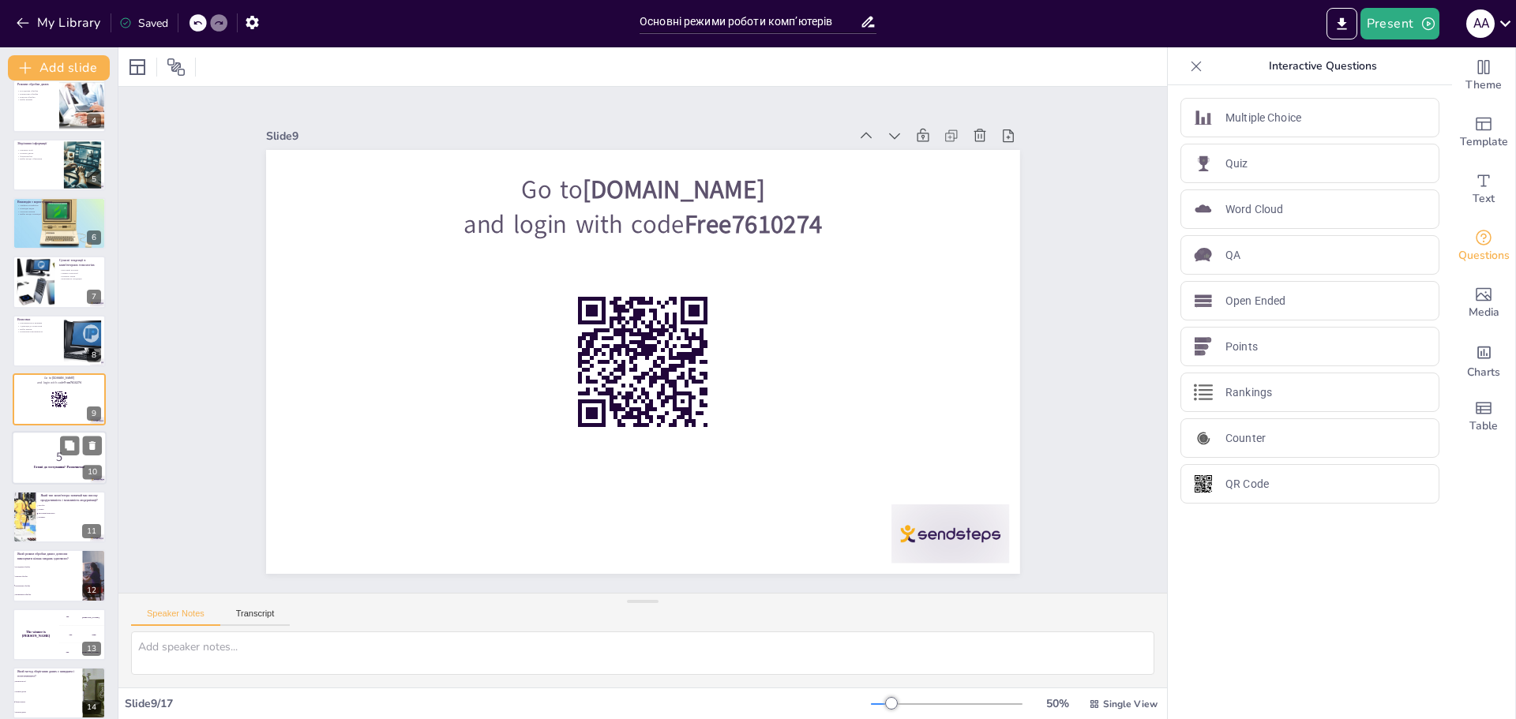
click at [38, 463] on p "5" at bounding box center [59, 456] width 85 height 17
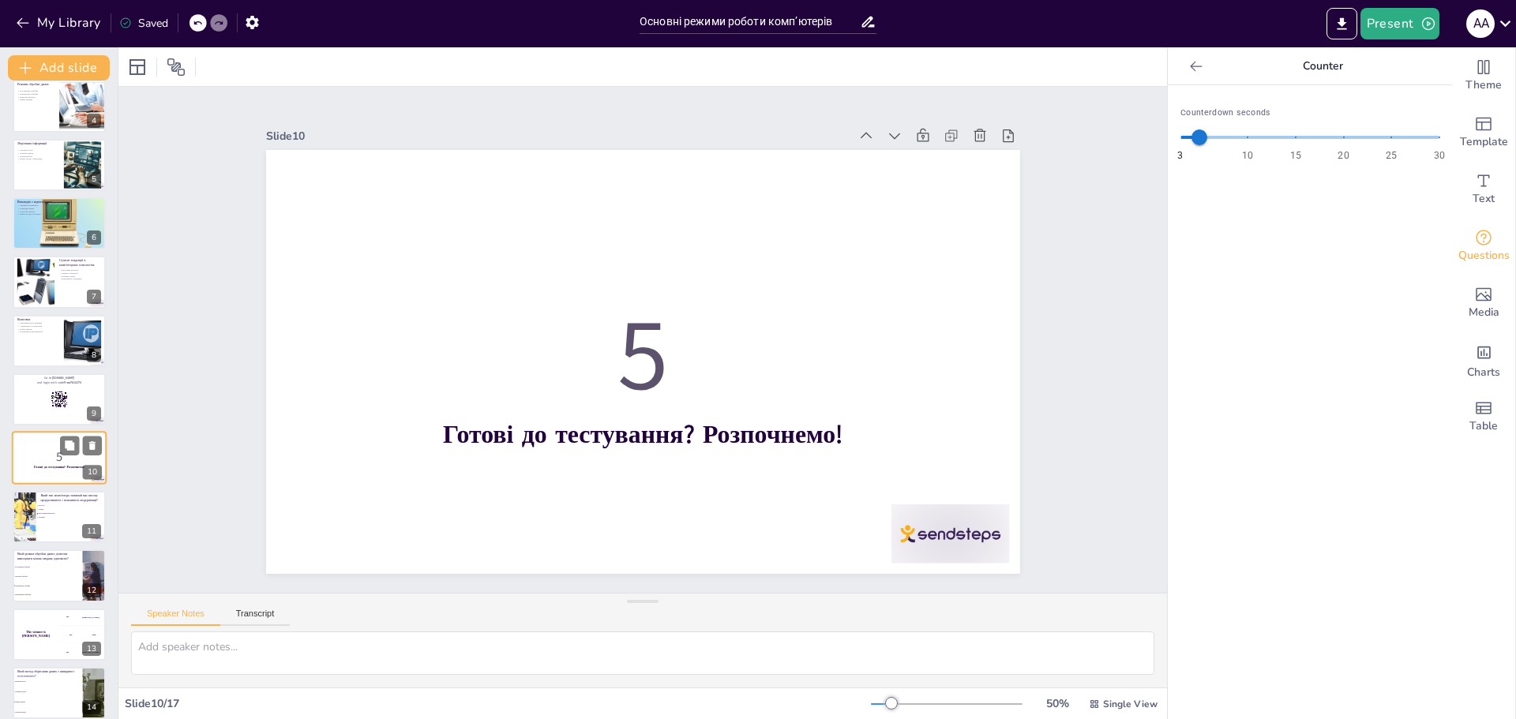
scroll to position [248, 0]
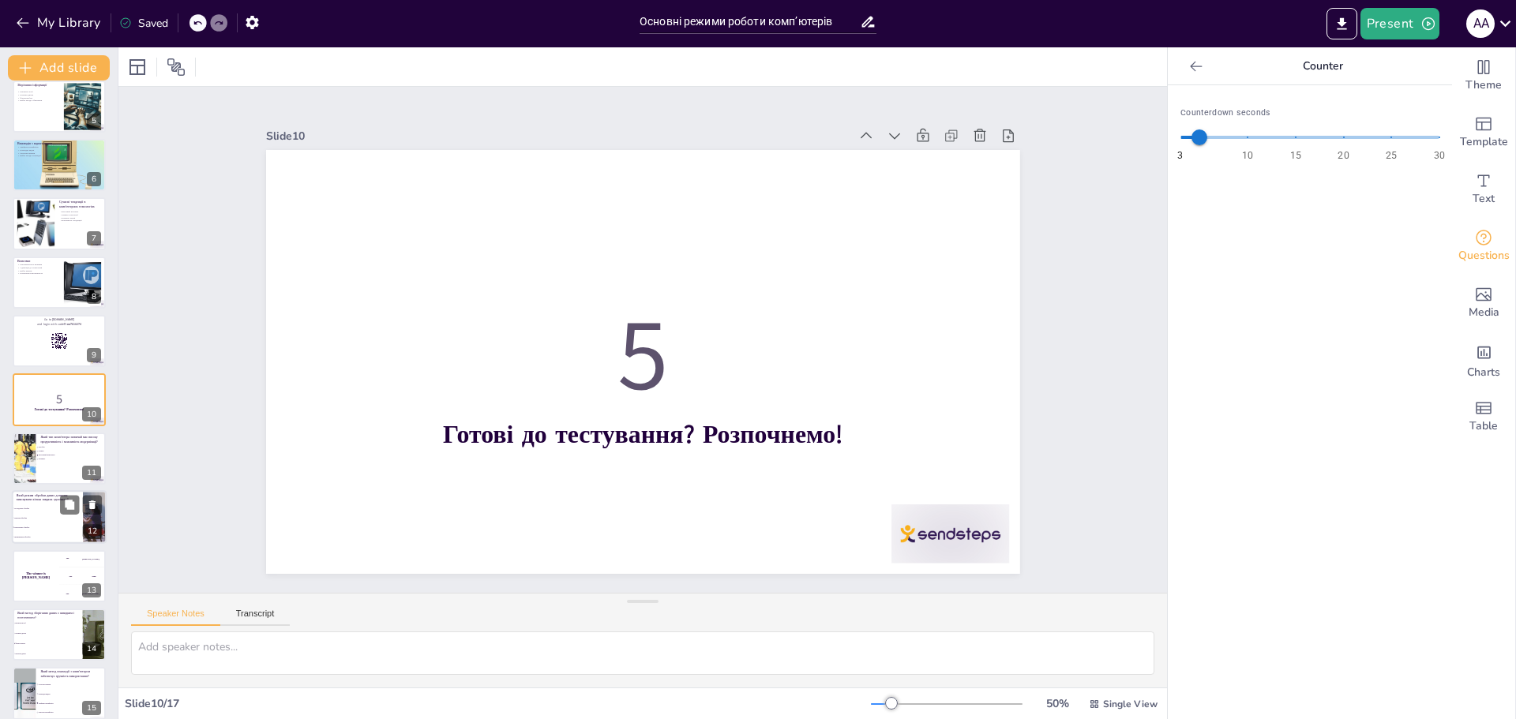
click at [45, 497] on p "Який режим обробки даних дозволяє виконувати кілька завдань одночасно?" at bounding box center [48, 497] width 62 height 9
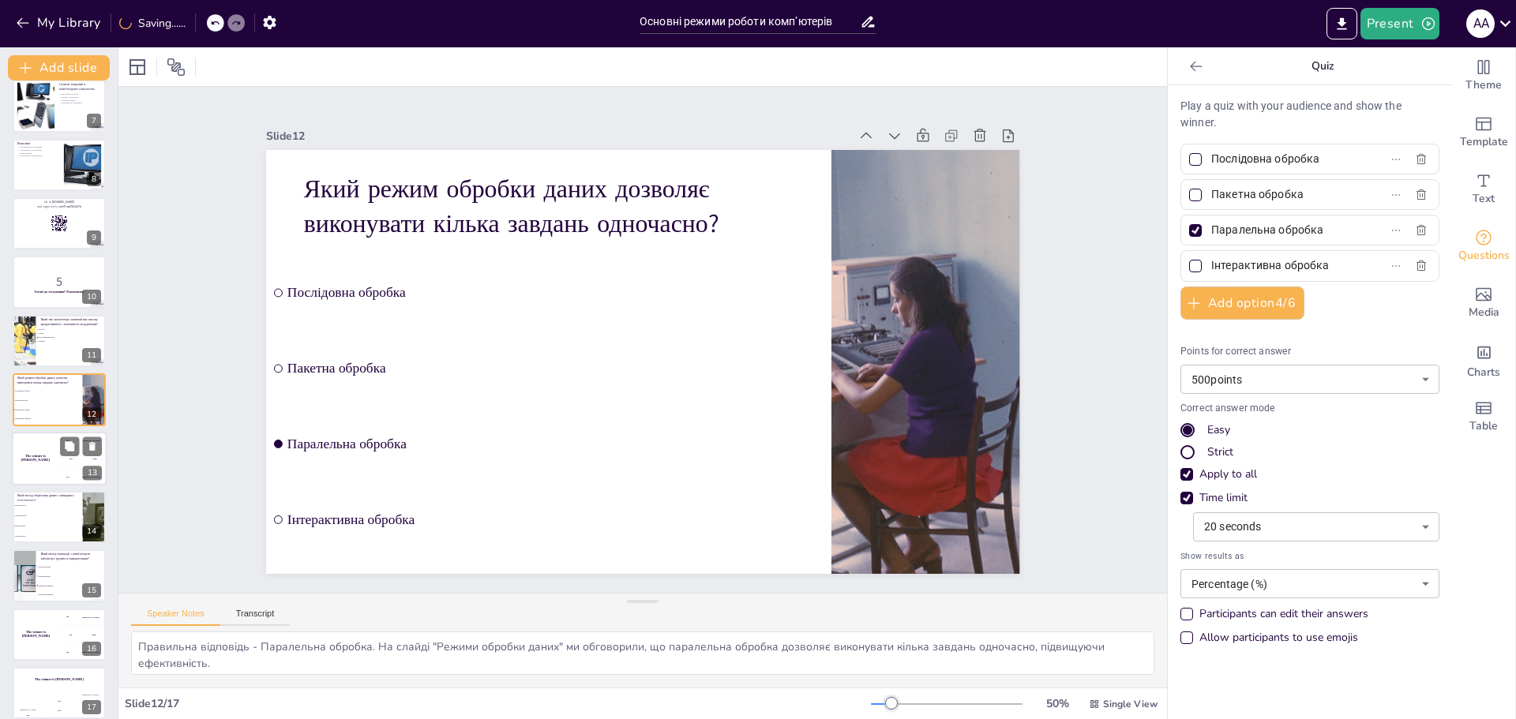
click at [36, 453] on div "The winner is [PERSON_NAME]" at bounding box center [35, 459] width 47 height 54
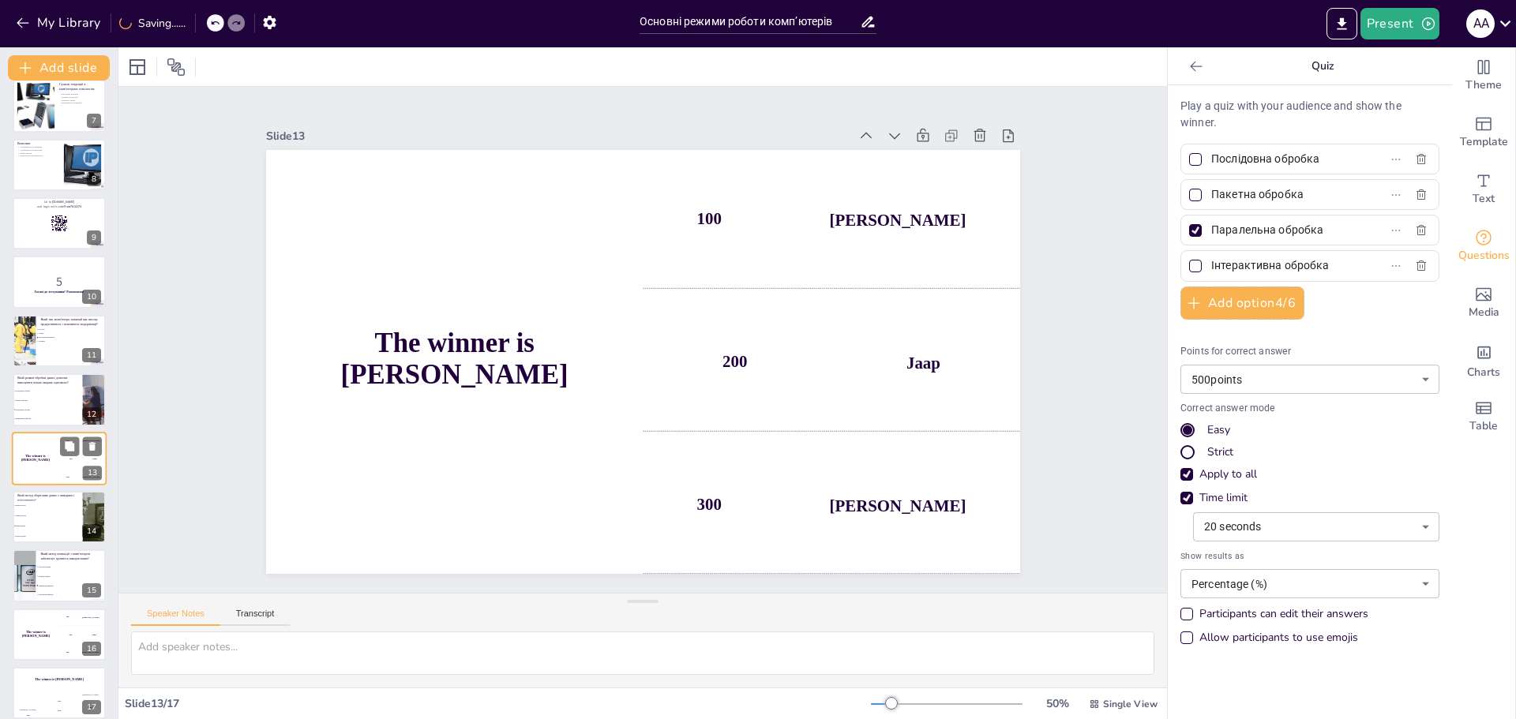
scroll to position [378, 0]
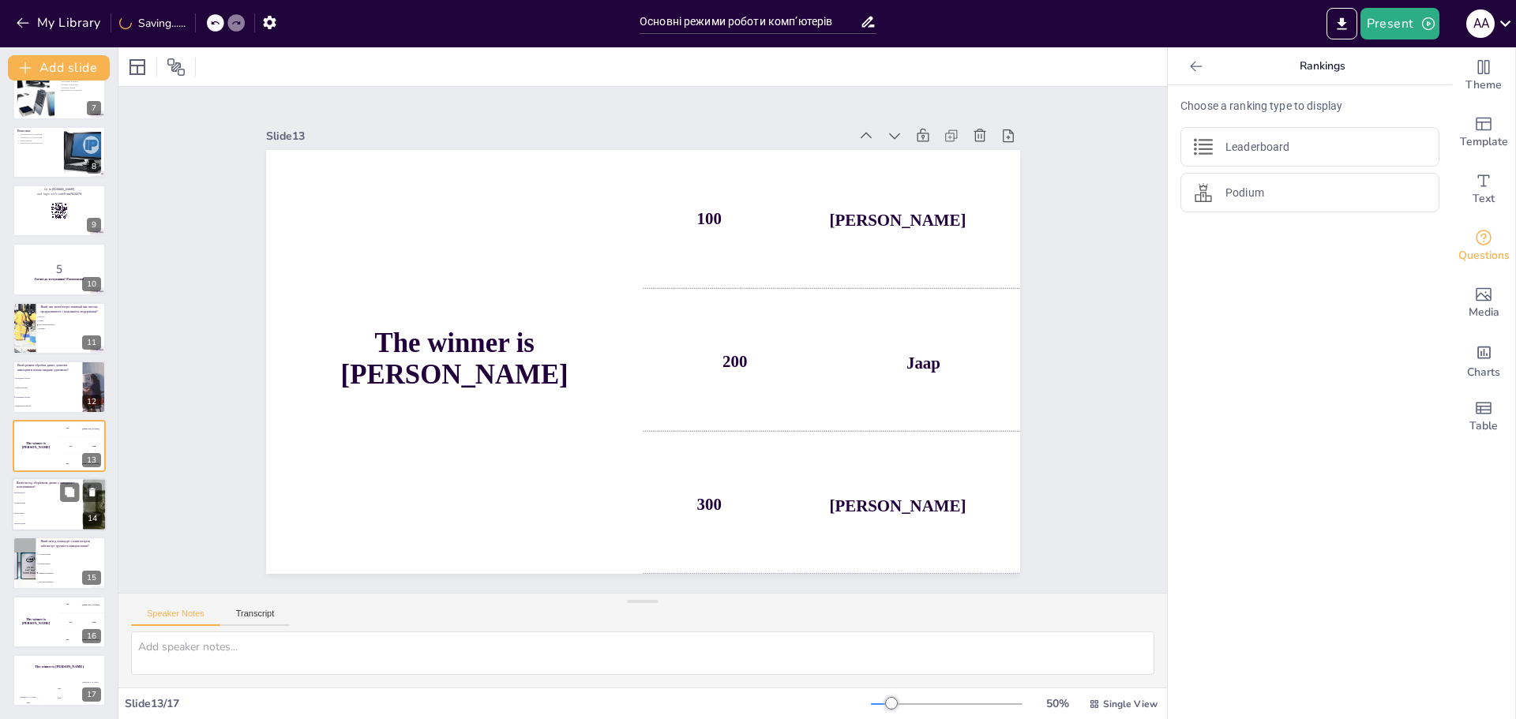
click at [36, 481] on p "Який метод зберігання даних є швидким і портативним?" at bounding box center [48, 485] width 62 height 9
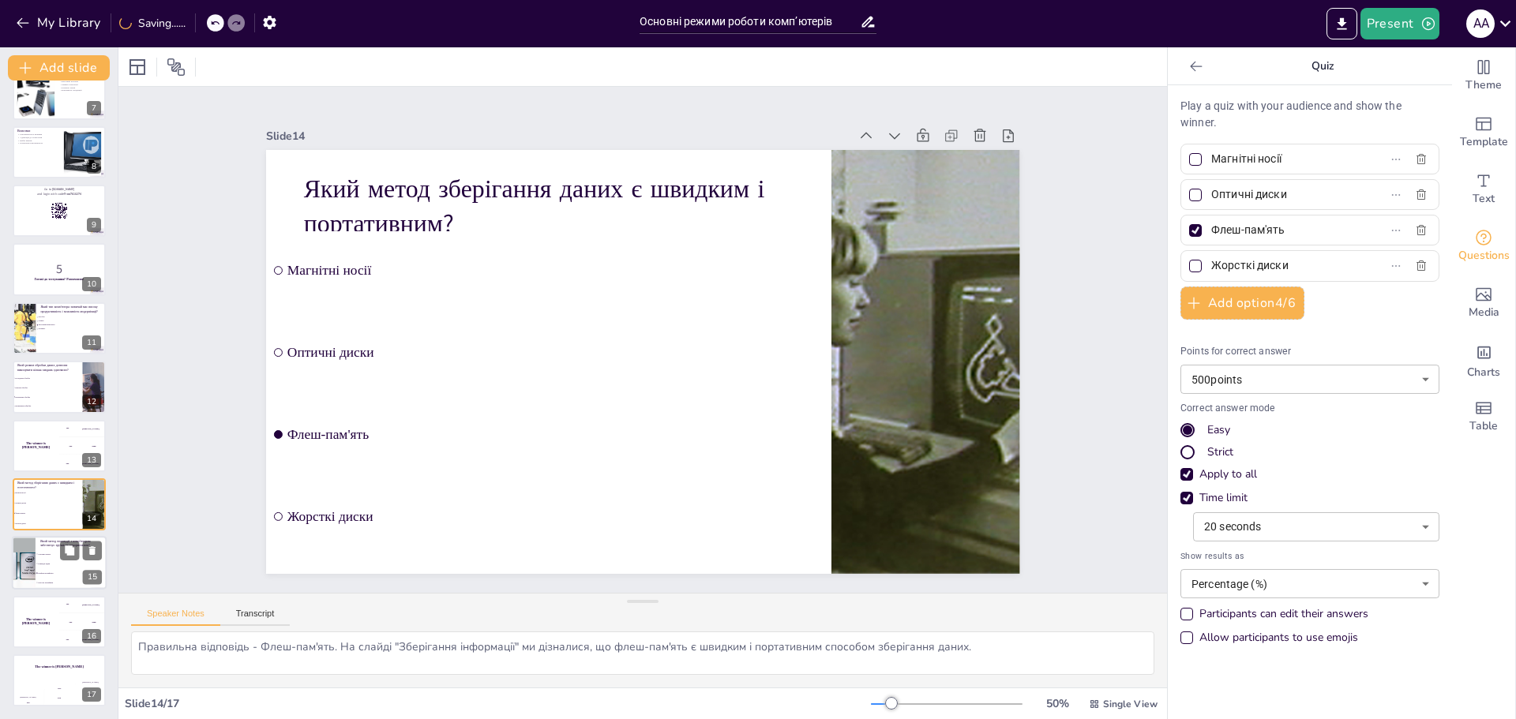
click at [46, 545] on p "Який метод взаємодії з комп'ютером забезпечує зручність використання?" at bounding box center [71, 543] width 62 height 9
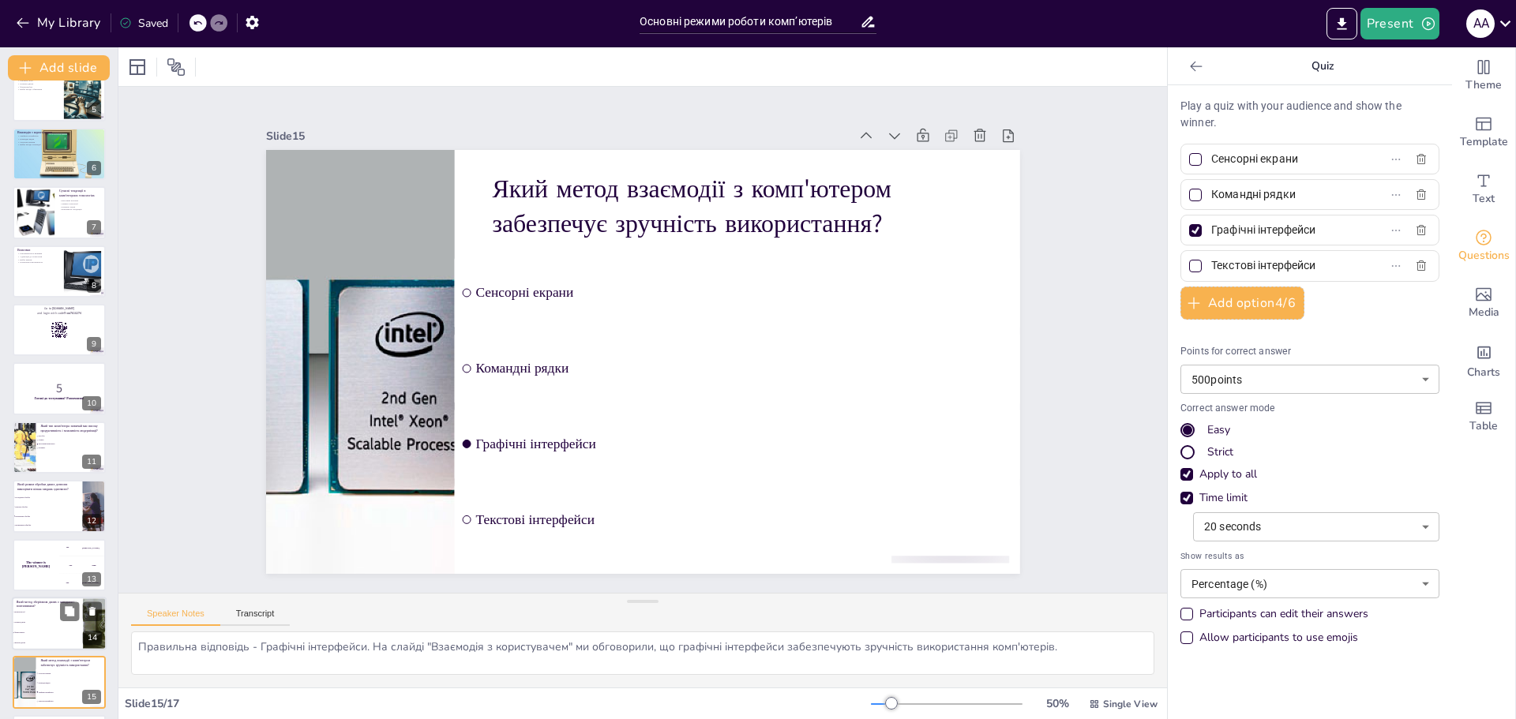
scroll to position [0, 0]
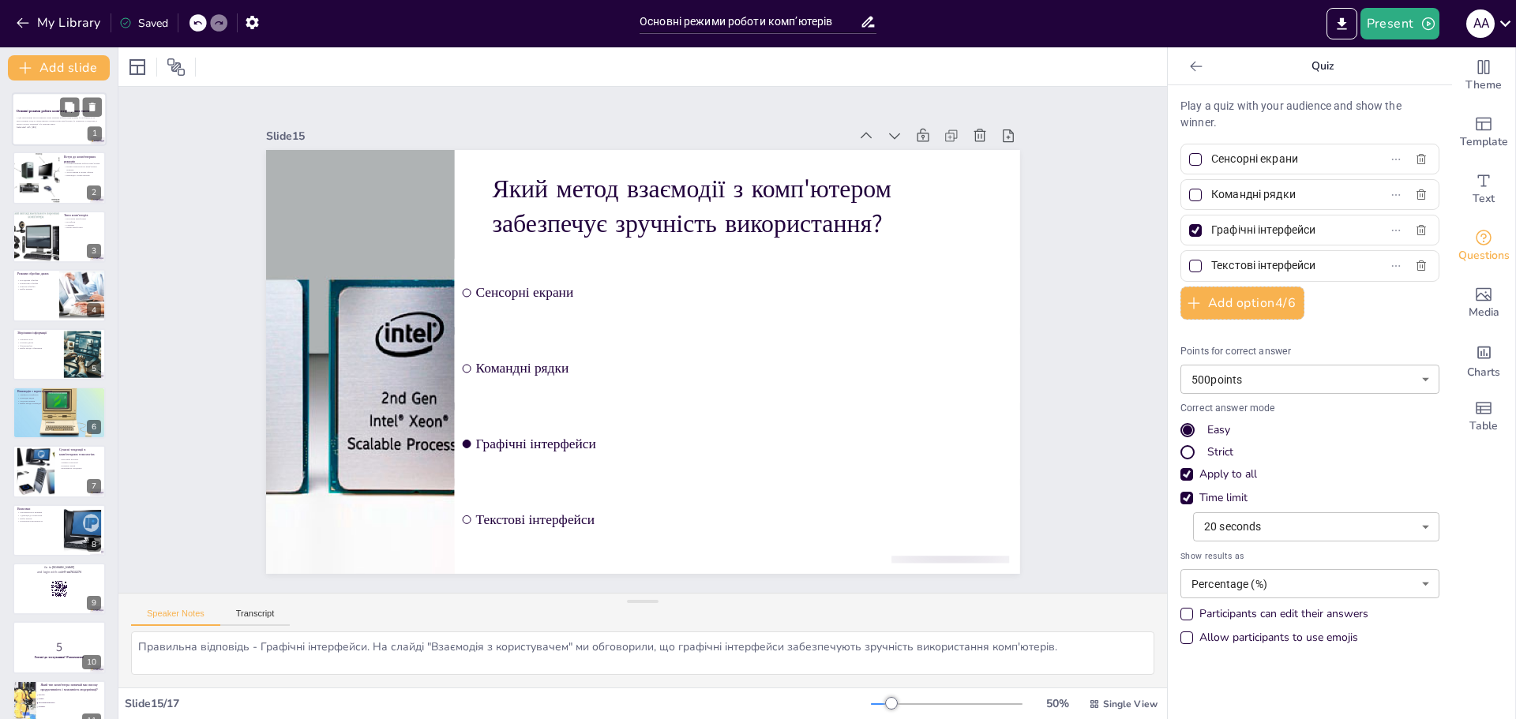
click at [37, 133] on div at bounding box center [59, 119] width 95 height 54
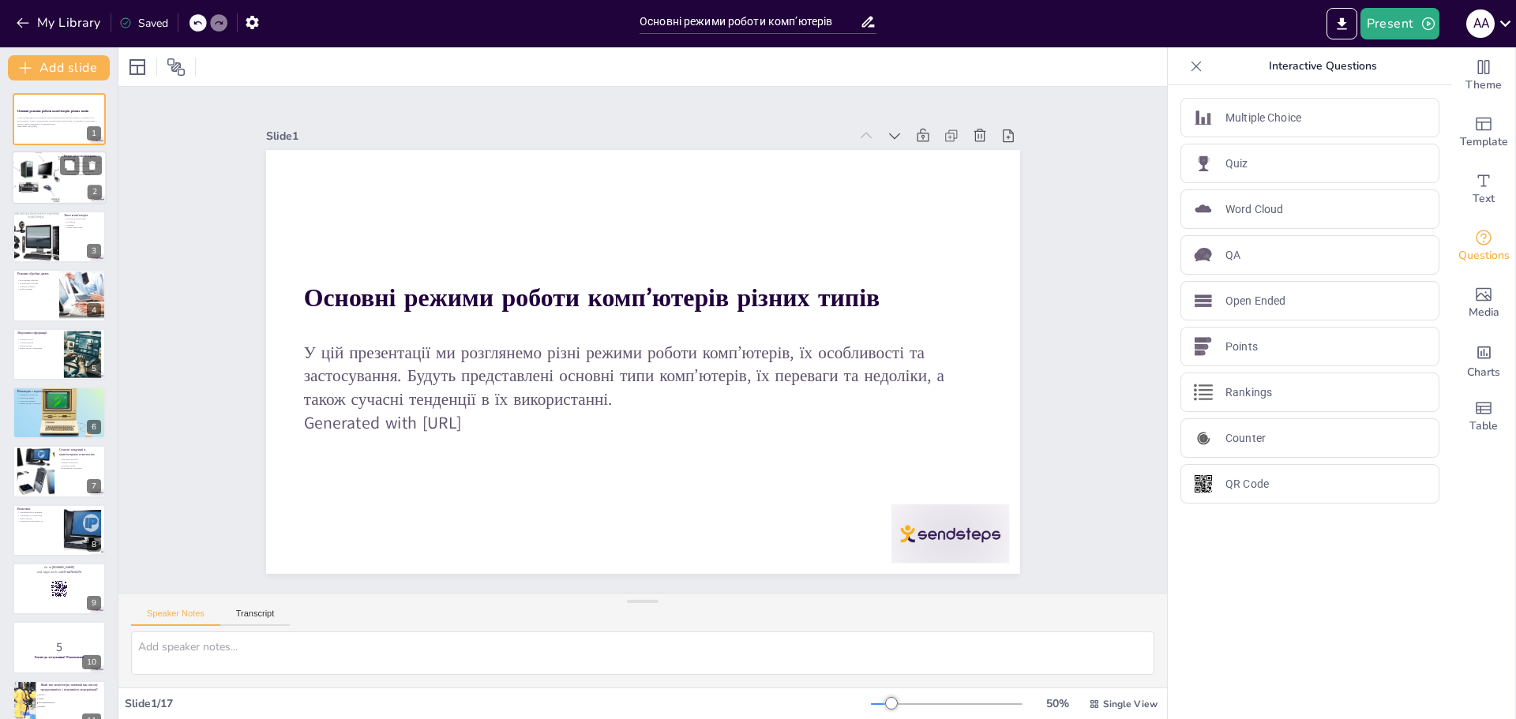
click at [52, 162] on div at bounding box center [35, 179] width 73 height 54
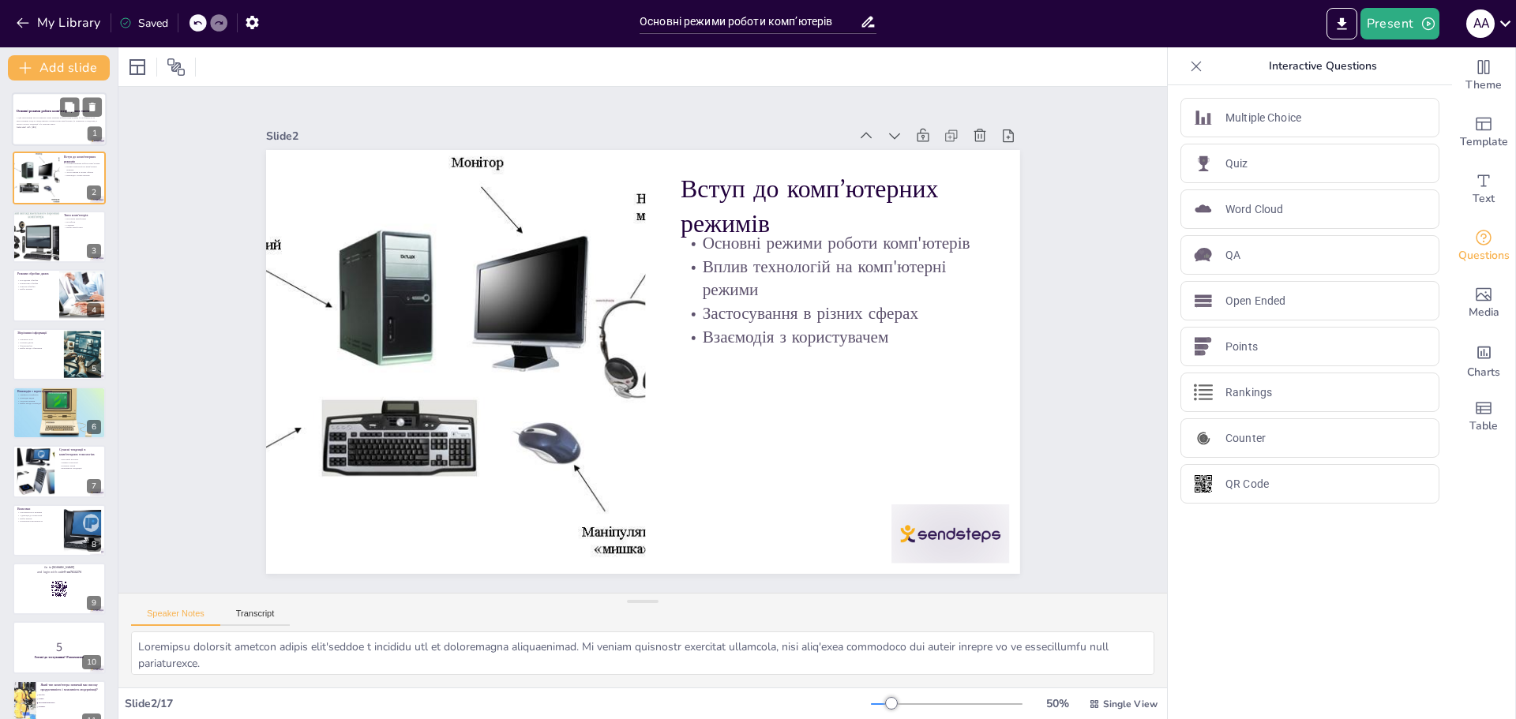
click at [46, 122] on p "У цій презентації ми розглянемо різні режими роботи комп’ютерів, їх особливості…" at bounding box center [59, 121] width 85 height 9
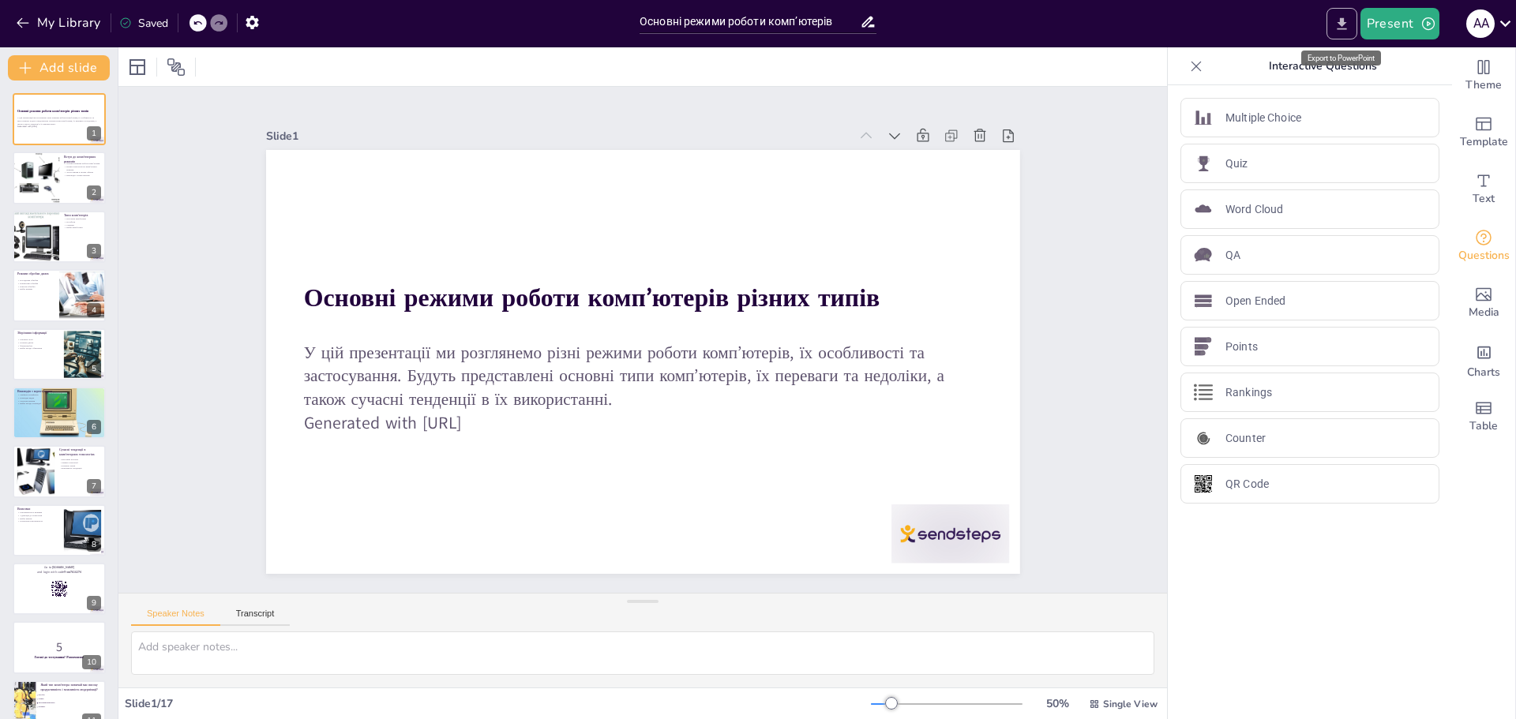
click at [1332, 21] on button "Export to PowerPoint" at bounding box center [1341, 24] width 31 height 32
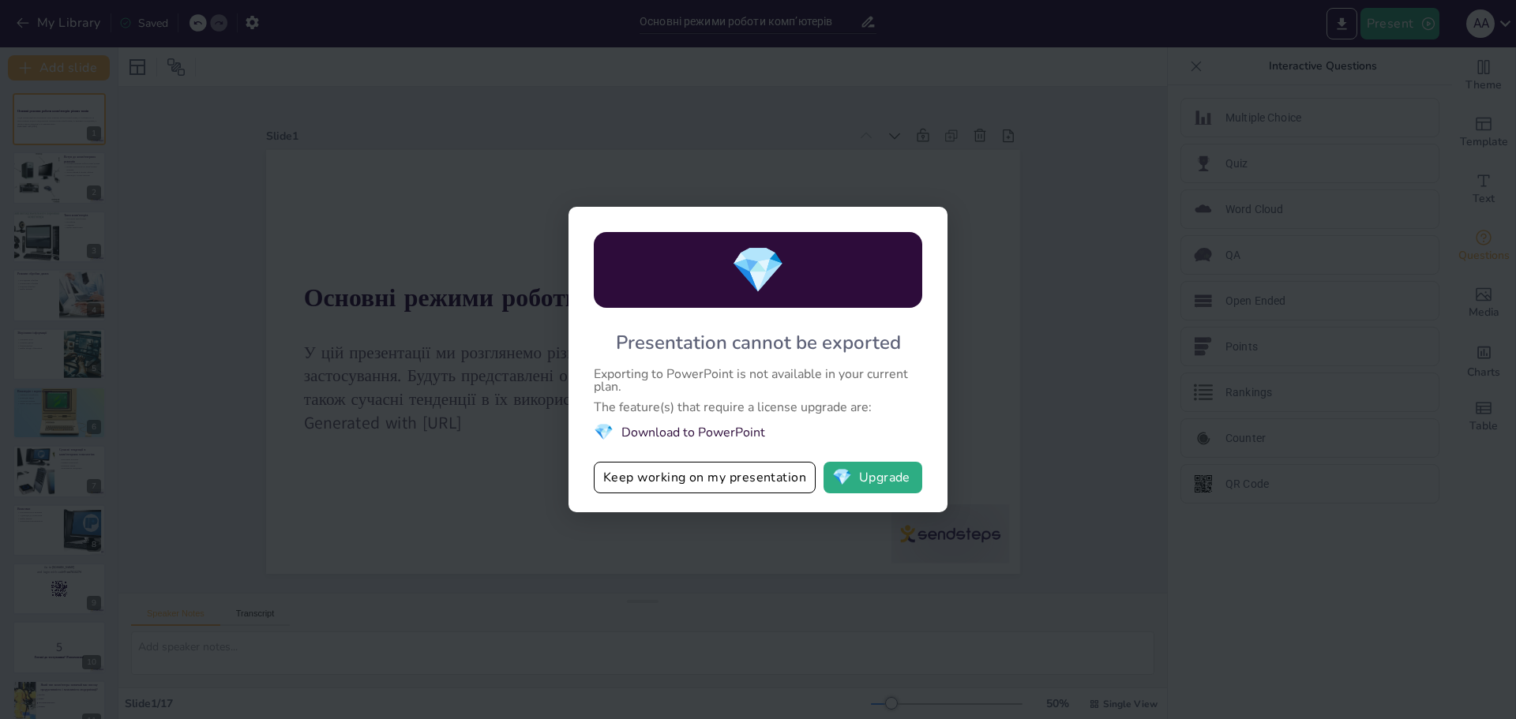
drag, startPoint x: 601, startPoint y: 406, endPoint x: 751, endPoint y: 411, distance: 149.3
click at [751, 411] on div "The feature(s) that require a license upgrade are:" at bounding box center [758, 407] width 328 height 13
click at [880, 485] on button "💎 Upgrade" at bounding box center [872, 478] width 99 height 32
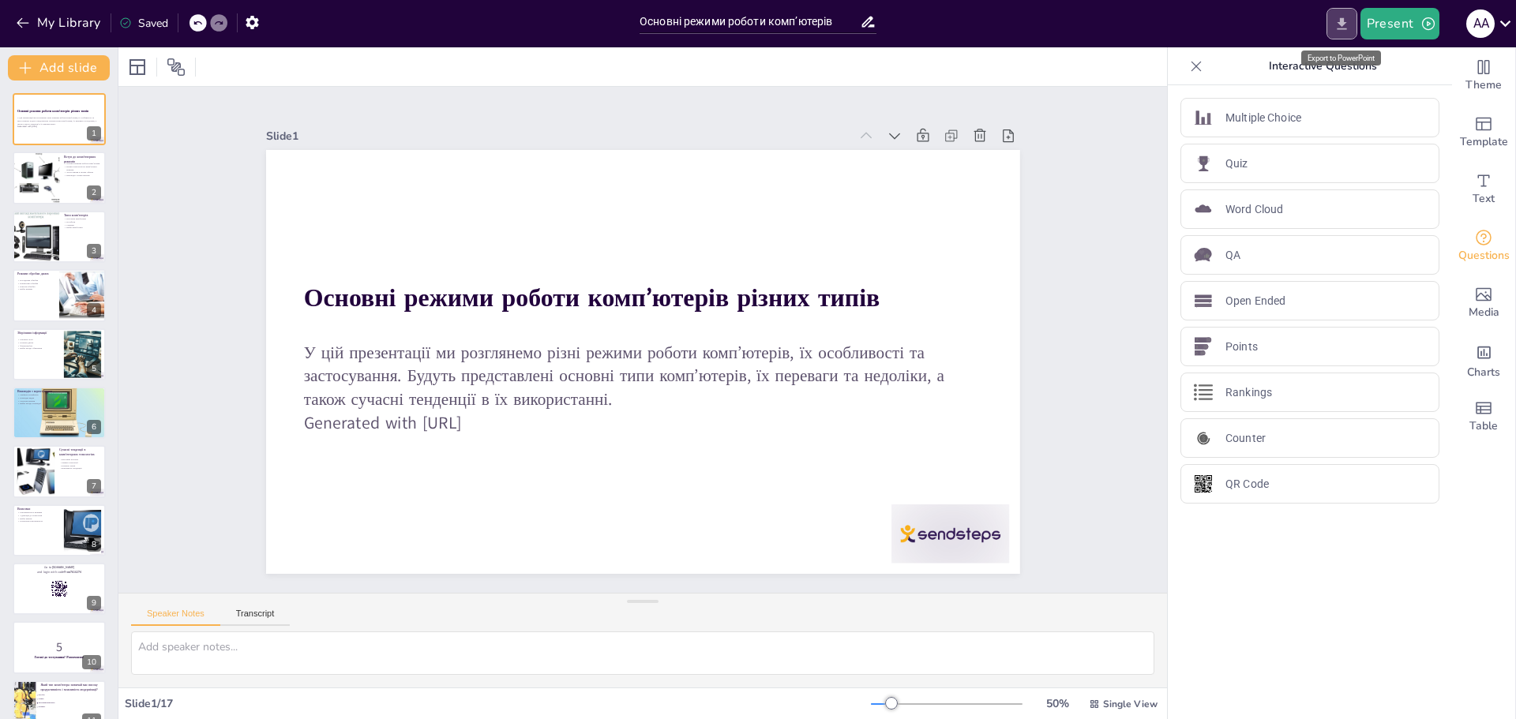
click at [1337, 23] on icon "Export to PowerPoint" at bounding box center [1341, 24] width 17 height 17
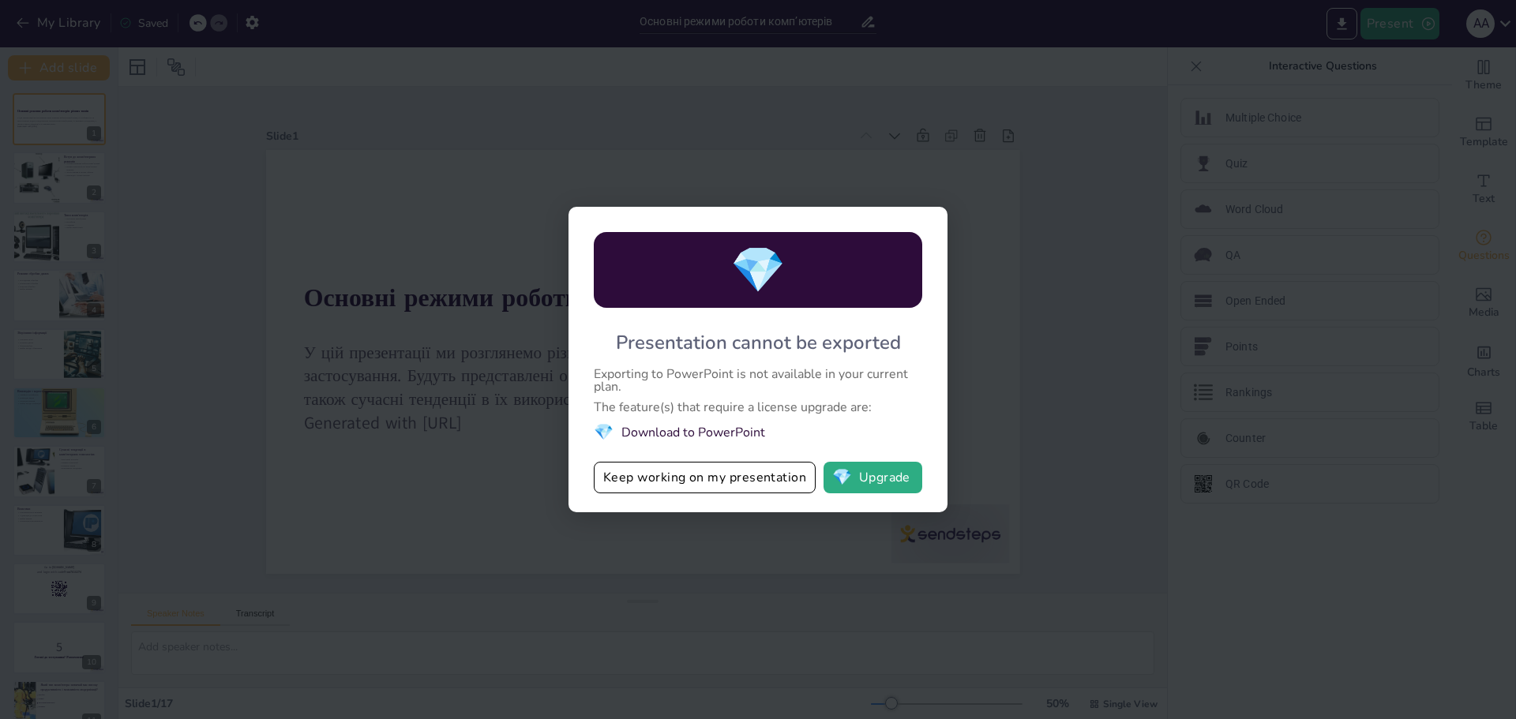
click at [796, 279] on div "💎" at bounding box center [758, 270] width 328 height 76
click at [752, 286] on span "💎" at bounding box center [757, 270] width 55 height 61
click at [691, 528] on div "💎 Presentation cannot be exported Exporting to PowerPoint is not available in y…" at bounding box center [758, 359] width 1516 height 719
click at [973, 350] on div "💎 Presentation cannot be exported Exporting to PowerPoint is not available in y…" at bounding box center [758, 359] width 1516 height 719
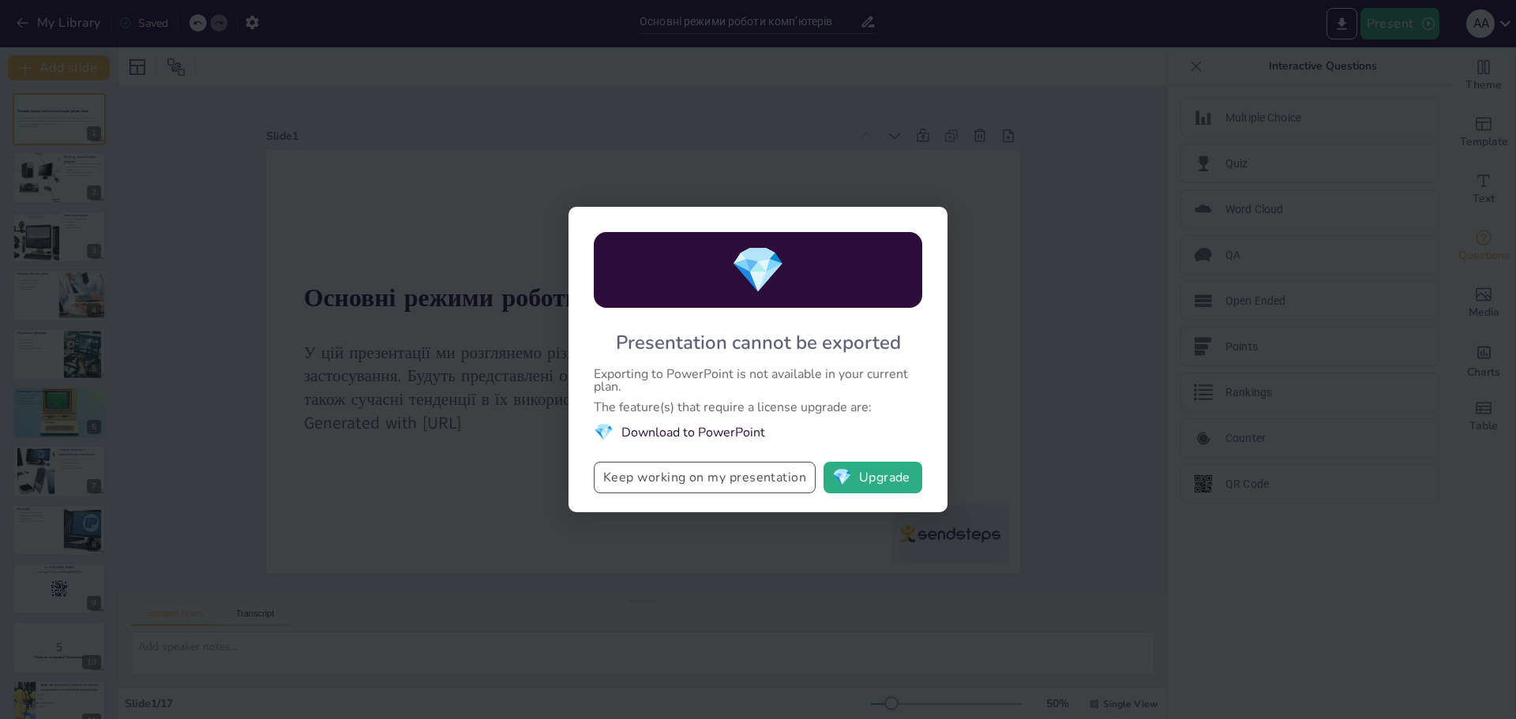
click at [741, 470] on button "Keep working on my presentation" at bounding box center [705, 478] width 222 height 32
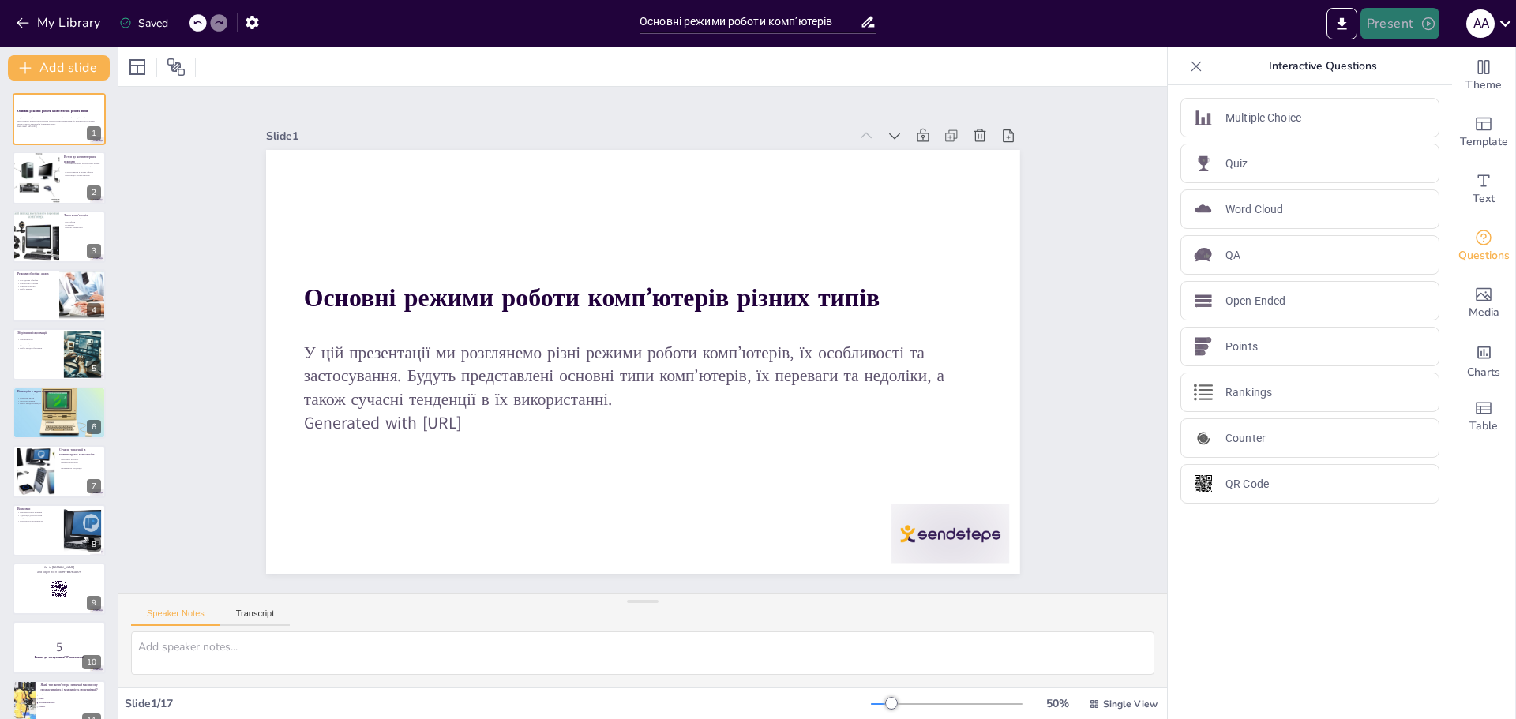
click at [1429, 22] on icon "button" at bounding box center [1428, 24] width 16 height 16
click at [1406, 92] on li "Play presentation" at bounding box center [1424, 96] width 124 height 25
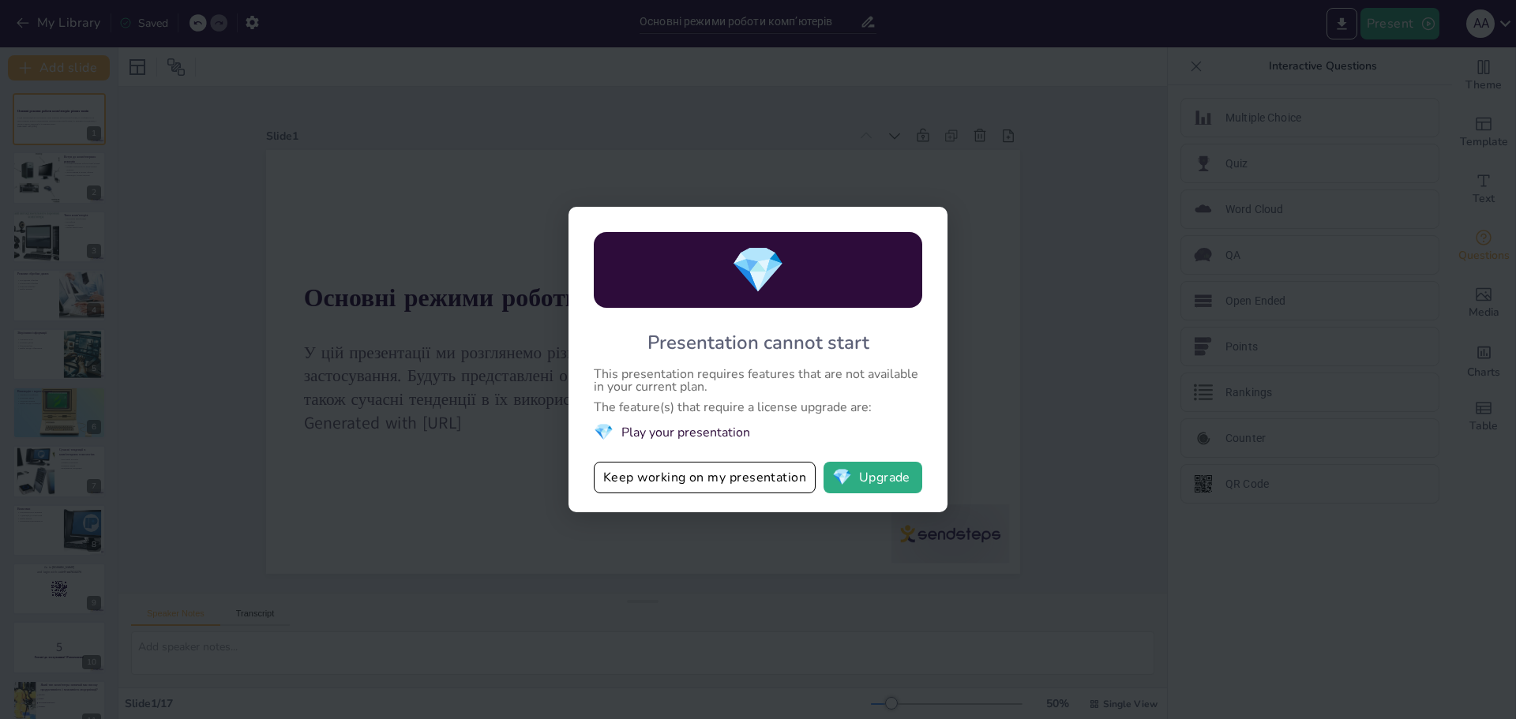
click at [601, 144] on div "💎 Presentation cannot start This presentation requires features that are not av…" at bounding box center [758, 359] width 1516 height 719
